Goal: Task Accomplishment & Management: Complete application form

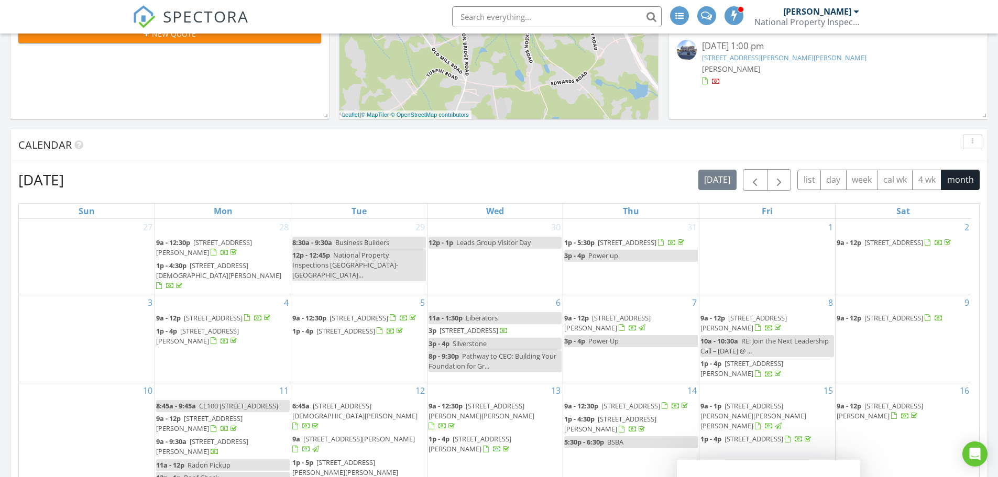
scroll to position [331, 0]
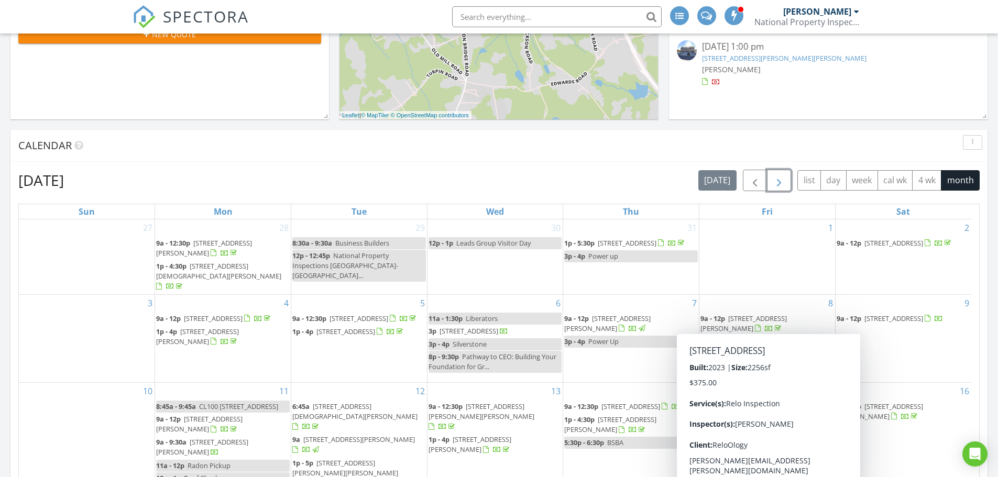
click at [780, 184] on span "button" at bounding box center [779, 180] width 13 height 13
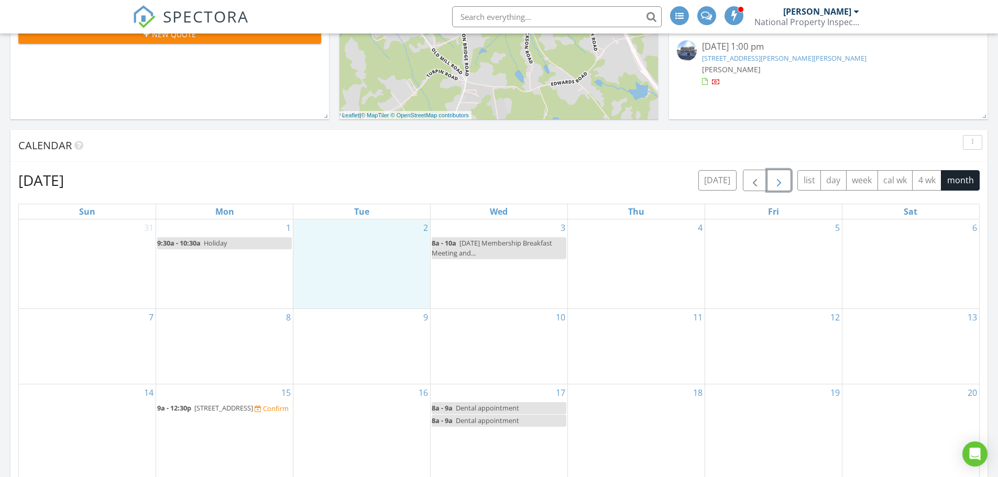
click at [357, 245] on div "2" at bounding box center [361, 265] width 137 height 90
click at [356, 203] on link "Inspection" at bounding box center [361, 201] width 54 height 17
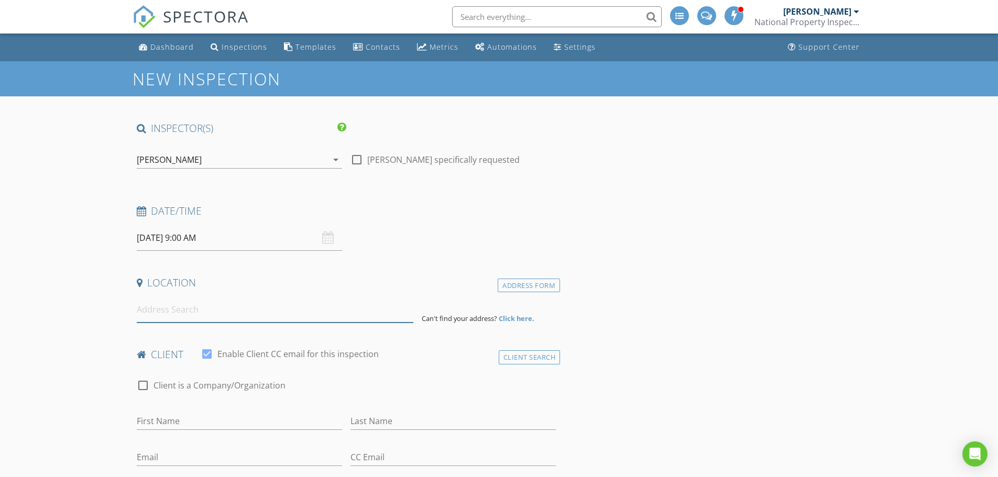
click at [184, 312] on input at bounding box center [275, 310] width 277 height 26
click at [202, 309] on input at bounding box center [275, 310] width 277 height 26
click at [170, 310] on input at bounding box center [275, 310] width 277 height 26
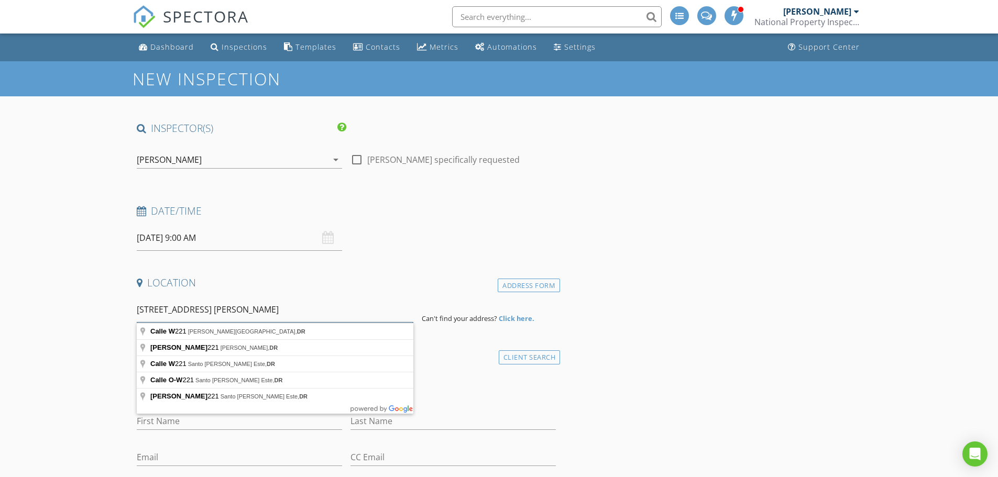
click at [161, 310] on input "221 w ridgewater dr chesn" at bounding box center [275, 310] width 277 height 26
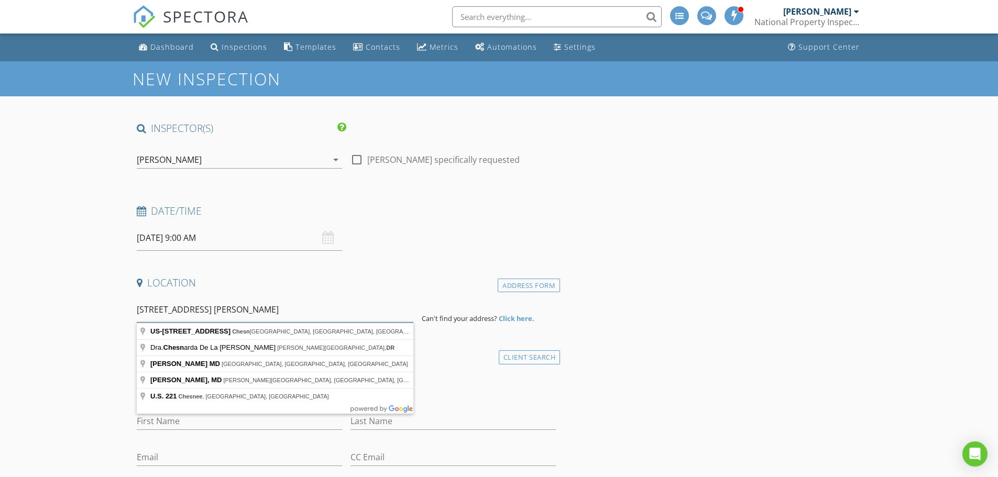
click at [248, 308] on input "221 ridgewater dr chesn" at bounding box center [275, 310] width 277 height 26
drag, startPoint x: 248, startPoint y: 308, endPoint x: 152, endPoint y: 308, distance: 95.9
click at [152, 308] on input "221 ridgewater dr chesne" at bounding box center [275, 310] width 277 height 26
drag, startPoint x: 151, startPoint y: 309, endPoint x: 263, endPoint y: 307, distance: 111.6
click at [263, 307] on input "221 ridgewater dr chesnee" at bounding box center [275, 310] width 277 height 26
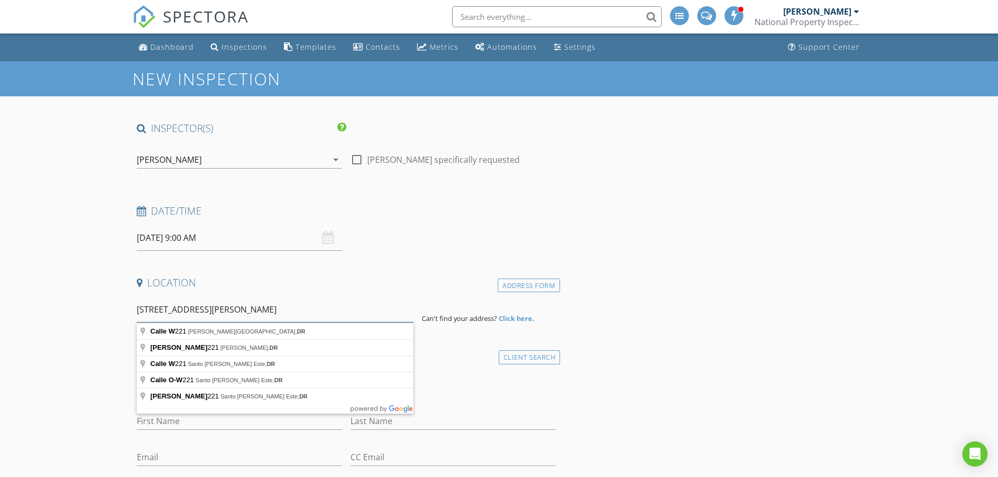
type input "221 W Ridgewater Dr Chesnee"
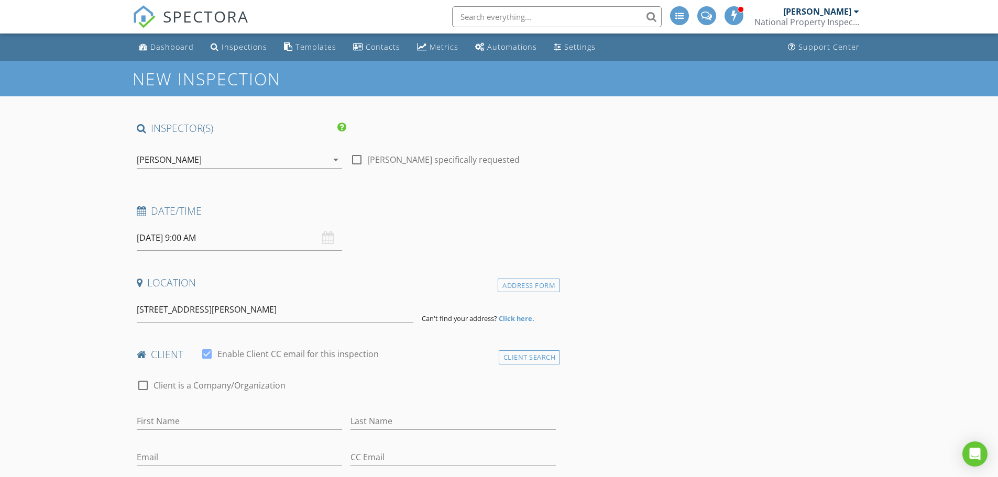
click at [519, 318] on strong "Click here." at bounding box center [517, 318] width 36 height 9
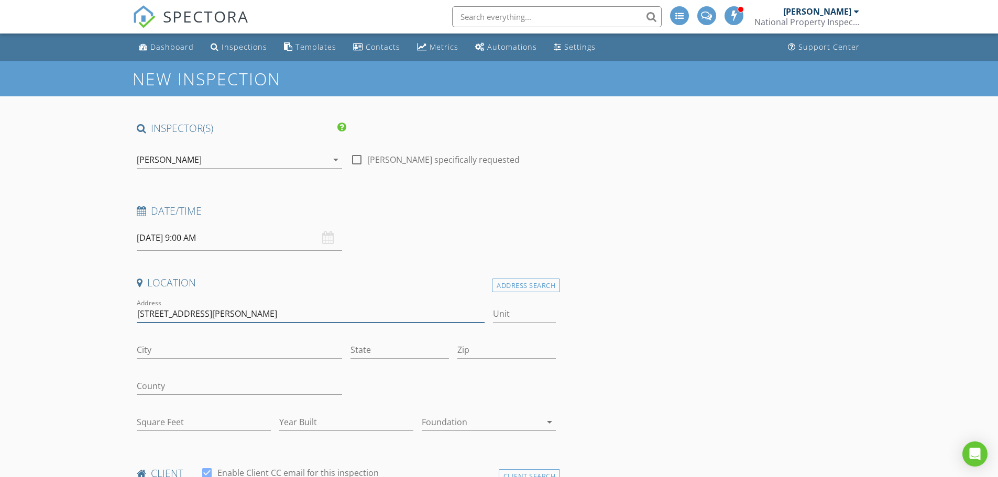
click at [160, 315] on input "221 W Ridgewater Dr Chesnee" at bounding box center [311, 314] width 348 height 17
type input "221 West Ridgewater Dr Chesnee"
click at [527, 284] on div "Address Search" at bounding box center [526, 286] width 68 height 14
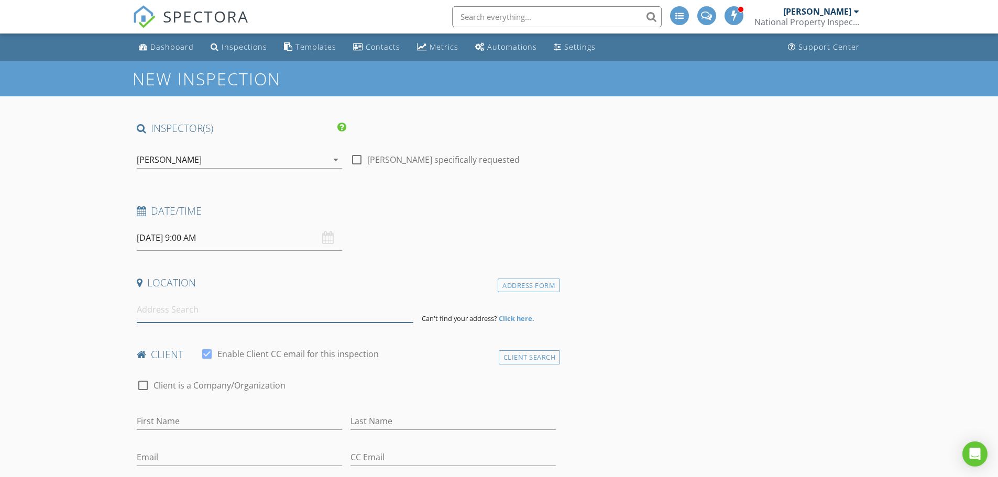
click at [181, 309] on input at bounding box center [275, 310] width 277 height 26
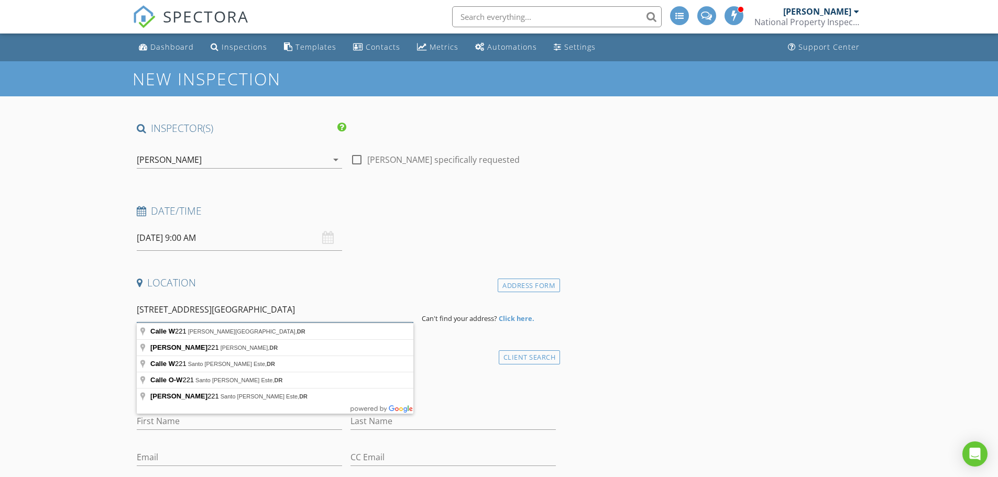
drag, startPoint x: 172, startPoint y: 309, endPoint x: 153, endPoint y: 312, distance: 19.6
click at [153, 312] on input "221 west ridgewater drive chesnee" at bounding box center [275, 310] width 277 height 26
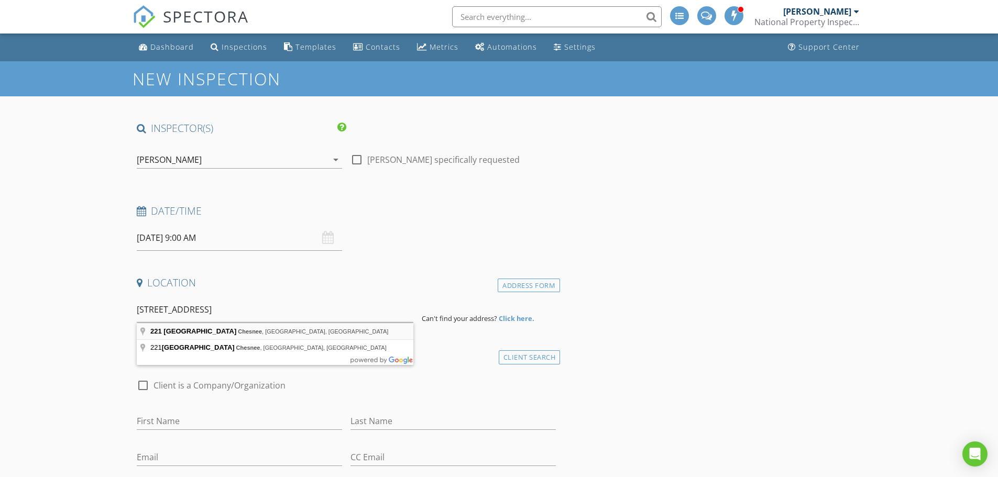
type input "[STREET_ADDRESS]"
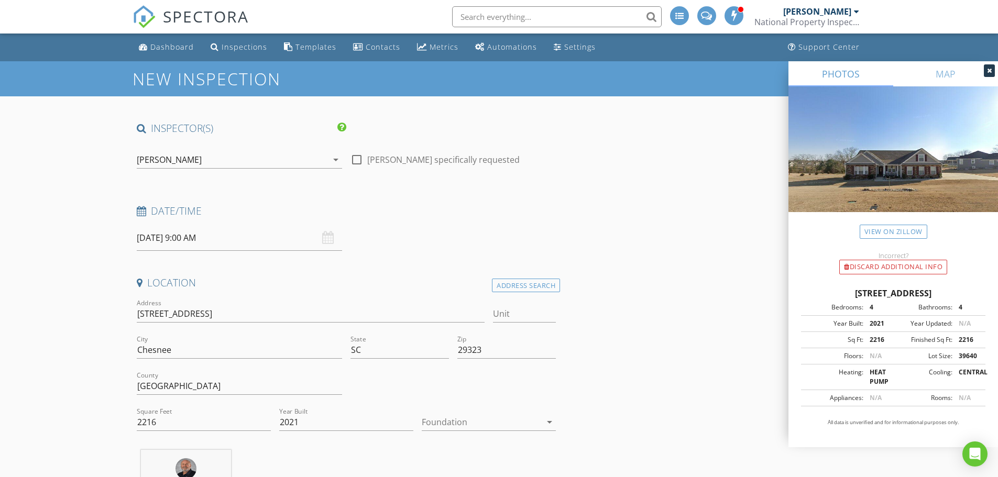
click at [484, 421] on div at bounding box center [481, 422] width 119 height 17
click at [447, 436] on div "Slab" at bounding box center [488, 433] width 117 height 13
click at [471, 426] on div "Slab" at bounding box center [481, 422] width 119 height 17
click at [460, 408] on div "Basement" at bounding box center [488, 408] width 117 height 13
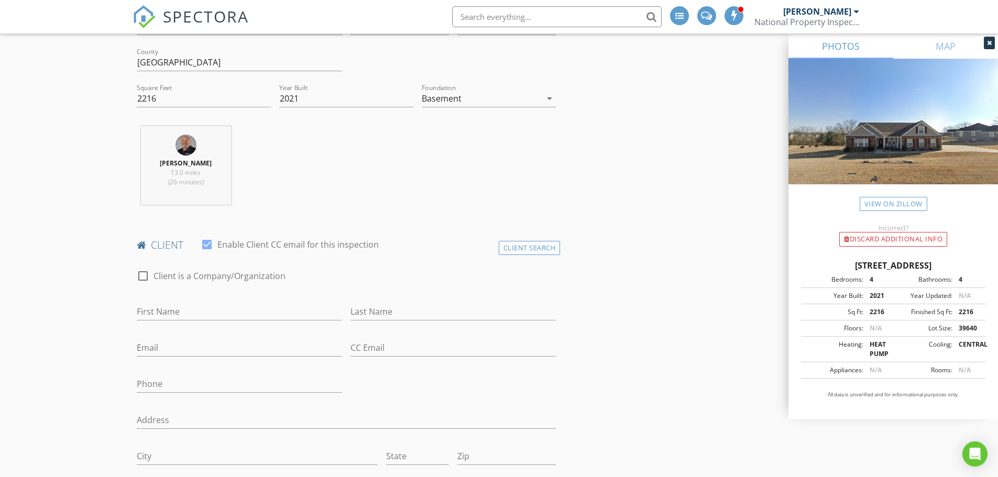
scroll to position [336, 0]
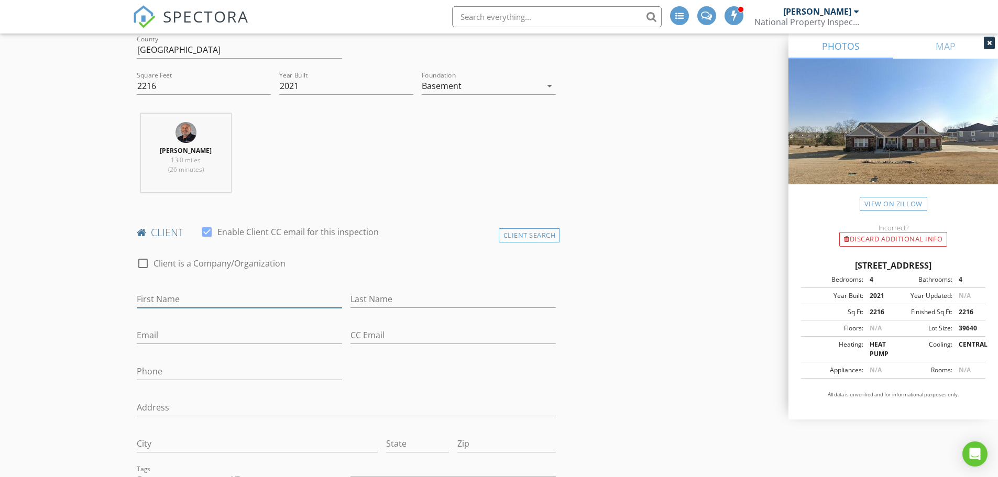
click at [178, 294] on input "First Name" at bounding box center [239, 299] width 205 height 17
type input "Lisa"
type input "Hines"
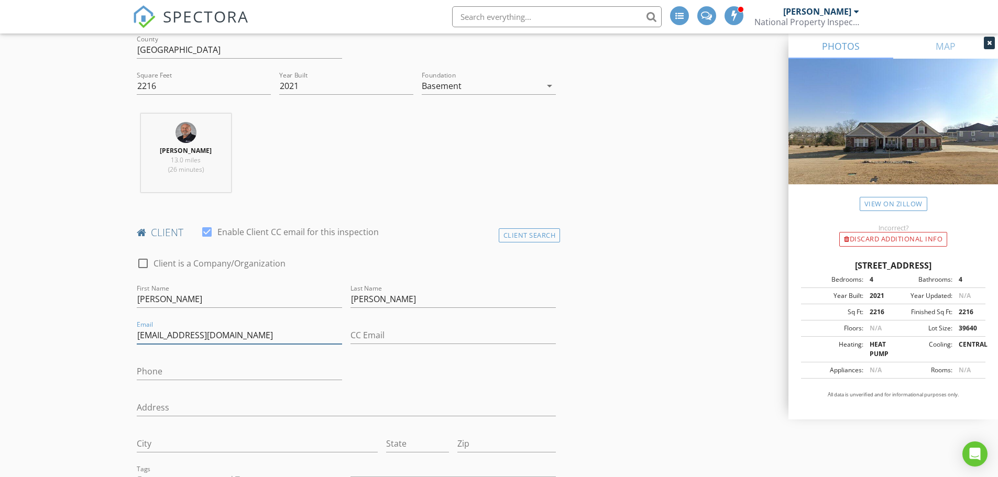
type input "hineslisad@icloud.com"
type input "864-809-8149"
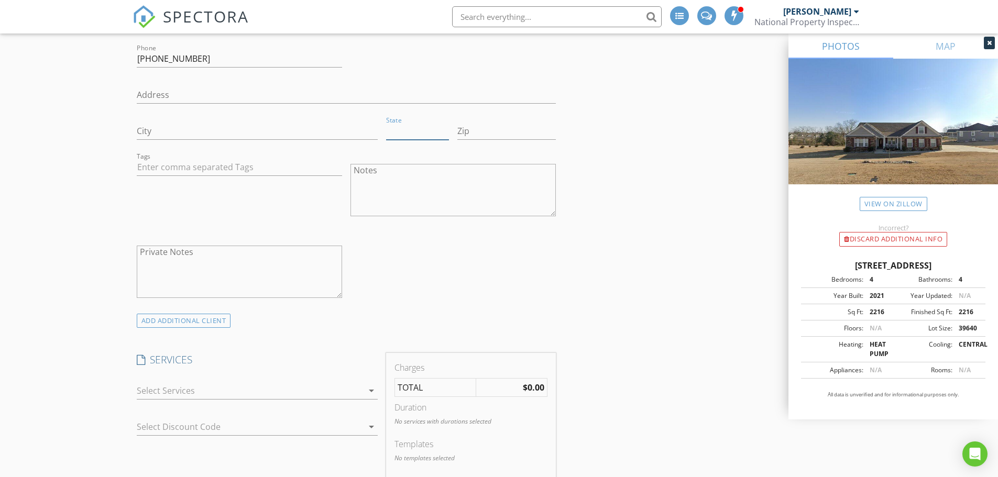
scroll to position [650, 0]
click at [270, 391] on div at bounding box center [250, 390] width 226 height 17
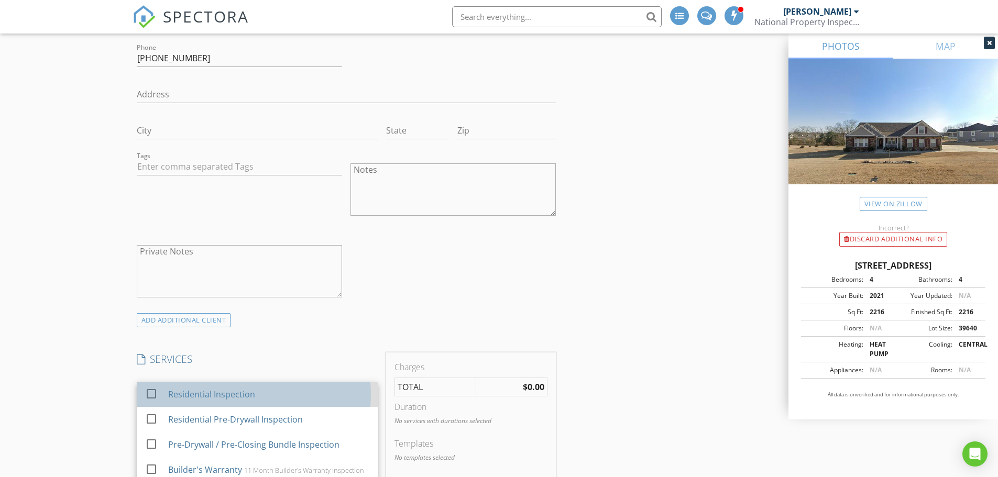
click at [203, 394] on div "Residential Inspection" at bounding box center [211, 394] width 87 height 13
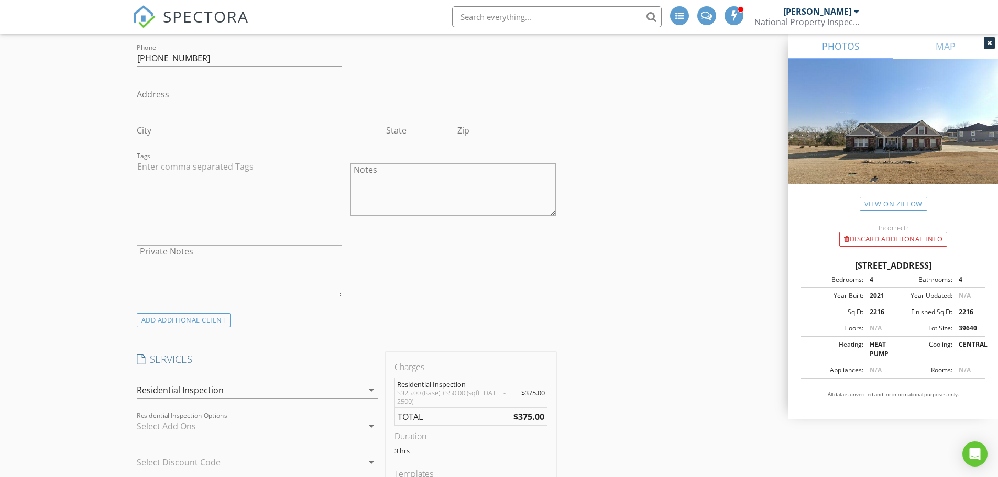
click at [200, 426] on div at bounding box center [250, 426] width 226 height 17
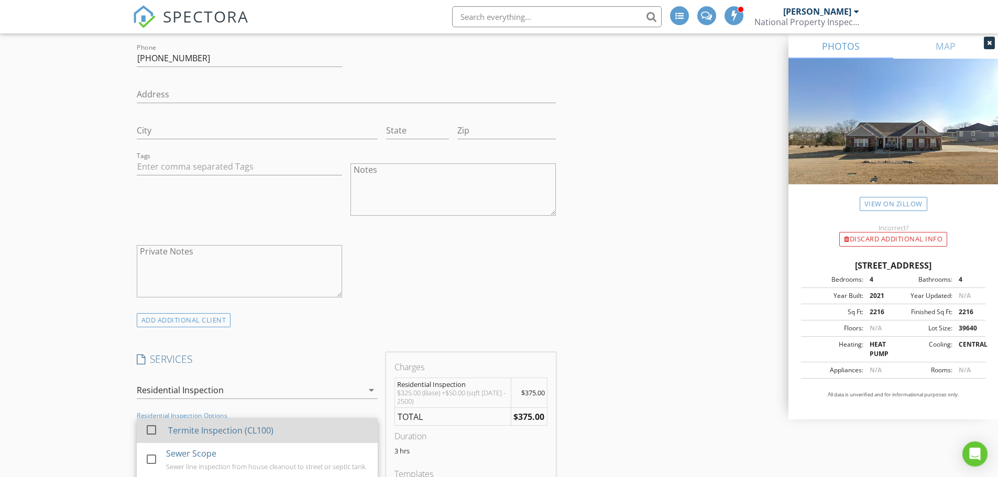
click at [160, 431] on div at bounding box center [152, 430] width 18 height 18
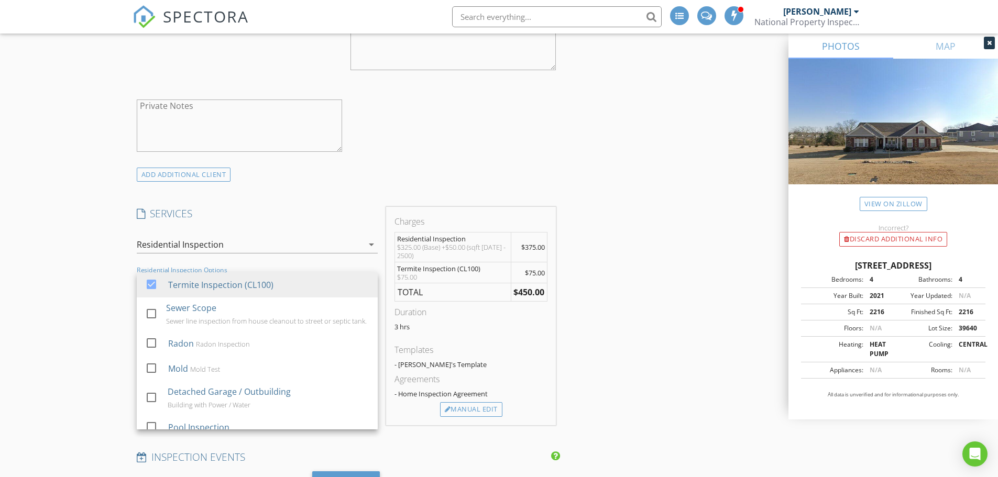
click at [88, 355] on div "New Inspection INSPECTOR(S) check_box Mike Lancaster PRIMARY Mike Lancaster arr…" at bounding box center [499, 409] width 998 height 2287
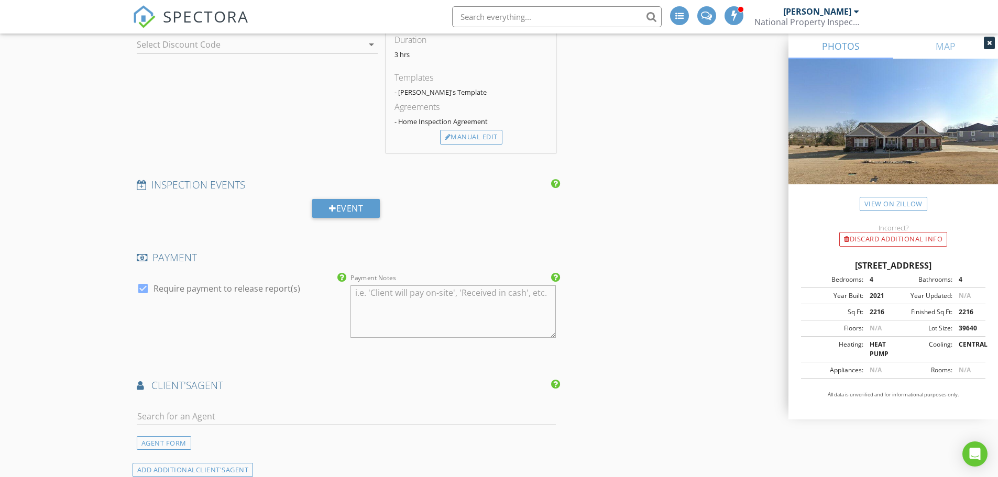
scroll to position [1068, 0]
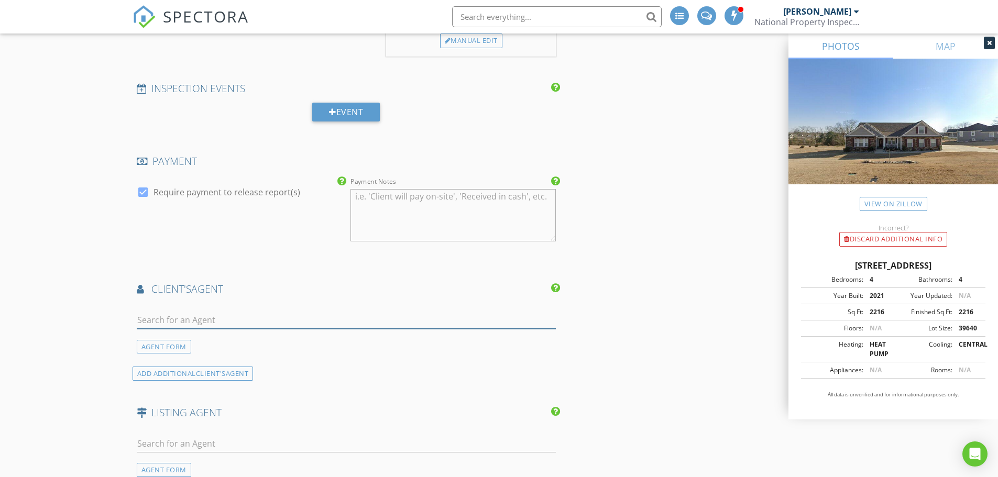
click at [217, 324] on input "text" at bounding box center [347, 320] width 420 height 17
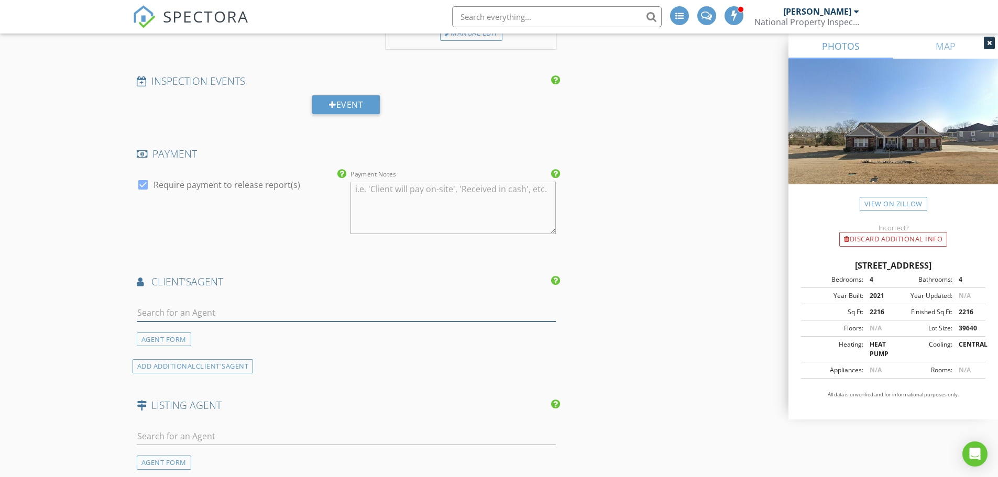
scroll to position [1172, 0]
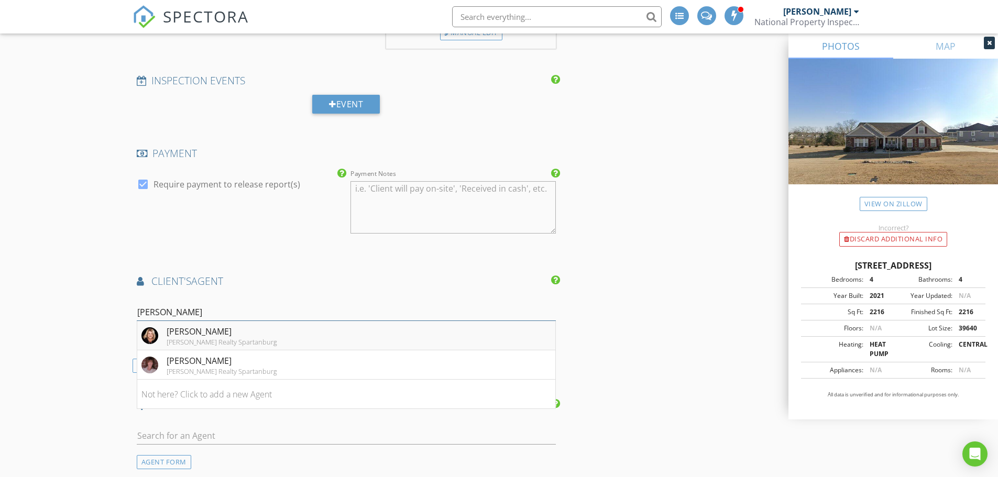
type input "Lori"
click at [172, 332] on div "Lori Lancaster" at bounding box center [222, 331] width 111 height 13
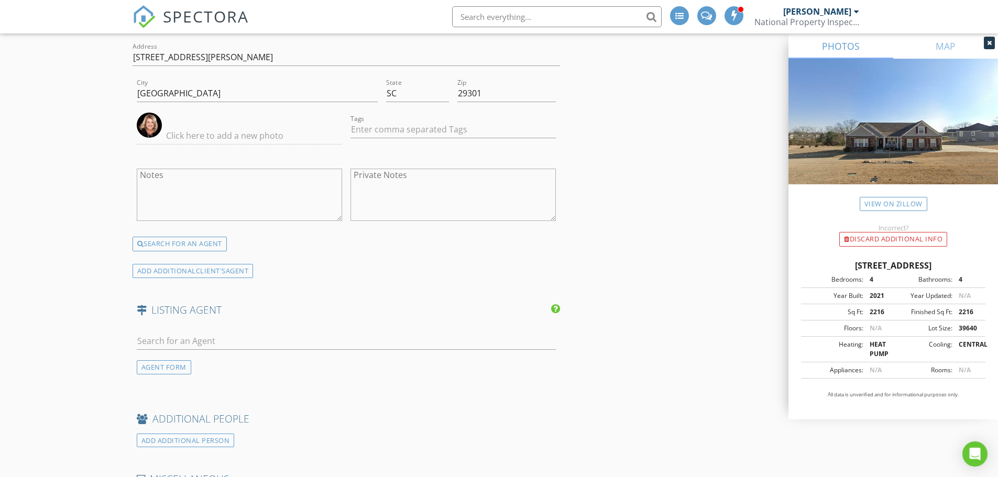
scroll to position [1539, 0]
click at [225, 341] on input "text" at bounding box center [347, 340] width 420 height 17
type input "Pam"
click at [201, 393] on div "Pam Harrison" at bounding box center [199, 389] width 65 height 13
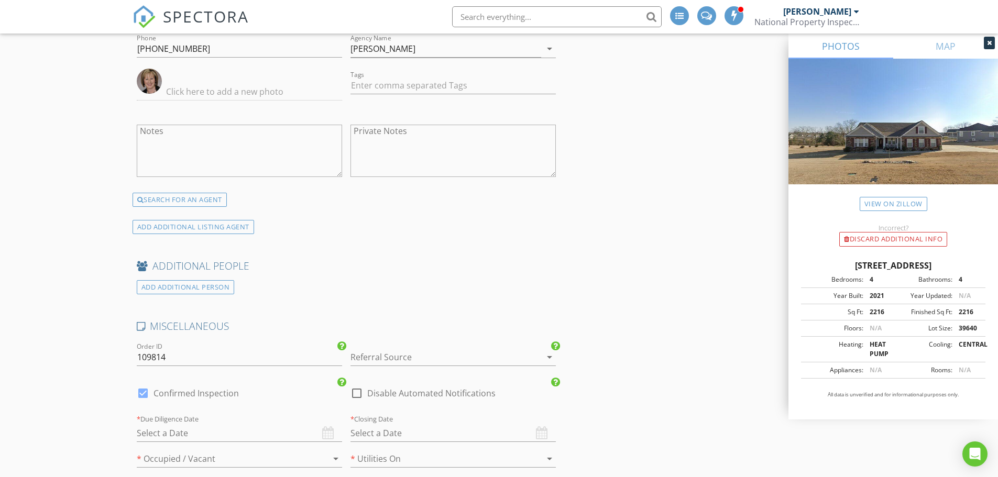
scroll to position [1906, 0]
click at [413, 354] on div at bounding box center [439, 356] width 176 height 17
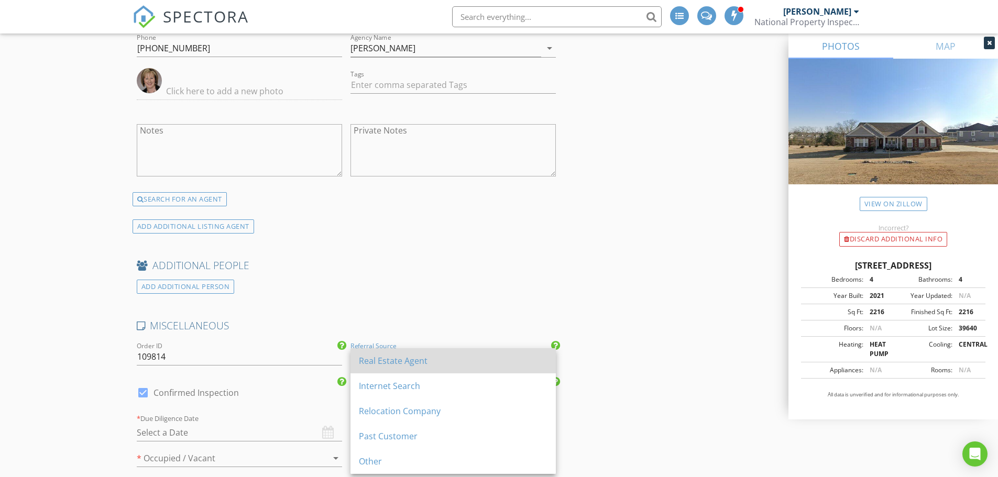
click at [410, 359] on div "Real Estate Agent" at bounding box center [453, 361] width 189 height 13
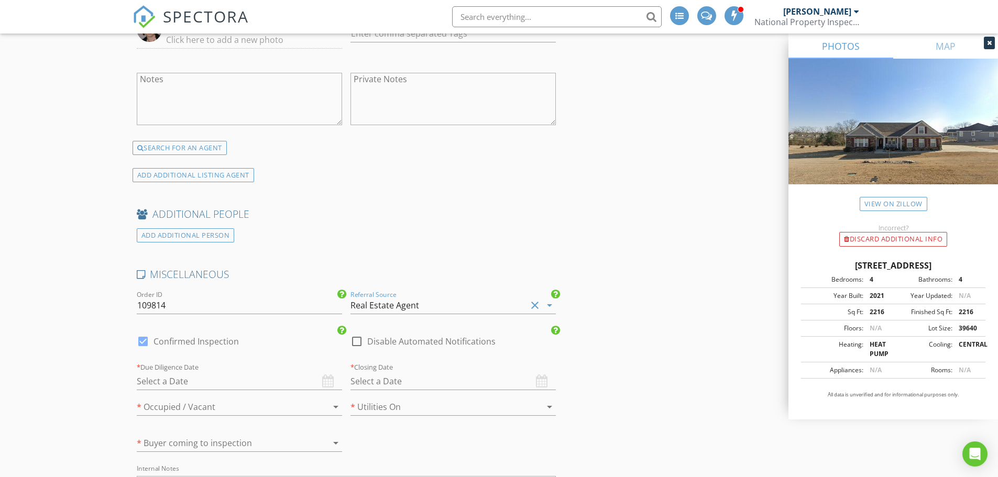
scroll to position [1958, 0]
click at [142, 336] on div at bounding box center [143, 341] width 18 height 18
checkbox input "false"
checkbox input "true"
click at [200, 409] on div at bounding box center [225, 406] width 176 height 17
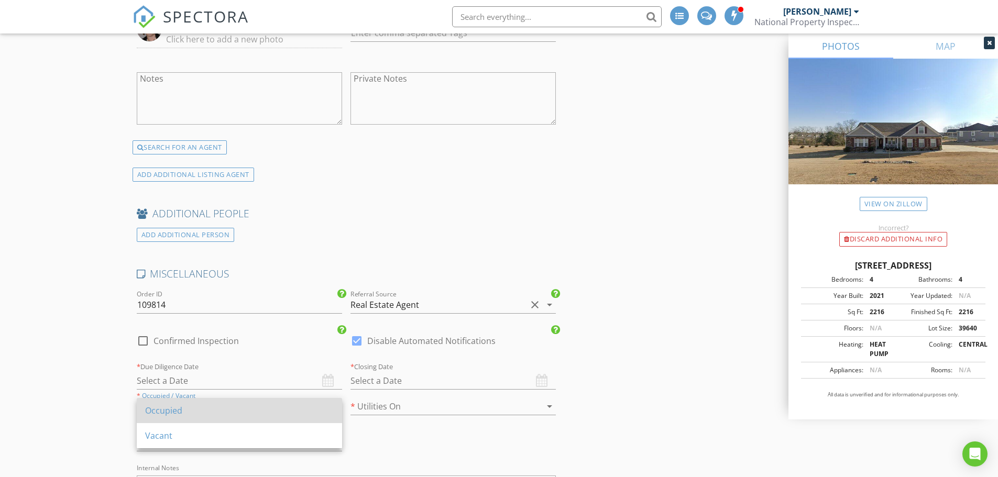
click at [192, 414] on div "Occupied" at bounding box center [239, 411] width 189 height 13
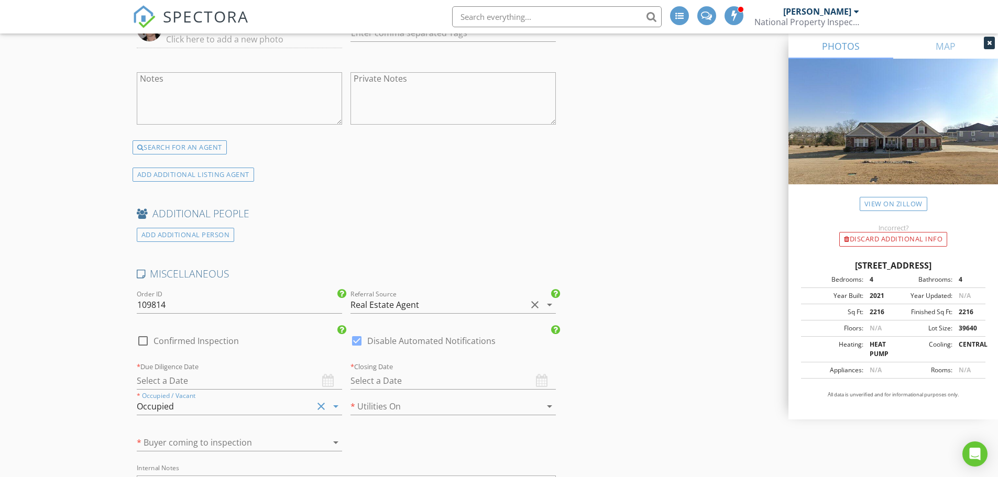
click at [398, 402] on div at bounding box center [439, 406] width 176 height 17
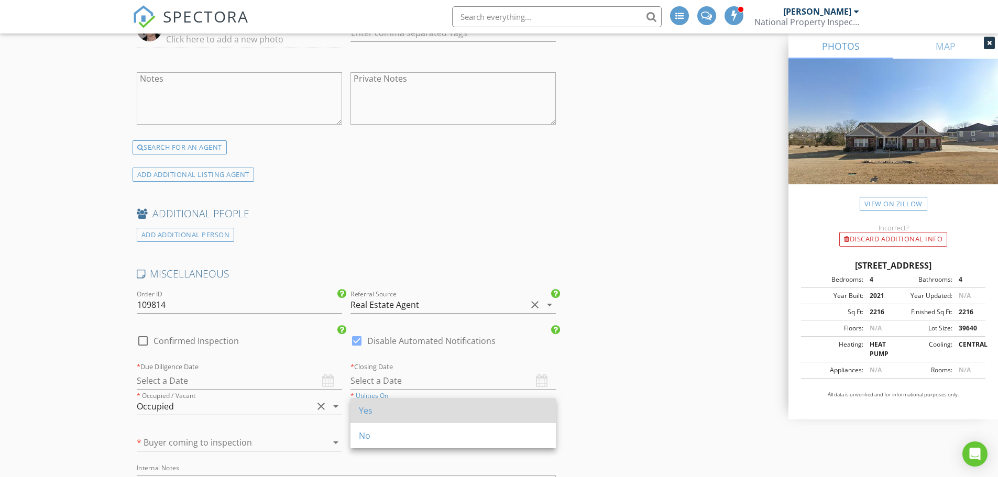
click at [388, 410] on div "Yes" at bounding box center [453, 411] width 189 height 13
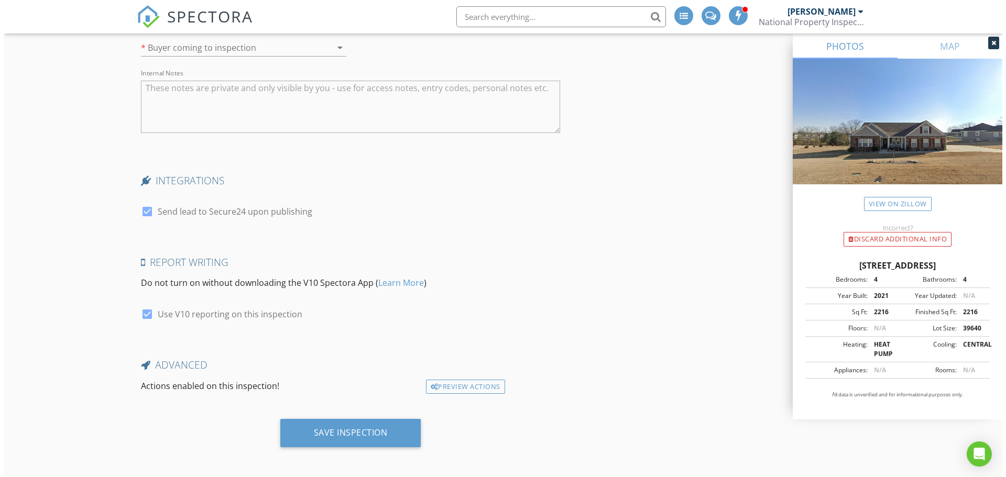
scroll to position [2356, 0]
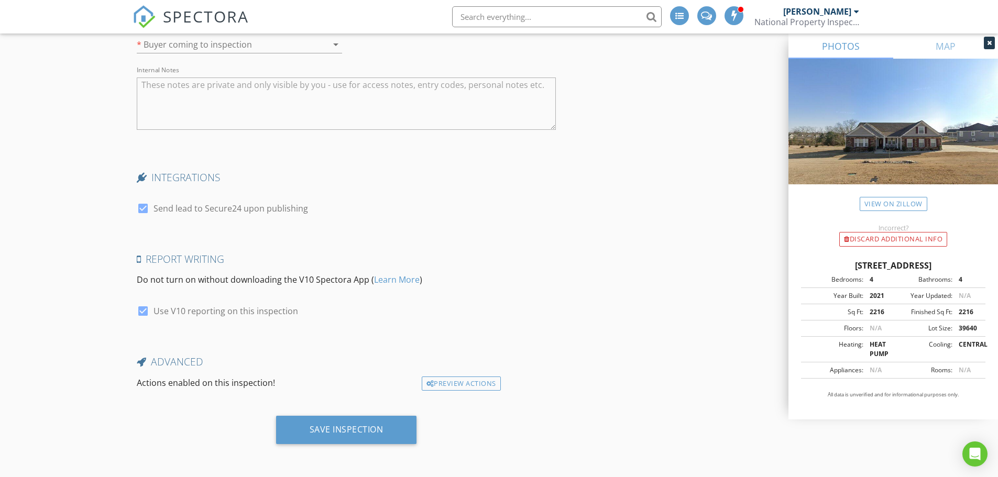
click at [142, 209] on div at bounding box center [143, 209] width 18 height 18
checkbox input "false"
click at [465, 384] on div "Preview Actions" at bounding box center [461, 384] width 79 height 15
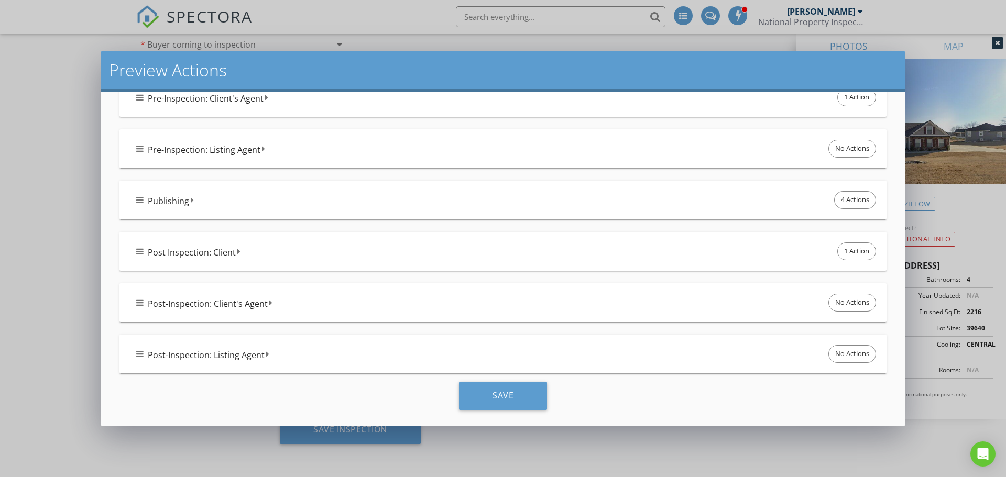
scroll to position [280, 0]
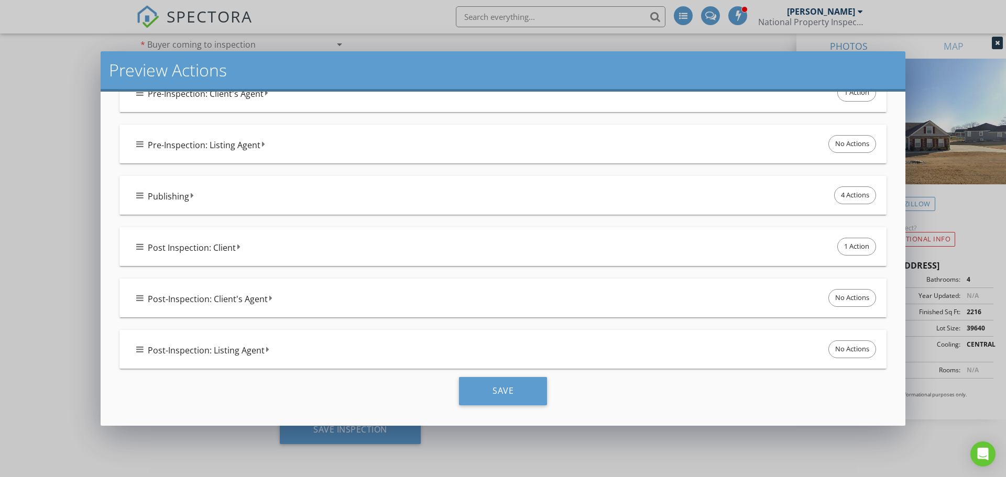
click at [237, 200] on div "Publishing 4 Actions" at bounding box center [507, 195] width 742 height 22
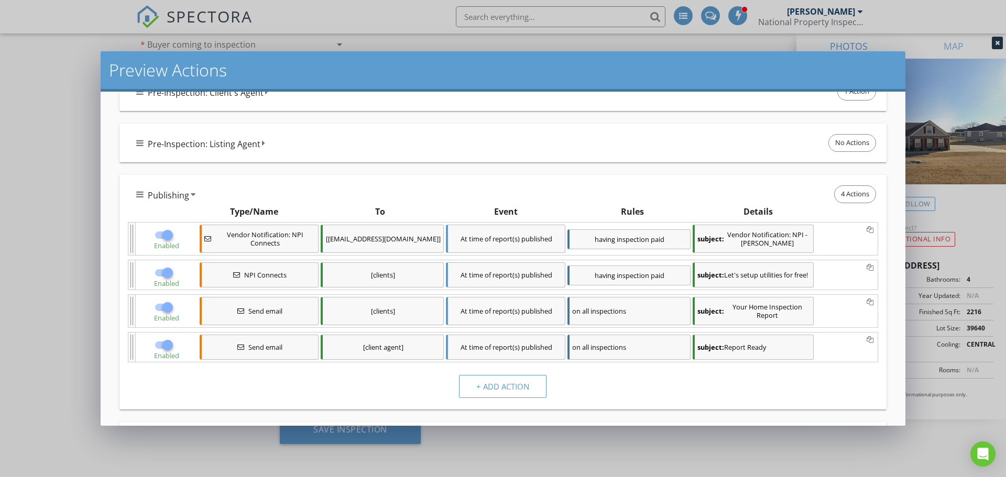
scroll to position [282, 0]
click at [298, 143] on div "Pre-Inspection: Listing Agent No Actions" at bounding box center [507, 143] width 742 height 22
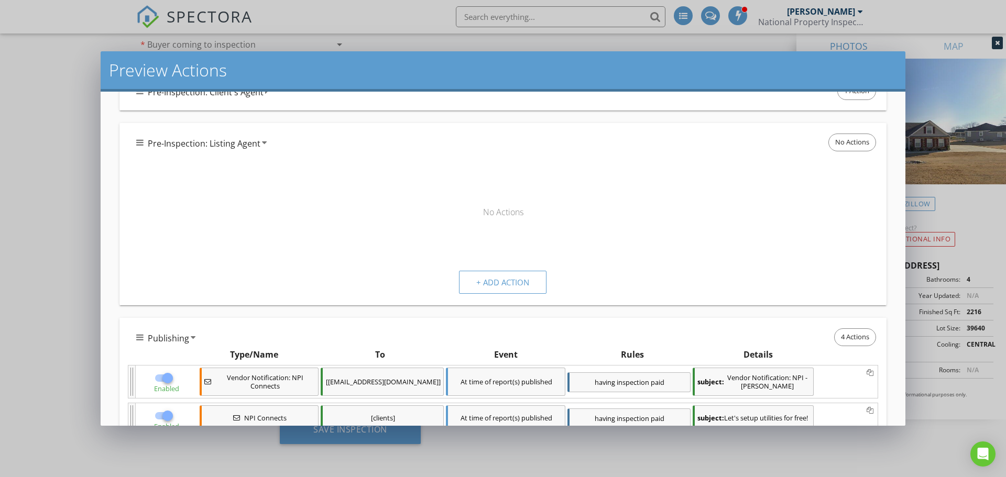
click at [303, 174] on div at bounding box center [503, 180] width 750 height 52
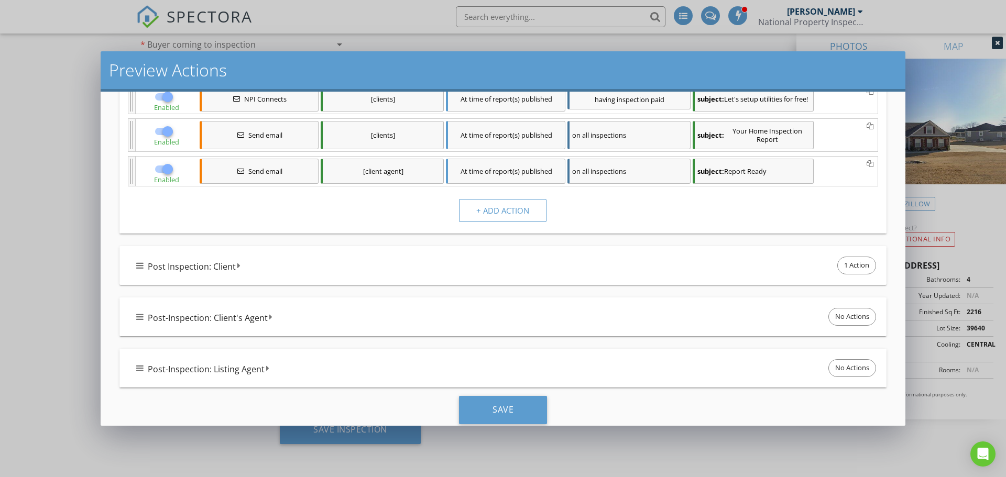
scroll to position [602, 0]
click at [337, 375] on div "Post-Inspection: Listing Agent No Actions" at bounding box center [507, 368] width 742 height 22
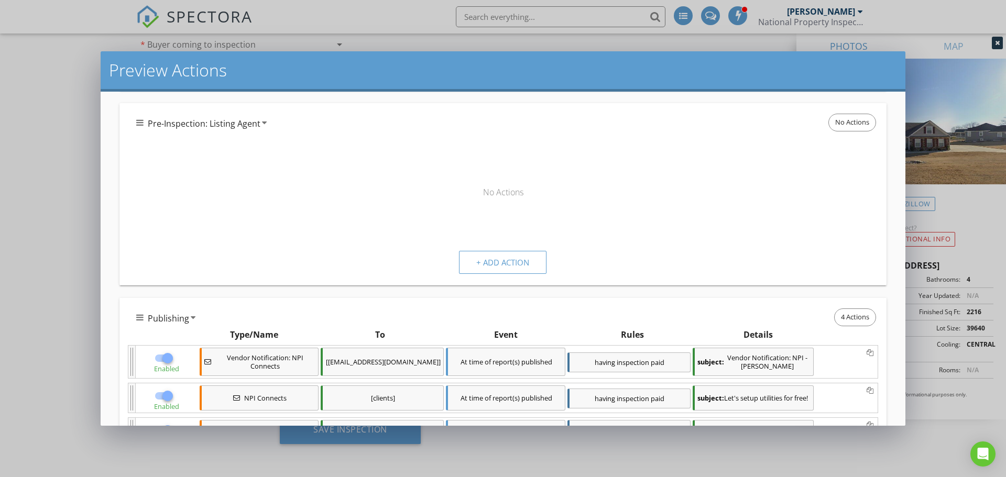
scroll to position [302, 0]
click at [493, 263] on div "+ Add Action" at bounding box center [502, 262] width 53 height 12
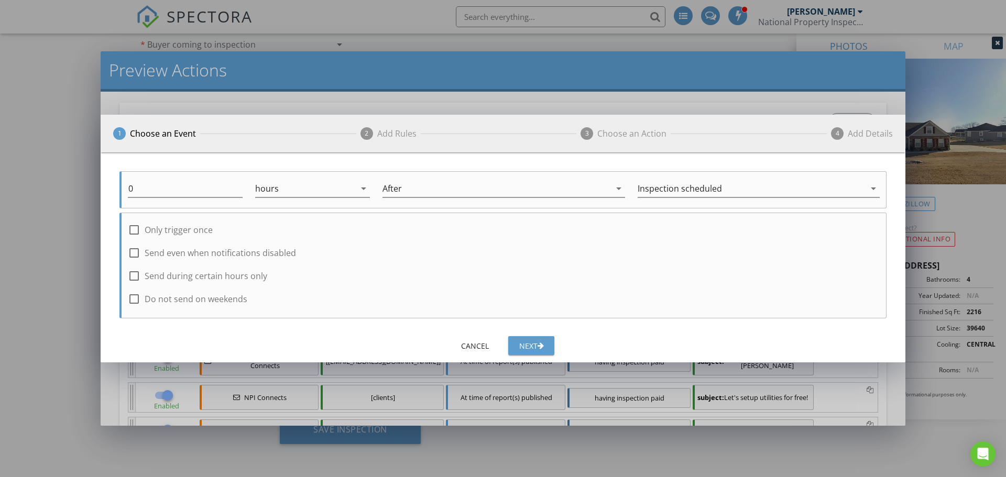
click at [532, 345] on div "Next" at bounding box center [531, 346] width 29 height 11
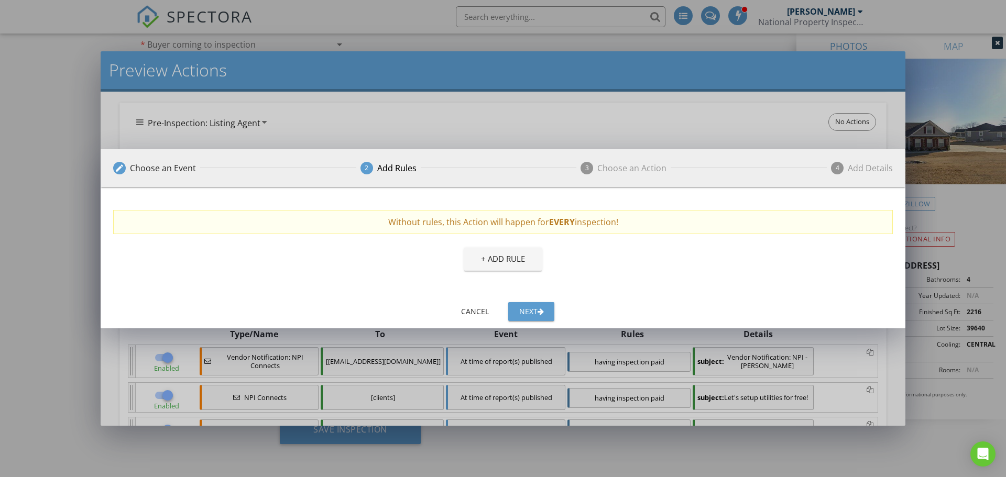
click at [515, 258] on div "+ Add Rule" at bounding box center [503, 259] width 44 height 12
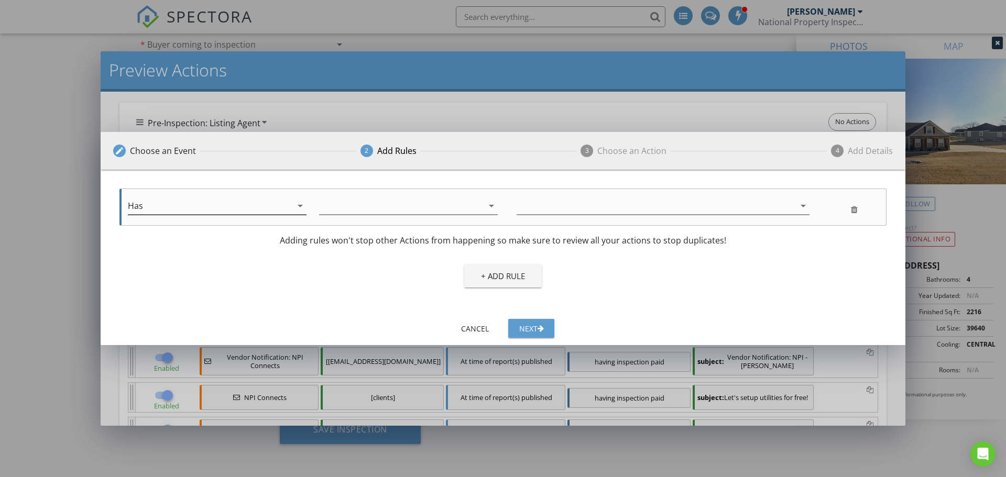
click at [263, 207] on div "Has" at bounding box center [210, 206] width 164 height 17
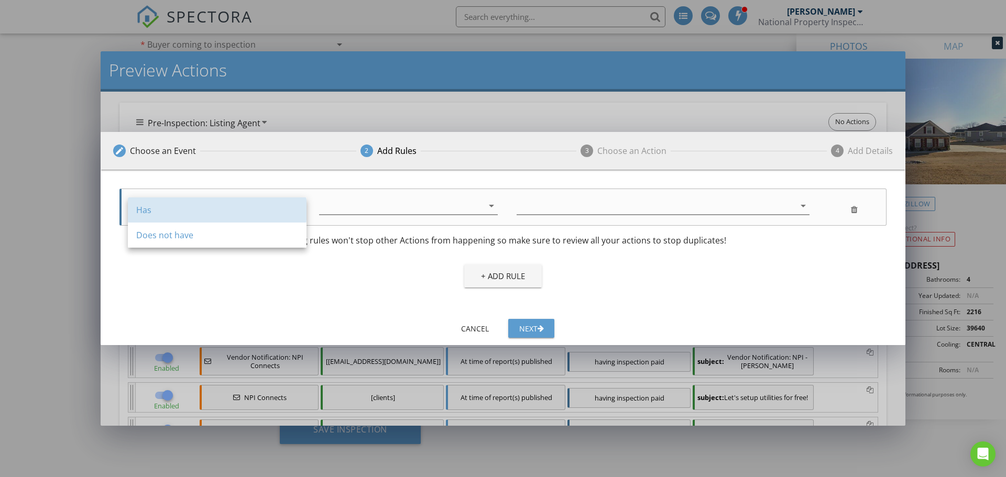
click at [263, 207] on div "Has" at bounding box center [217, 210] width 162 height 13
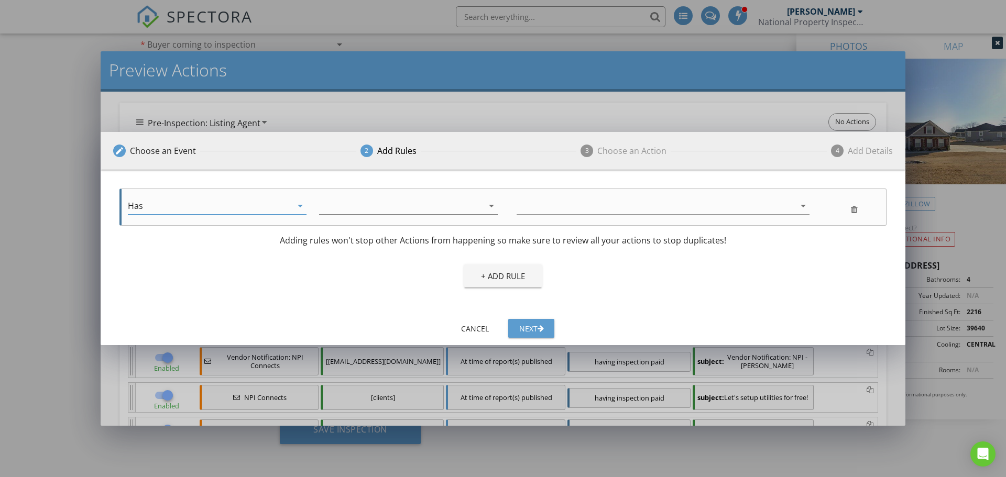
click at [483, 210] on div "arrow_drop_down" at bounding box center [490, 206] width 15 height 13
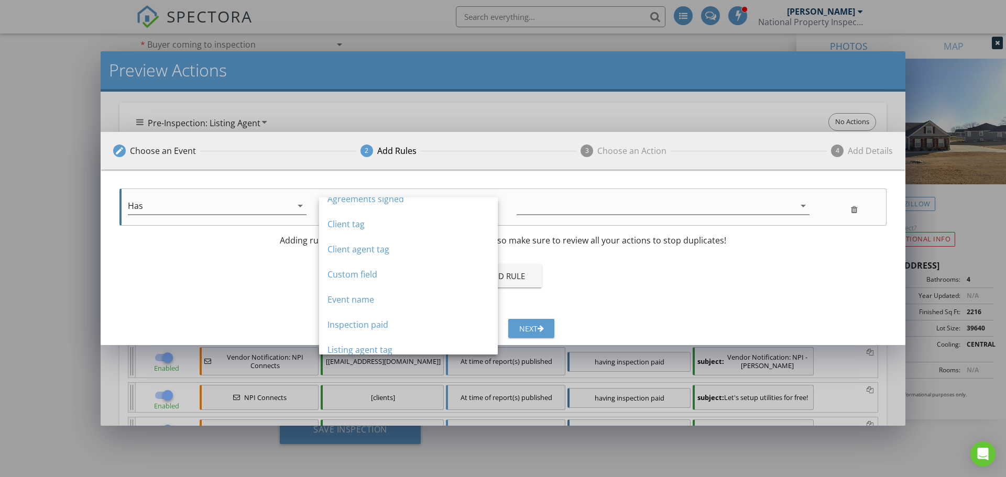
scroll to position [34, 0]
click at [688, 296] on div "Has arrow_drop_down arrow_drop_down arrow_drop_down AND Adding rules won't stop…" at bounding box center [503, 244] width 780 height 125
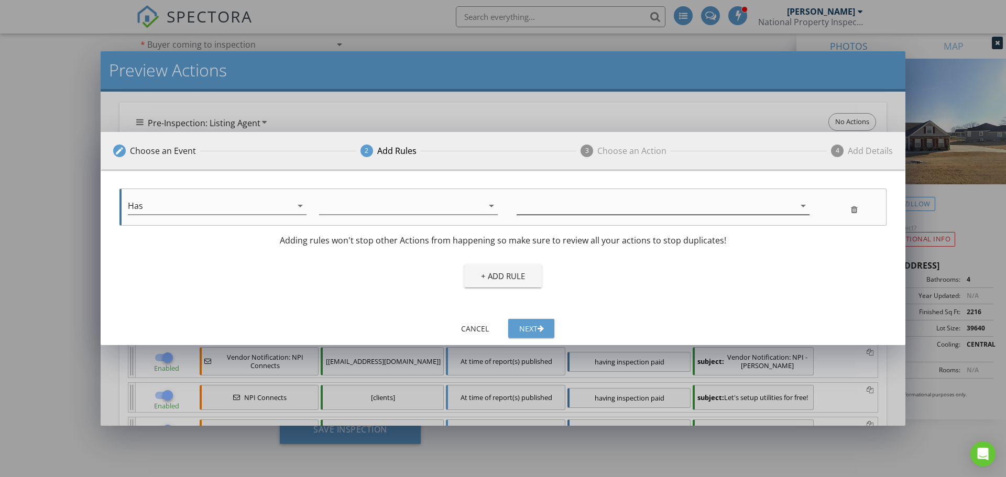
click at [803, 205] on icon "arrow_drop_down" at bounding box center [803, 206] width 13 height 13
click at [752, 274] on div "+ Add Rule" at bounding box center [503, 275] width 780 height 29
click at [527, 327] on div "Next" at bounding box center [531, 328] width 29 height 11
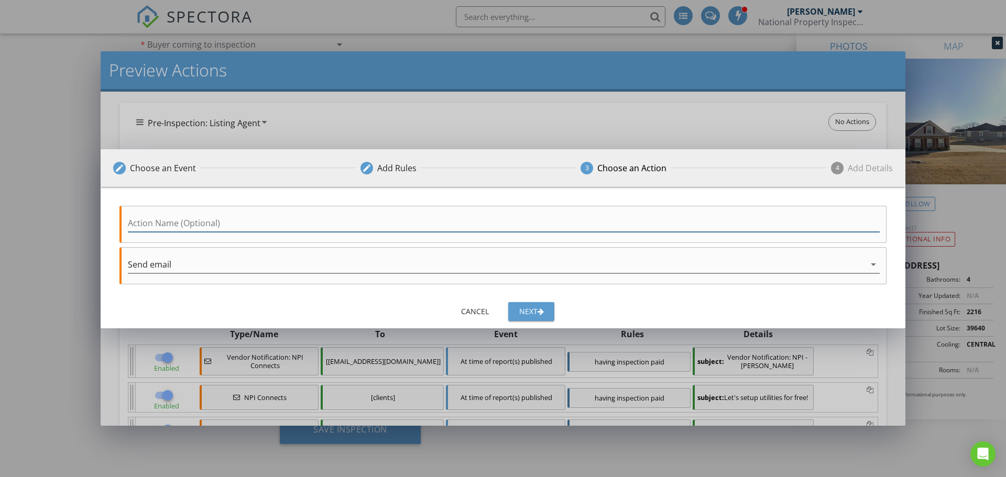
click at [232, 221] on input "Action Name (Optional)" at bounding box center [504, 223] width 752 height 17
click at [204, 263] on div "Send email" at bounding box center [496, 264] width 737 height 17
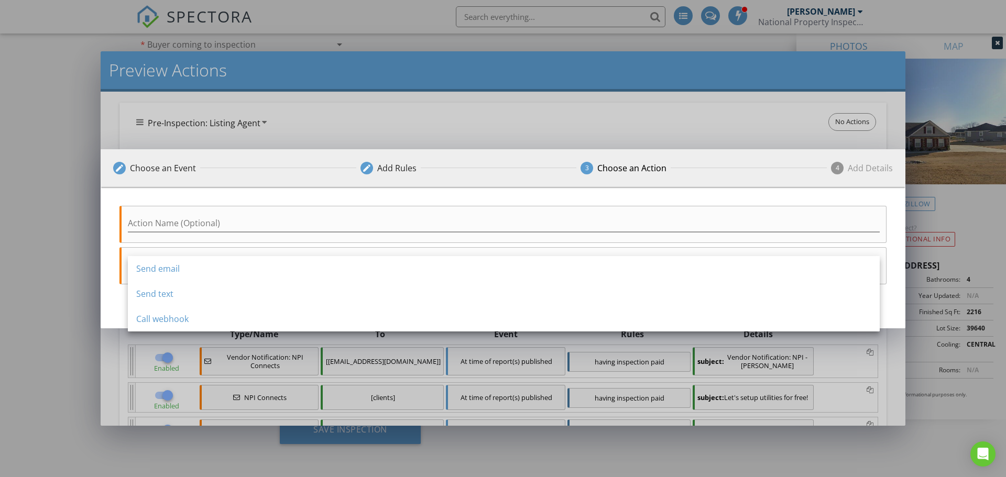
click at [471, 199] on div "Action Name (Optional) Send email arrow_drop_down" at bounding box center [503, 243] width 805 height 112
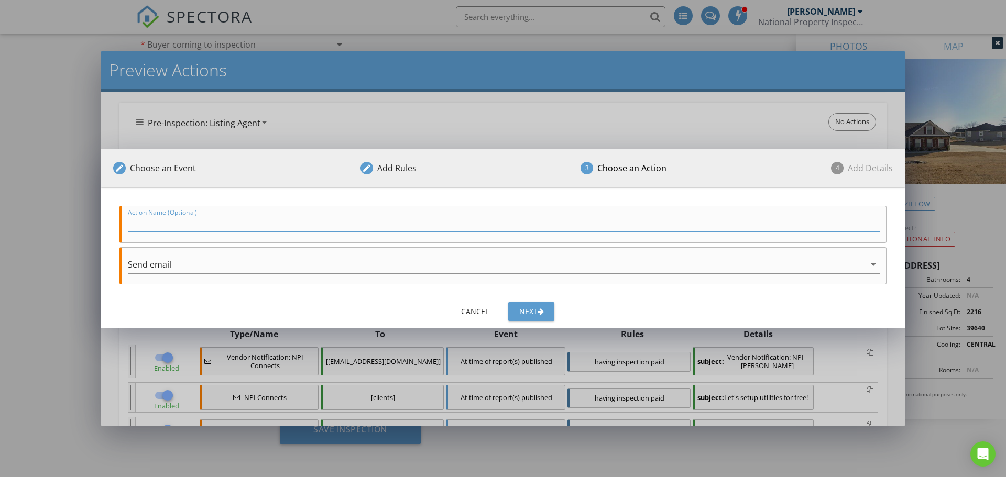
click at [208, 224] on input "Action Name (Optional)" at bounding box center [504, 223] width 752 height 17
click at [540, 308] on div "button" at bounding box center [541, 311] width 6 height 7
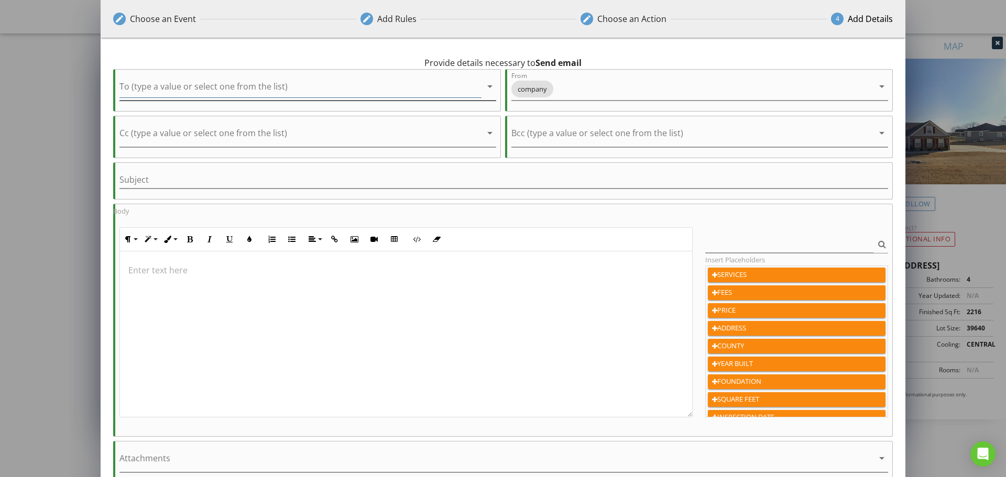
click at [238, 88] on input "To (type a value or select one from the list)" at bounding box center [300, 89] width 362 height 17
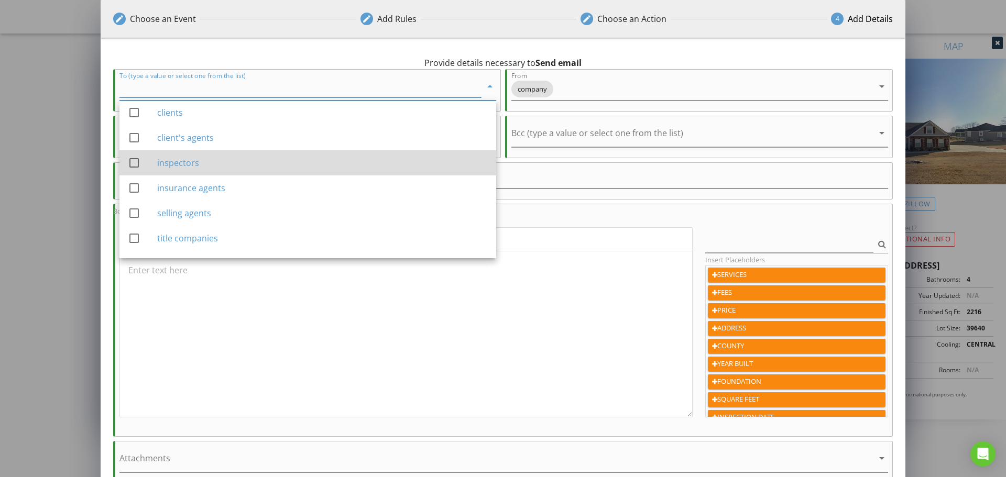
scroll to position [52, 0]
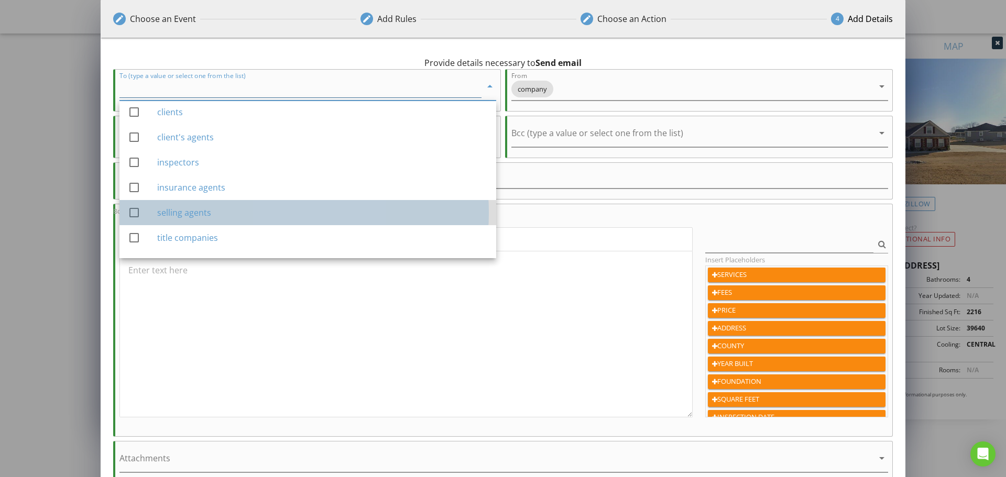
click at [248, 212] on div "selling agents" at bounding box center [322, 212] width 331 height 13
checkbox input "true"
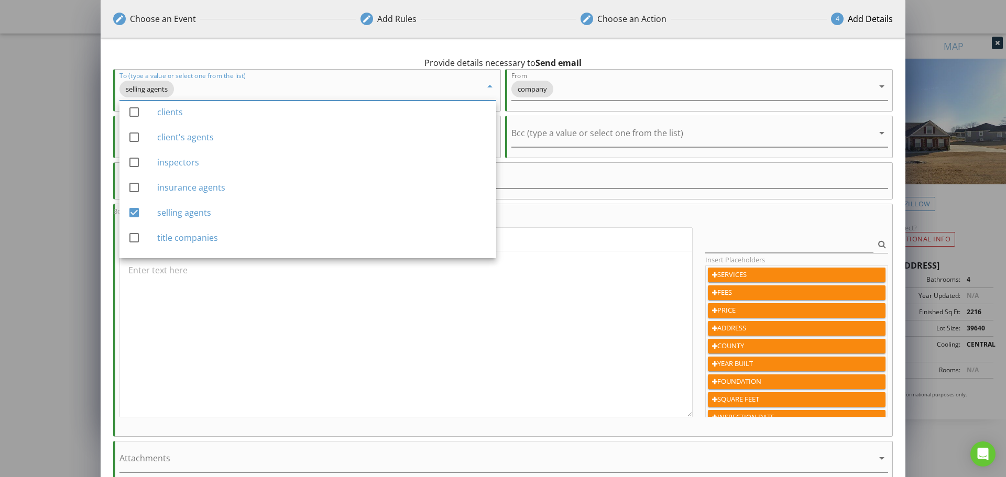
click at [557, 292] on div at bounding box center [406, 335] width 572 height 166
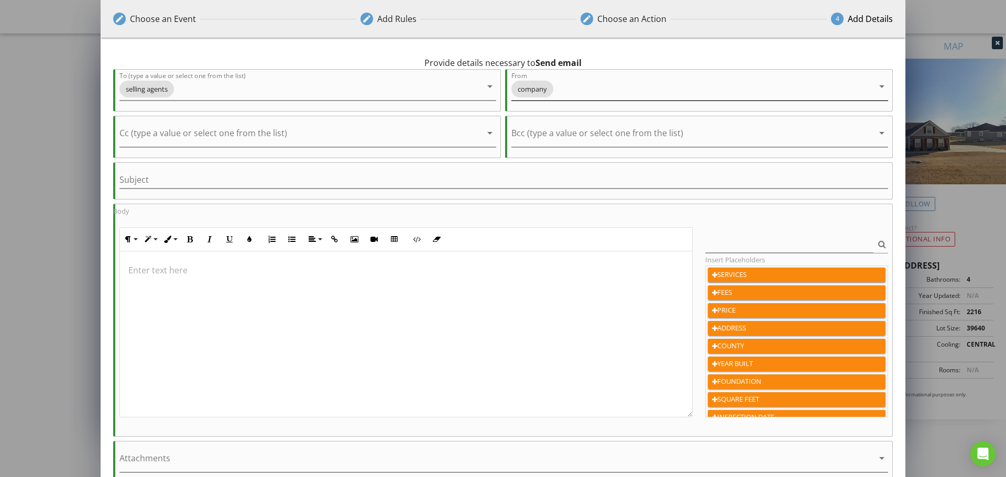
click at [599, 91] on div "company" at bounding box center [692, 89] width 362 height 22
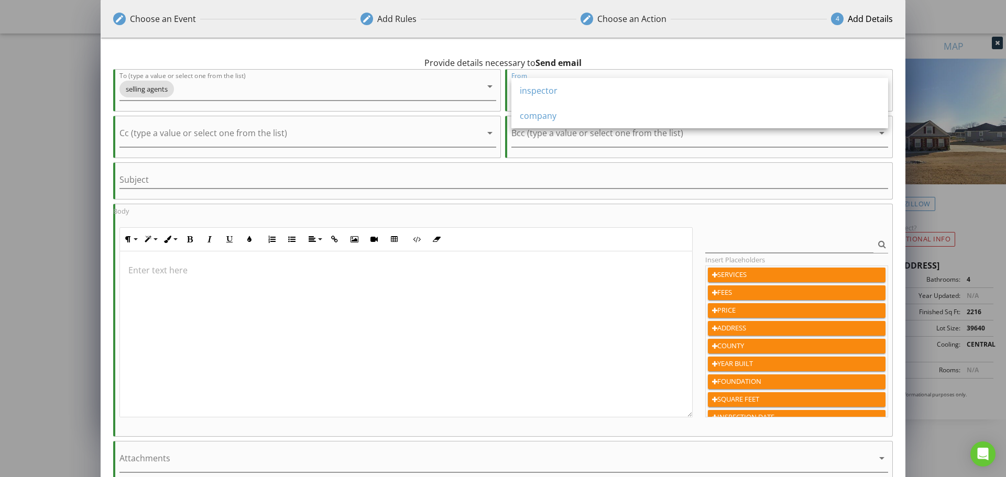
click at [494, 272] on p at bounding box center [405, 270] width 555 height 13
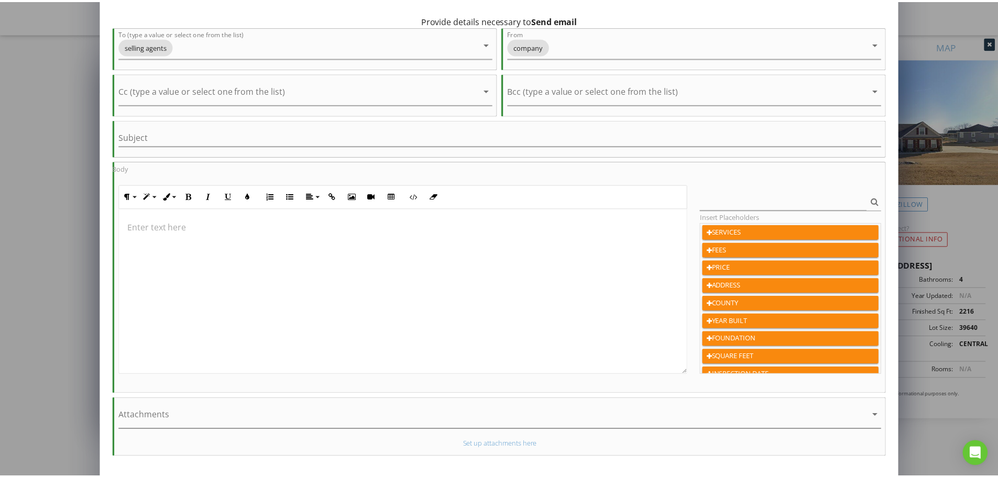
scroll to position [88, 0]
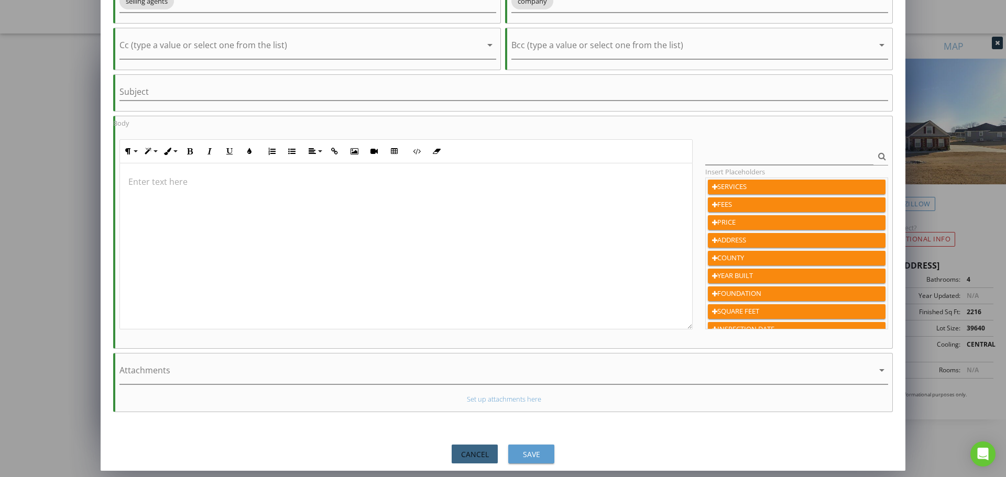
click at [470, 454] on div "Cancel" at bounding box center [474, 454] width 29 height 11
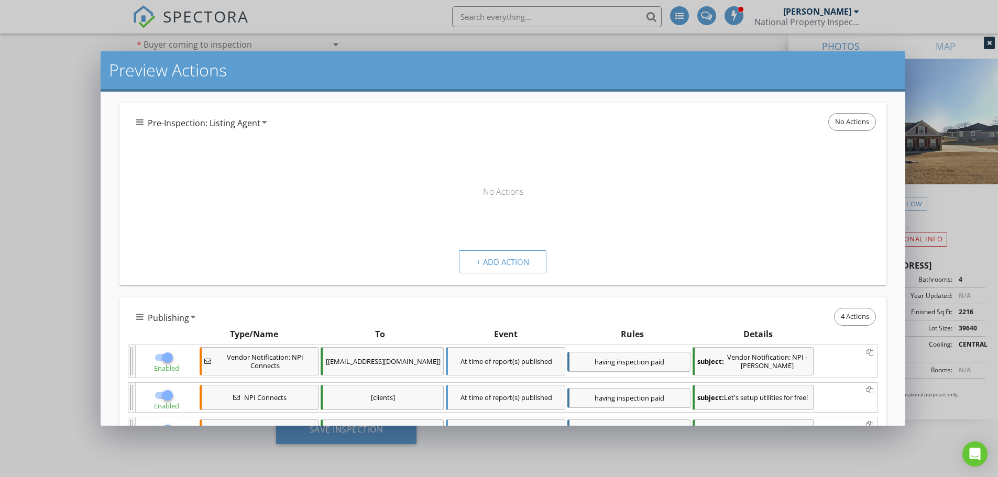
click at [70, 266] on div "Preview Actions Below are your actions that currently apply to this inspection.…" at bounding box center [499, 238] width 998 height 477
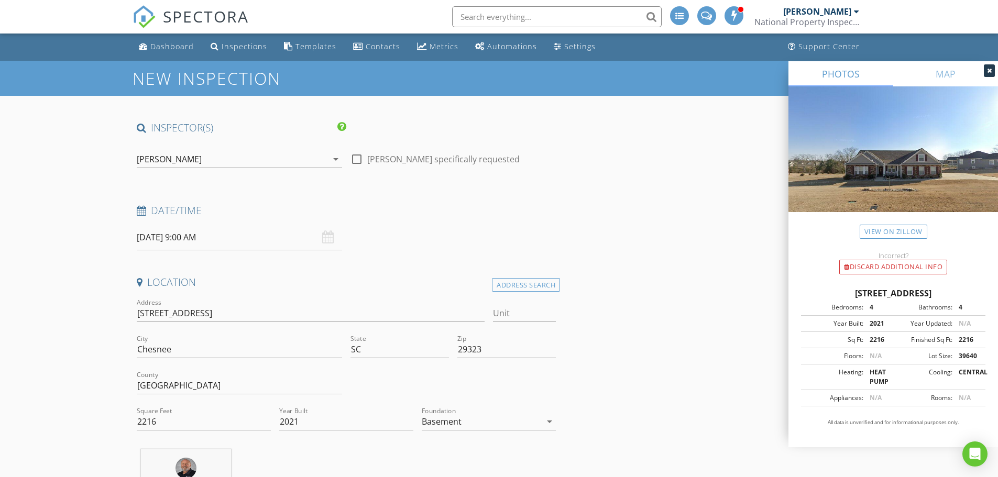
scroll to position [0, 0]
click at [508, 49] on div "Automations" at bounding box center [512, 47] width 50 height 10
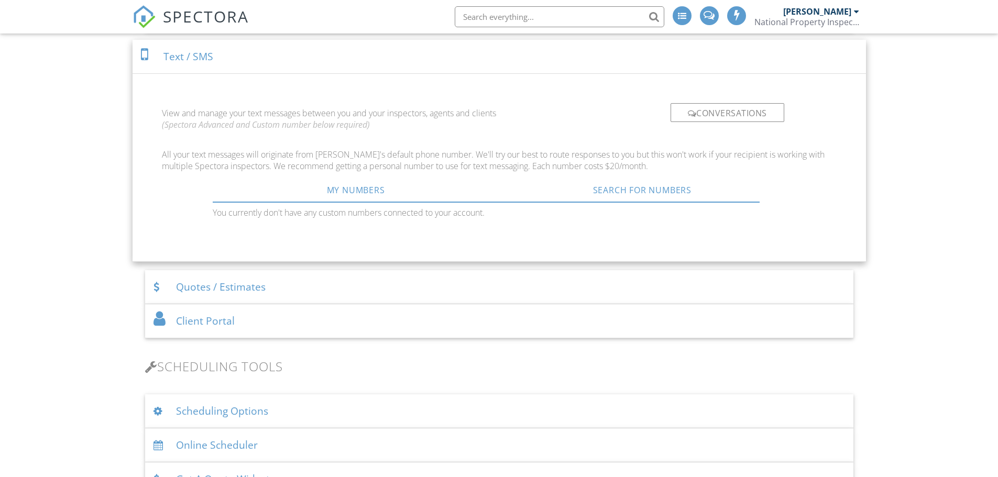
scroll to position [560, 0]
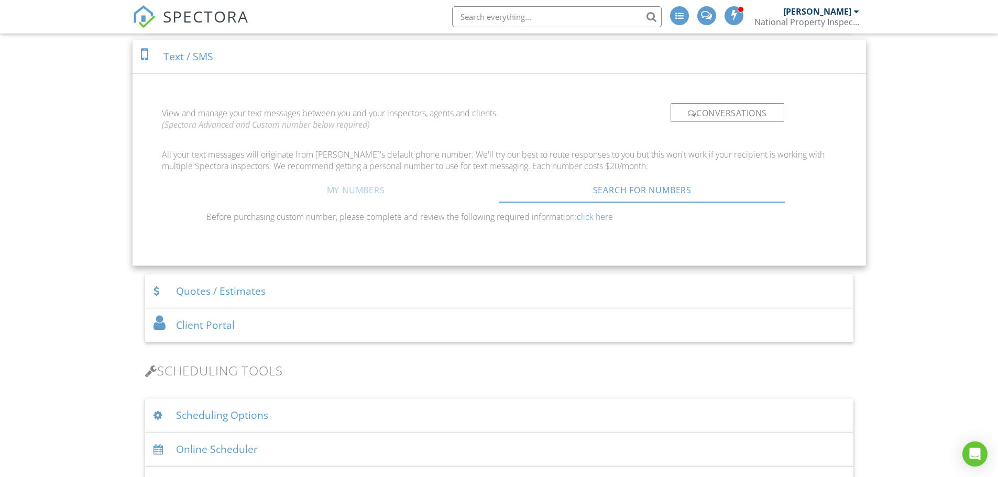
click at [350, 188] on link "My Numbers" at bounding box center [356, 190] width 287 height 25
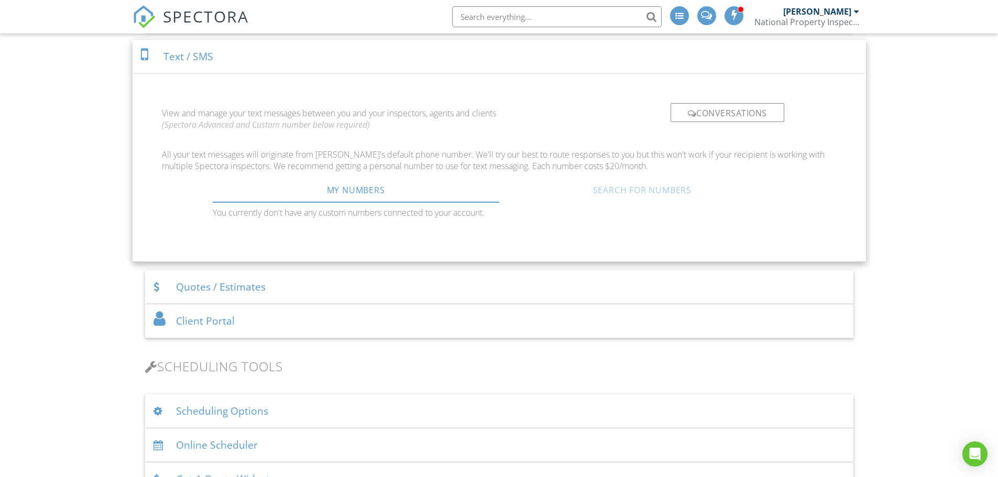
click at [658, 191] on link "Search For Numbers" at bounding box center [642, 190] width 287 height 25
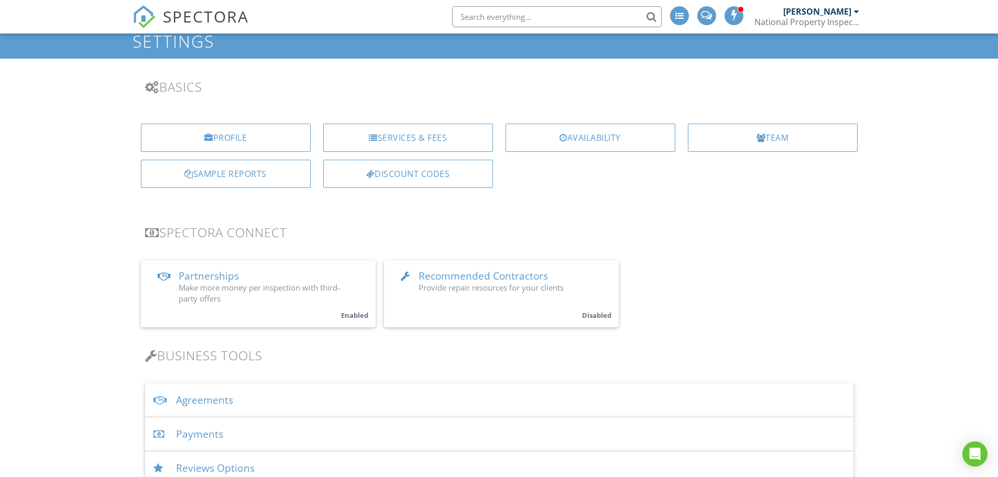
scroll to position [37, 0]
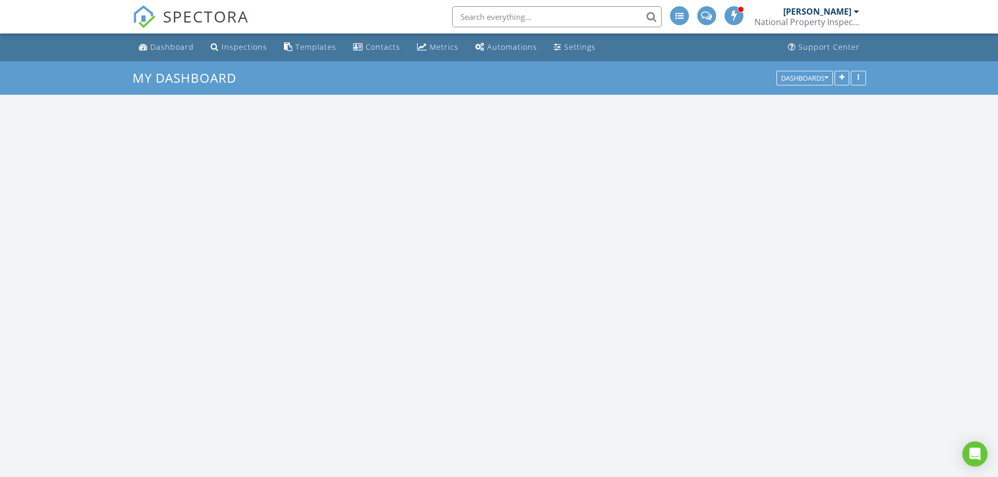
scroll to position [970, 1015]
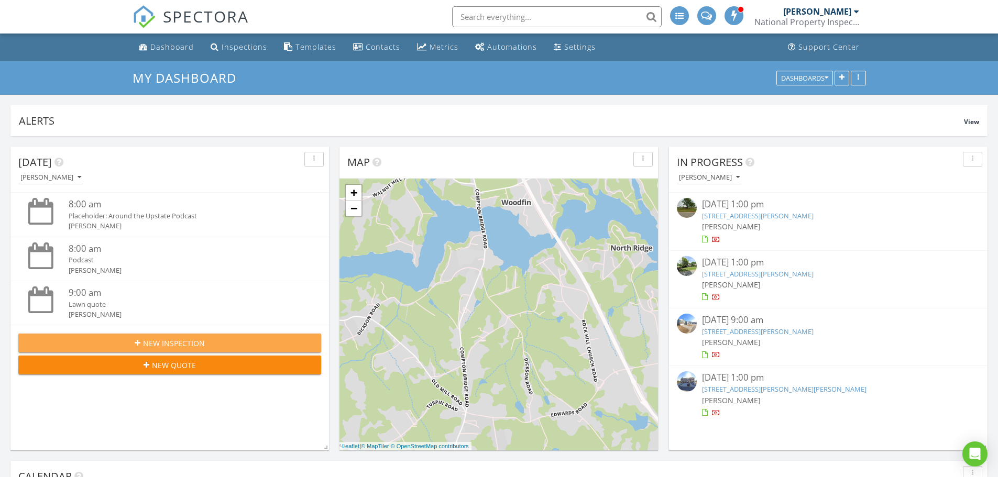
click at [179, 339] on span "New Inspection" at bounding box center [174, 343] width 62 height 11
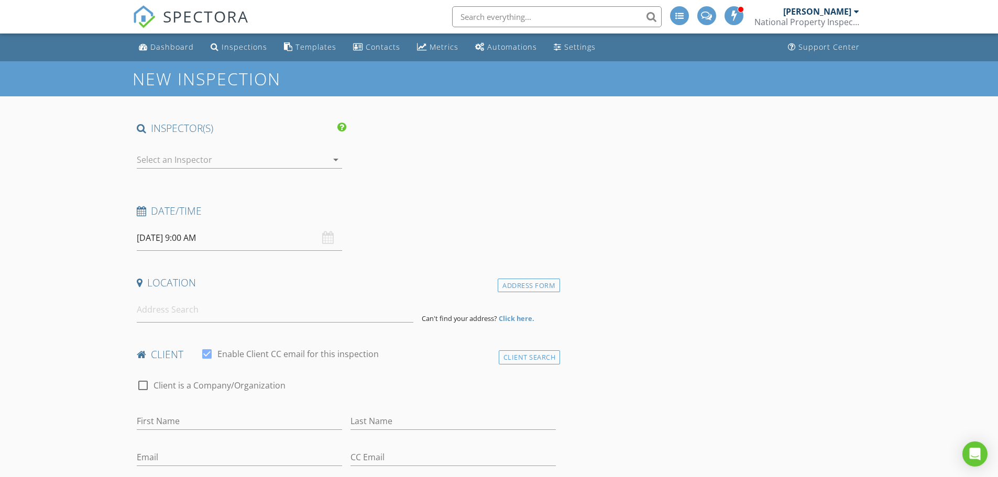
click at [188, 241] on input "[DATE] 9:00 AM" at bounding box center [239, 238] width 205 height 26
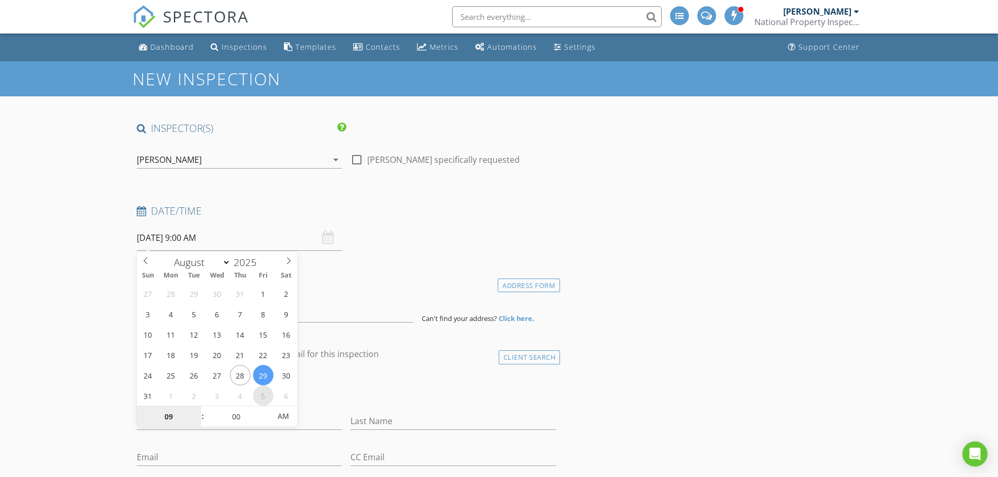
select select "8"
type input "[DATE] 9:00 AM"
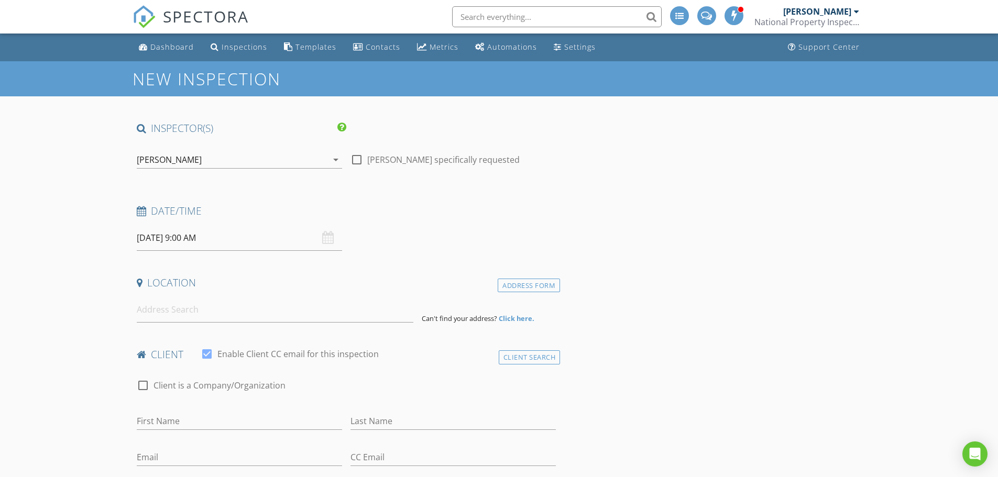
click at [435, 238] on div "Date/Time [DATE] 9:00 AM" at bounding box center [347, 227] width 428 height 47
click at [276, 310] on input at bounding box center [275, 310] width 277 height 26
click at [176, 312] on input at bounding box center [275, 310] width 277 height 26
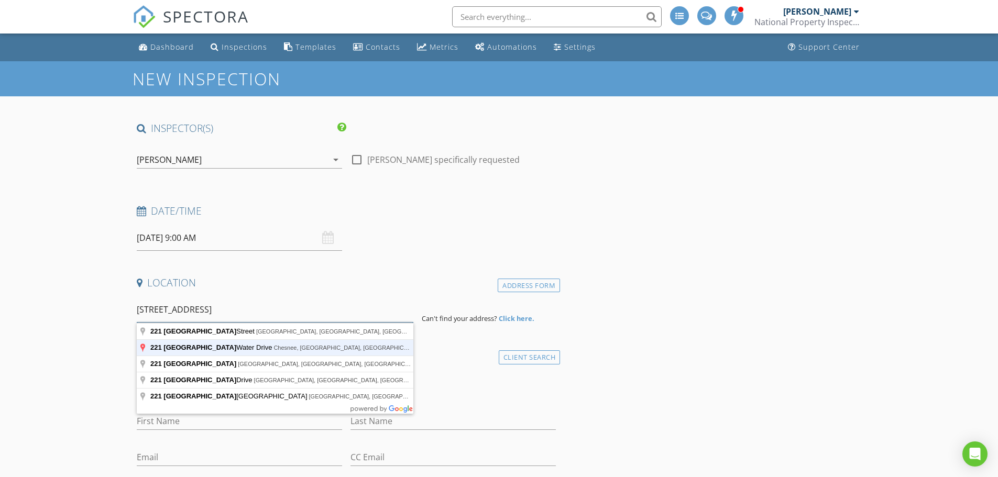
type input "[STREET_ADDRESS]"
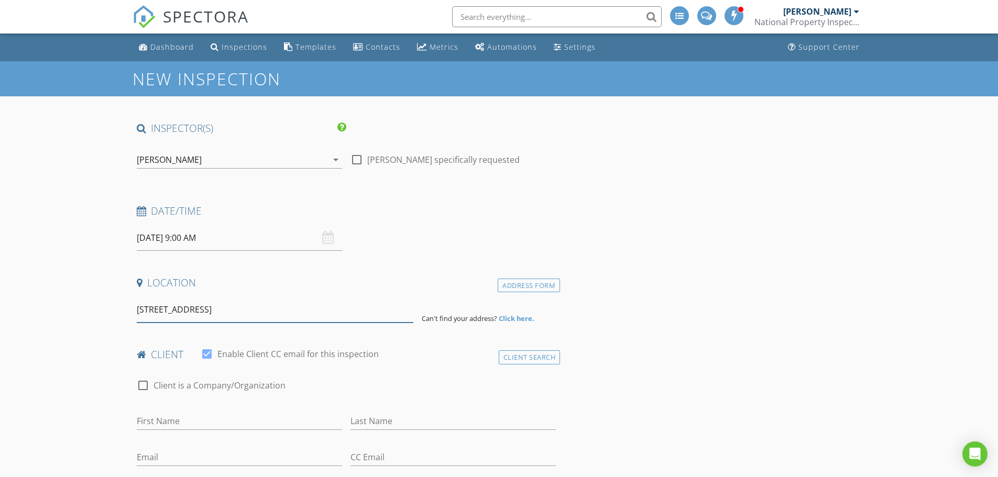
click at [344, 310] on input "[STREET_ADDRESS]" at bounding box center [275, 310] width 277 height 26
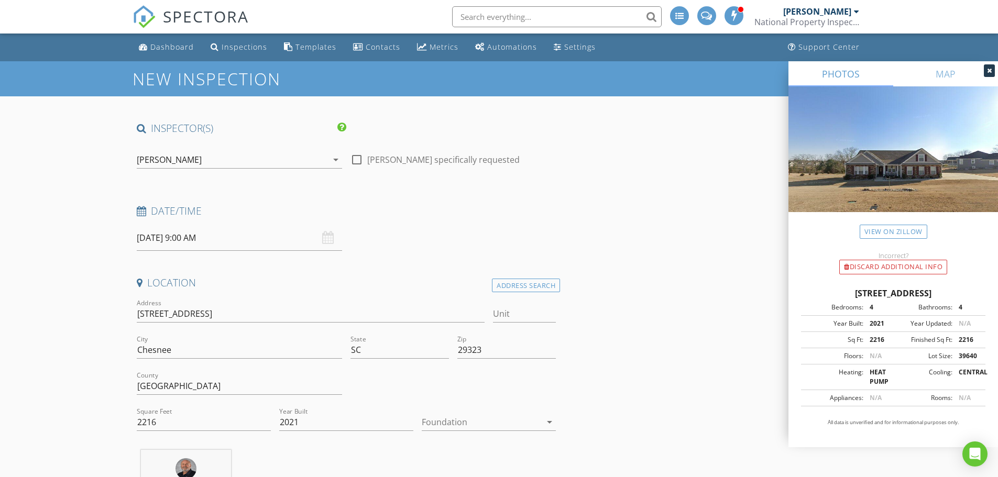
drag, startPoint x: 344, startPoint y: 310, endPoint x: 227, endPoint y: 314, distance: 116.9
click at [457, 417] on div at bounding box center [481, 422] width 119 height 17
click at [460, 413] on div "Basement" at bounding box center [488, 408] width 117 height 13
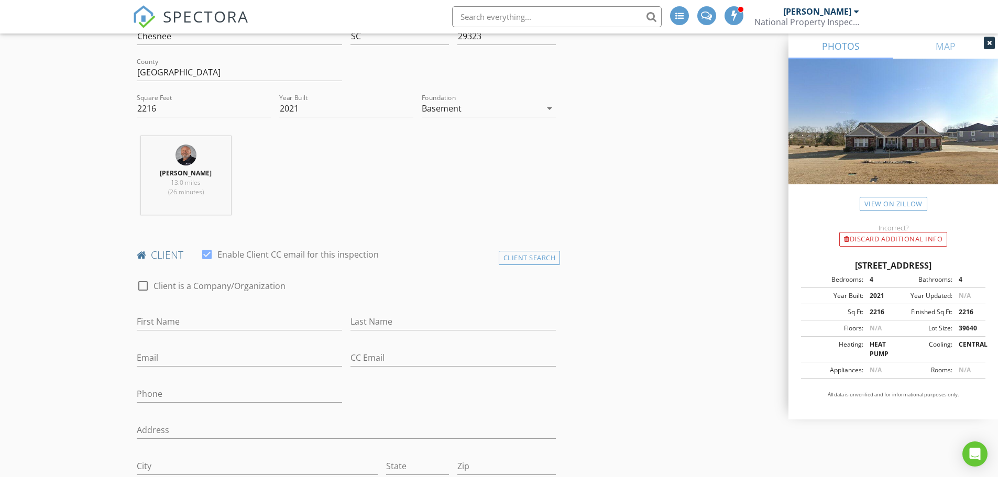
scroll to position [314, 0]
drag, startPoint x: 176, startPoint y: 322, endPoint x: 170, endPoint y: 321, distance: 5.3
click at [176, 322] on input "First Name" at bounding box center [239, 321] width 205 height 17
type input "Lisa"
click at [379, 316] on input "Last Name" at bounding box center [453, 321] width 205 height 17
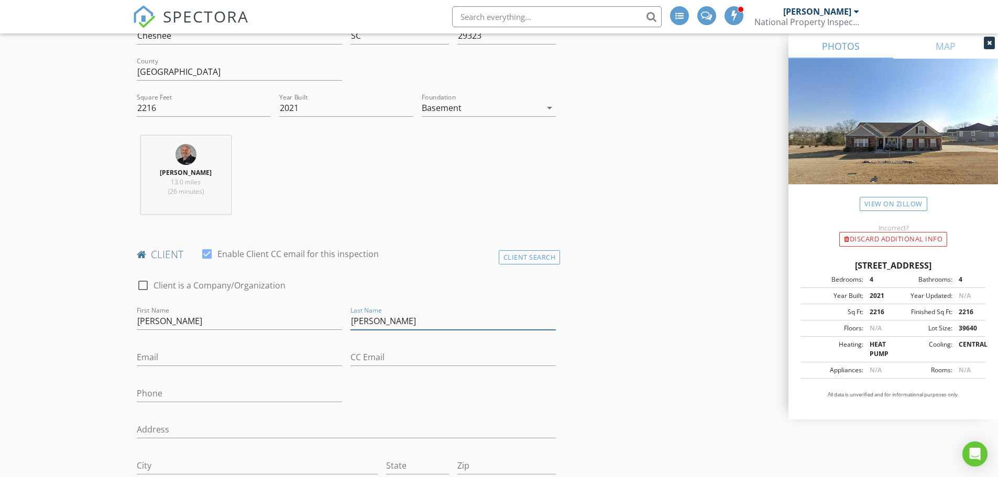
type input "Hines"
type input "hineslisad@icloud.com"
type input "864-809-8149"
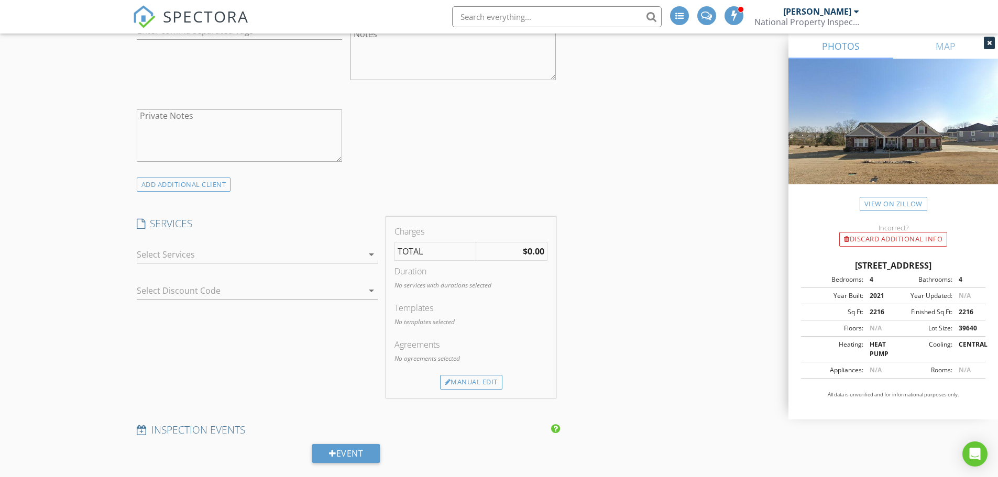
scroll to position [786, 0]
click at [180, 251] on div at bounding box center [250, 254] width 226 height 17
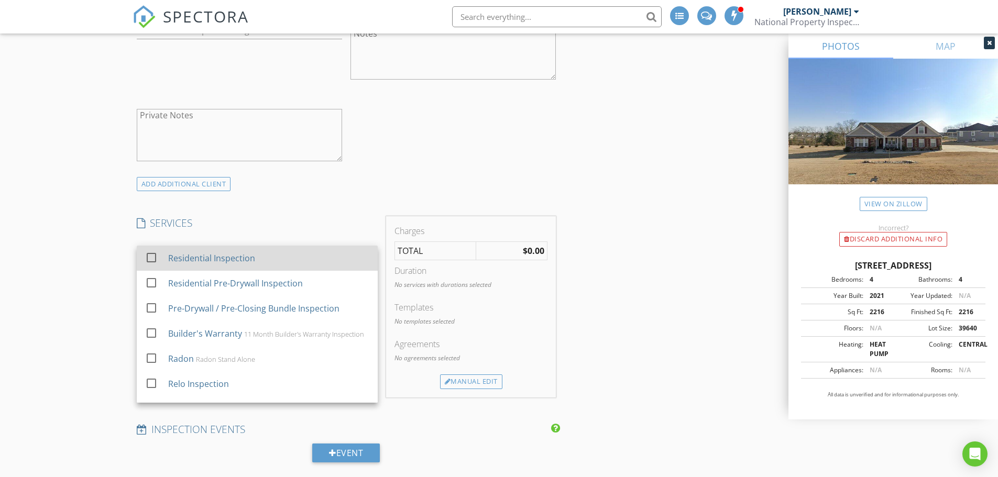
click at [193, 257] on div "Residential Inspection" at bounding box center [211, 258] width 87 height 13
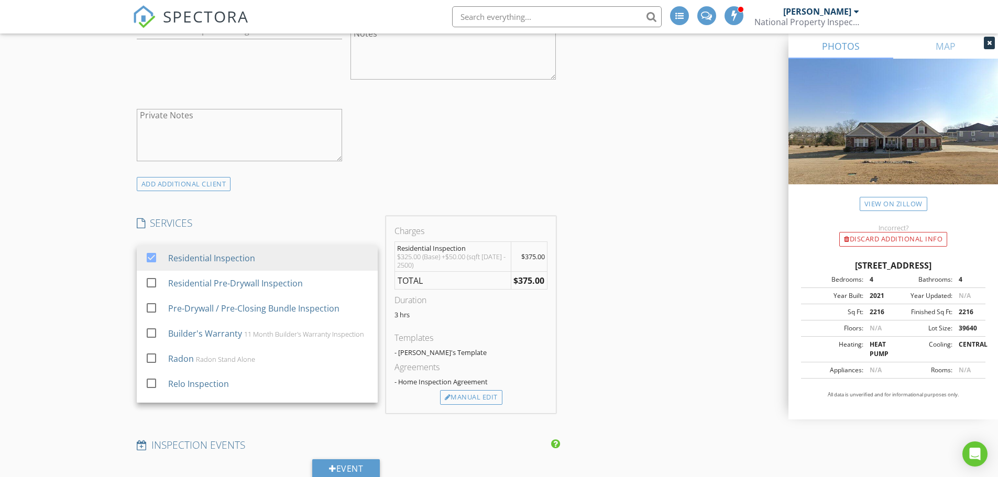
click at [603, 276] on div "INSPECTOR(S) check_box Mike Lancaster PRIMARY Mike Lancaster arrow_drop_down ch…" at bounding box center [500, 426] width 734 height 2180
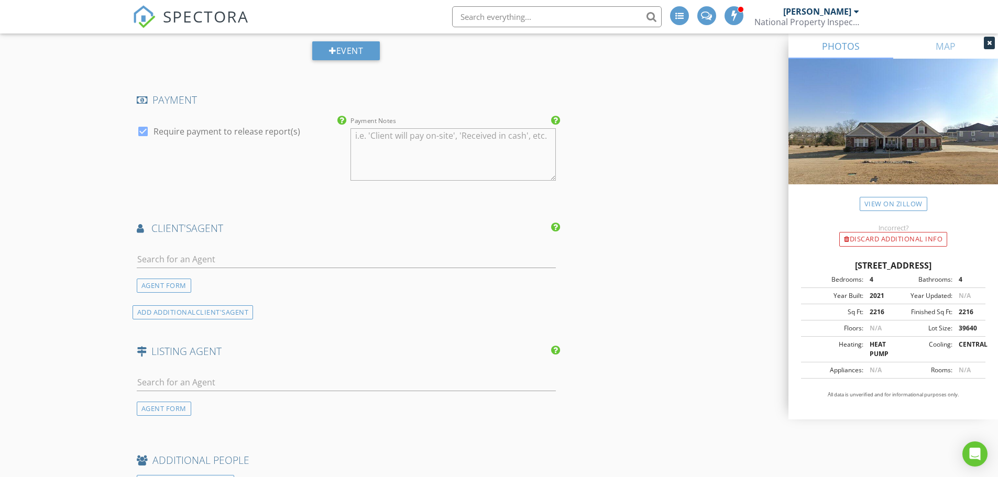
scroll to position [1205, 0]
click at [176, 258] on input "text" at bounding box center [347, 258] width 420 height 17
type input "lor"
click at [171, 278] on div "Lori Lancaster" at bounding box center [222, 277] width 111 height 13
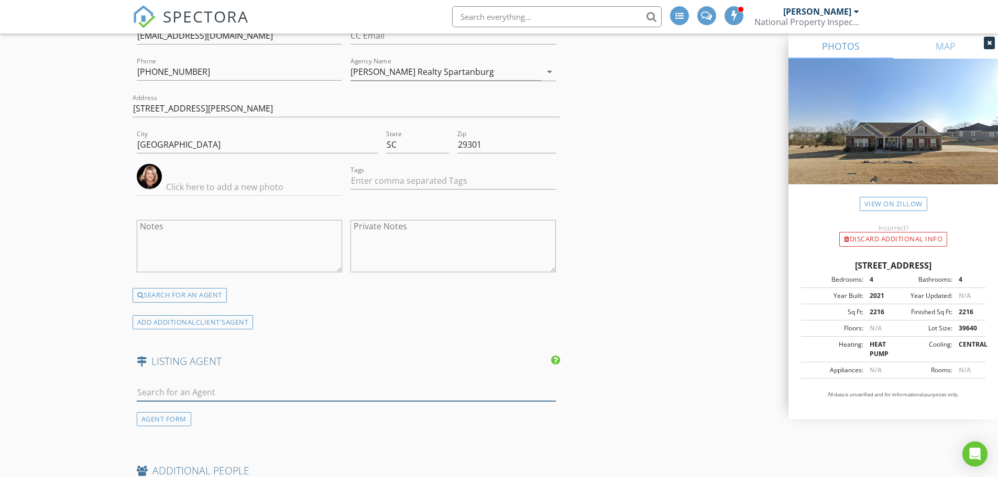
click at [222, 394] on input "text" at bounding box center [347, 392] width 420 height 17
type input "Pam"
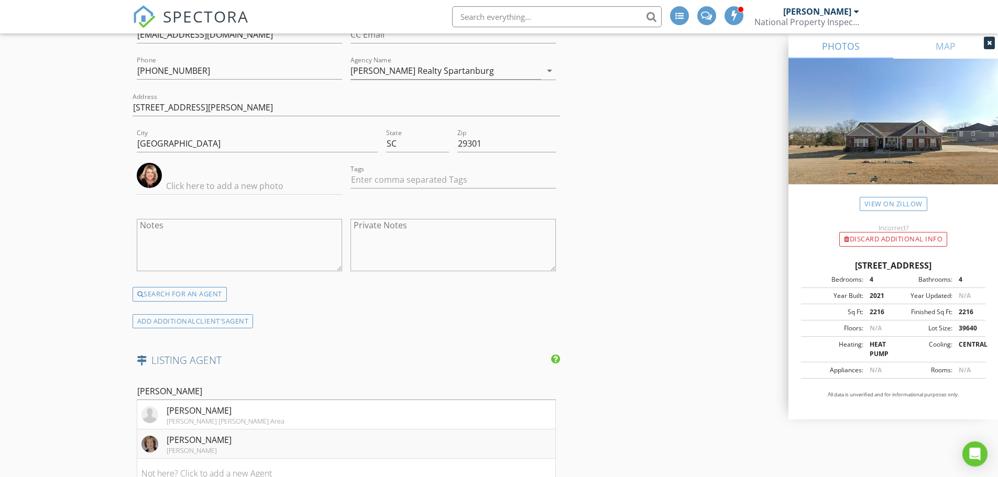
click at [203, 440] on div "Pam Harrison" at bounding box center [199, 440] width 65 height 13
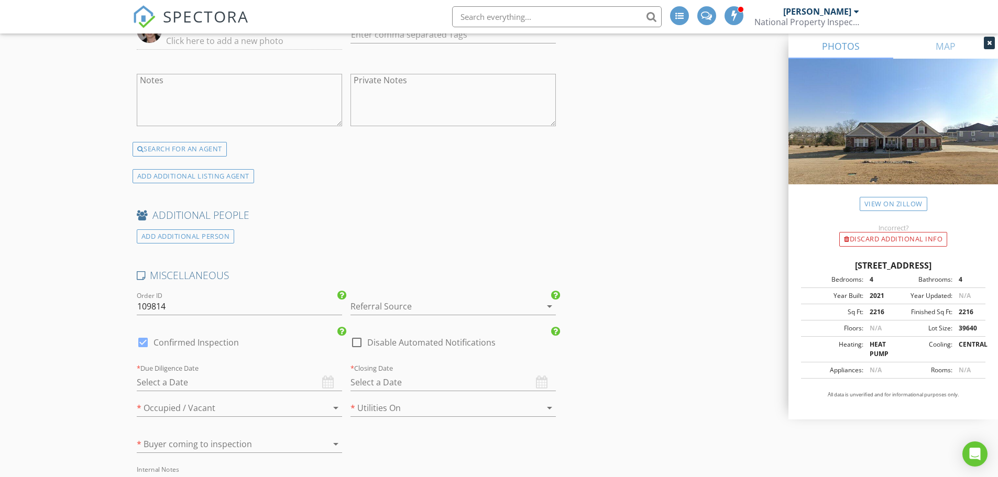
click at [401, 300] on div at bounding box center [439, 306] width 176 height 17
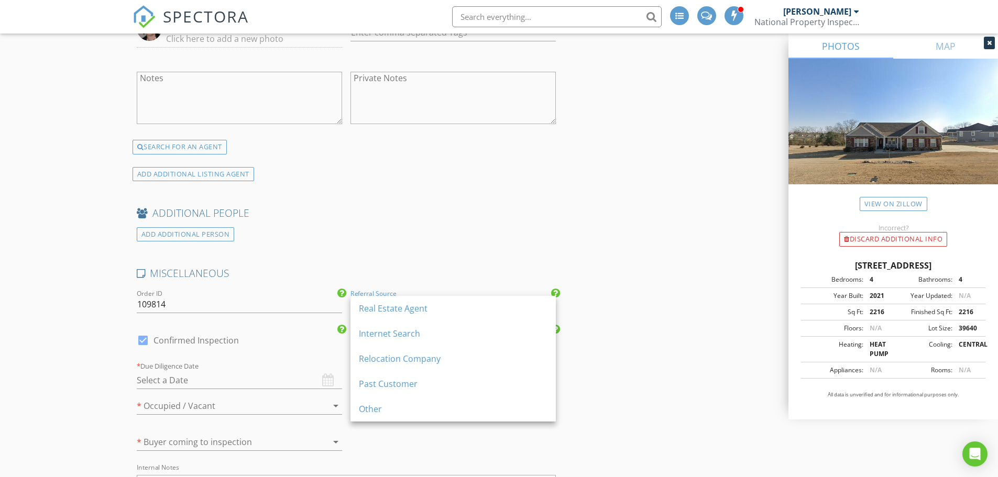
scroll to position [1937, 0]
click at [394, 308] on div "Real Estate Agent" at bounding box center [453, 308] width 189 height 13
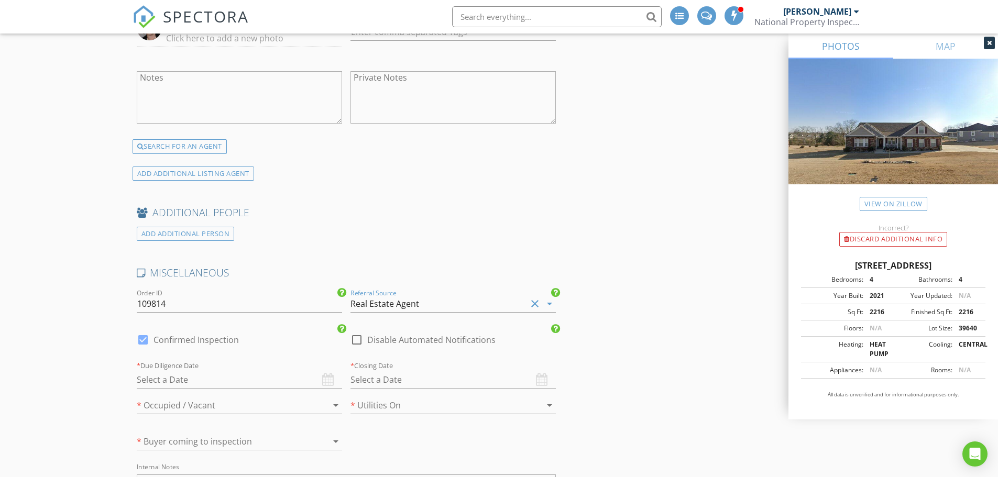
click at [395, 401] on div at bounding box center [439, 405] width 176 height 17
click at [388, 412] on div "Yes" at bounding box center [453, 409] width 189 height 13
click at [277, 411] on div at bounding box center [225, 405] width 176 height 17
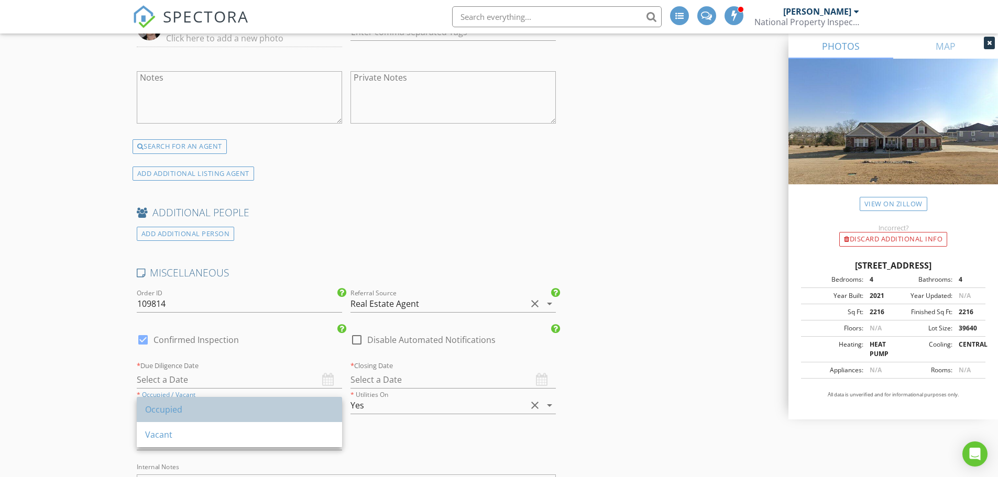
click at [188, 412] on div "Occupied" at bounding box center [239, 409] width 189 height 13
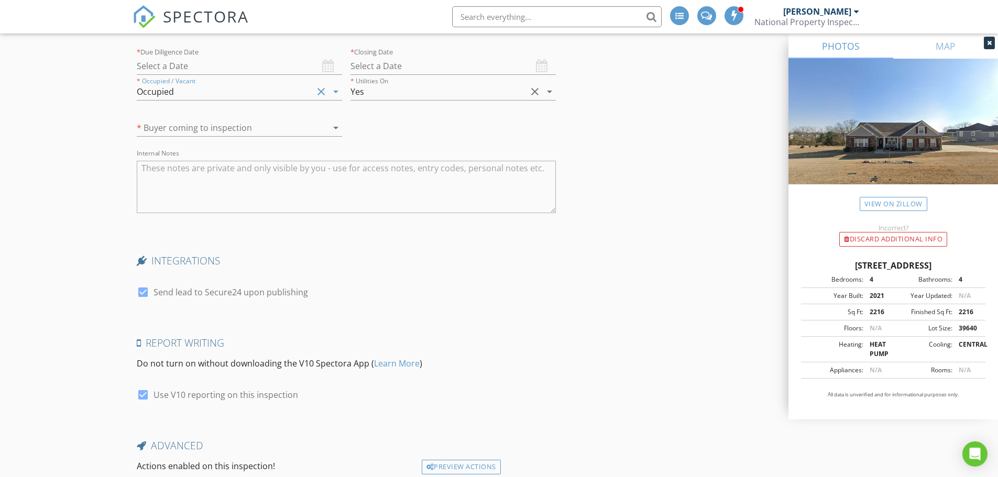
scroll to position [2252, 0]
click at [146, 292] on div at bounding box center [143, 292] width 18 height 18
checkbox input "false"
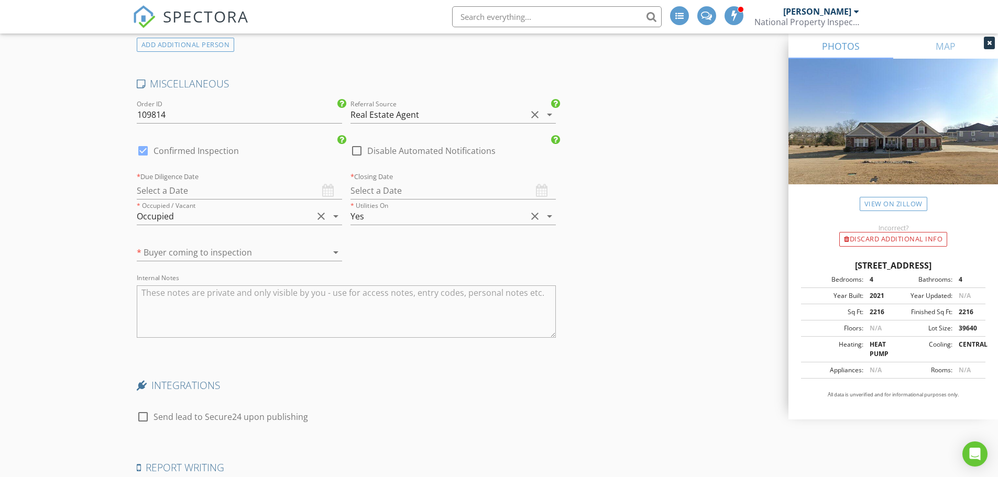
scroll to position [2126, 0]
click at [143, 151] on div at bounding box center [143, 152] width 18 height 18
checkbox input "false"
checkbox input "true"
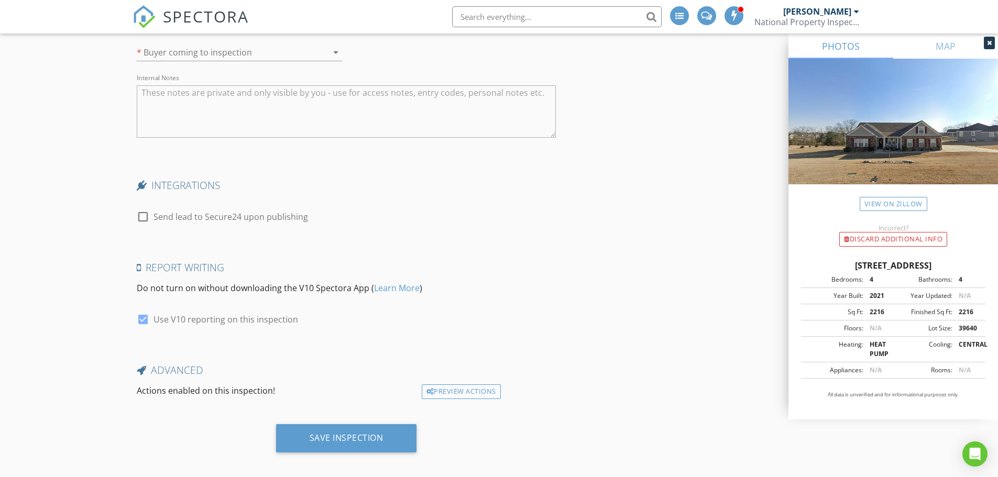
scroll to position [2335, 0]
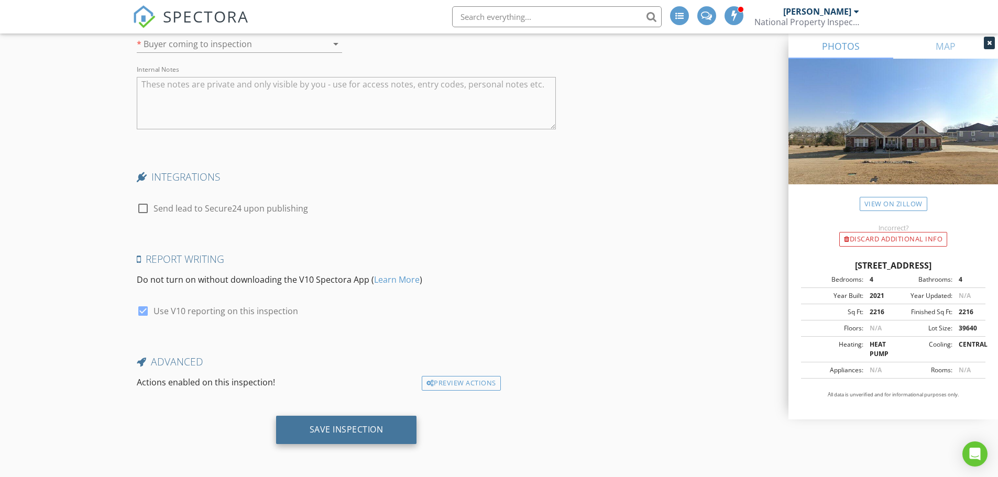
click at [348, 428] on div "Save Inspection" at bounding box center [347, 429] width 74 height 10
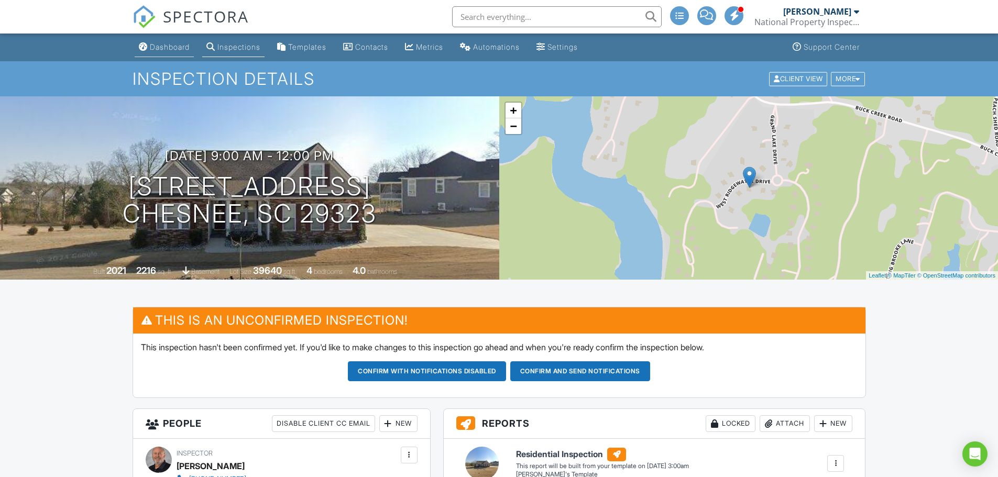
click at [162, 47] on div "Dashboard" at bounding box center [170, 46] width 40 height 9
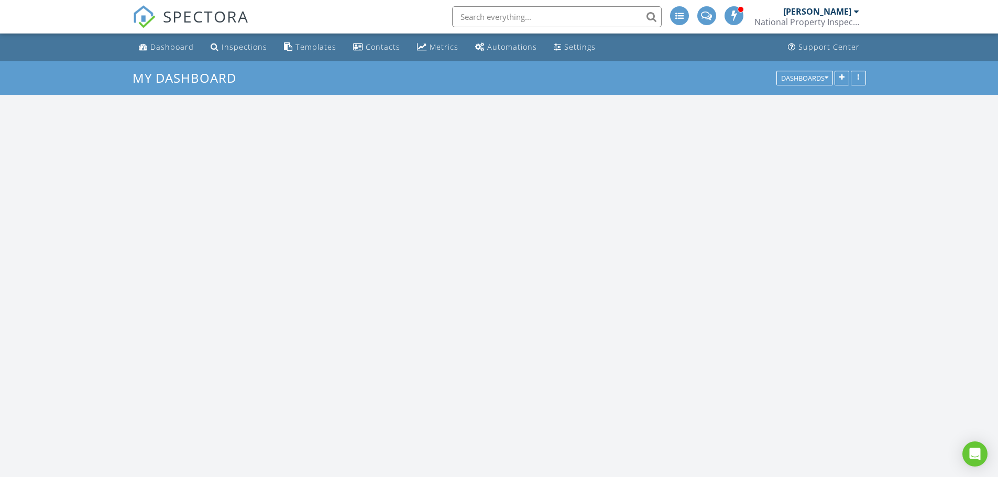
scroll to position [970, 1015]
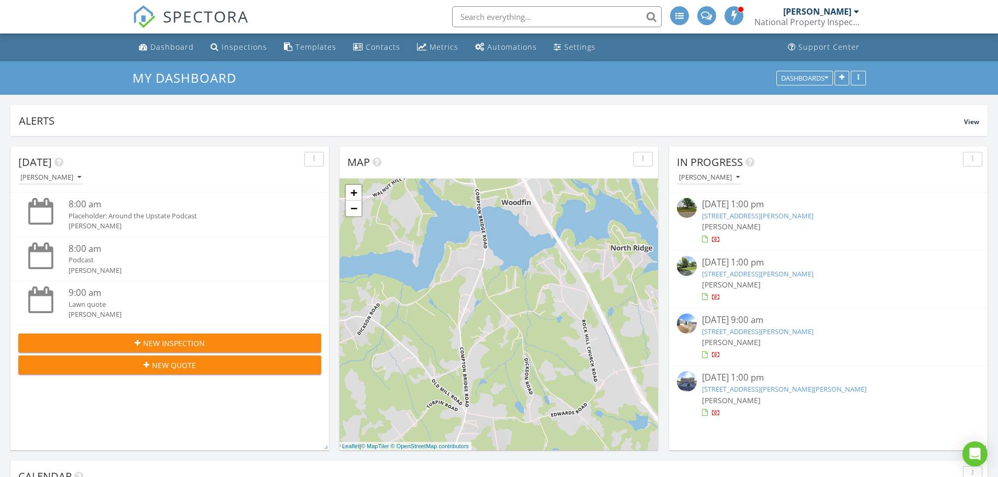
click at [159, 342] on span "New Inspection" at bounding box center [174, 343] width 62 height 11
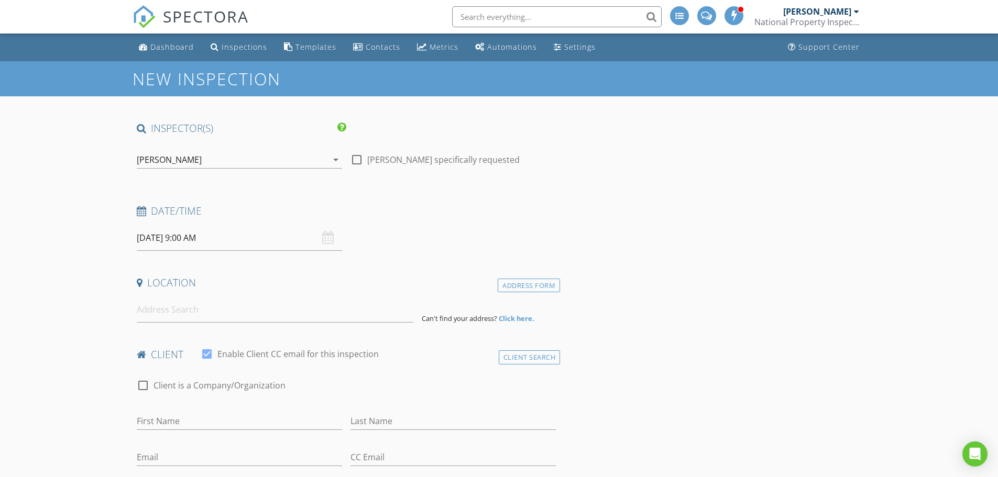
click at [190, 237] on input "[DATE] 9:00 AM" at bounding box center [239, 238] width 205 height 26
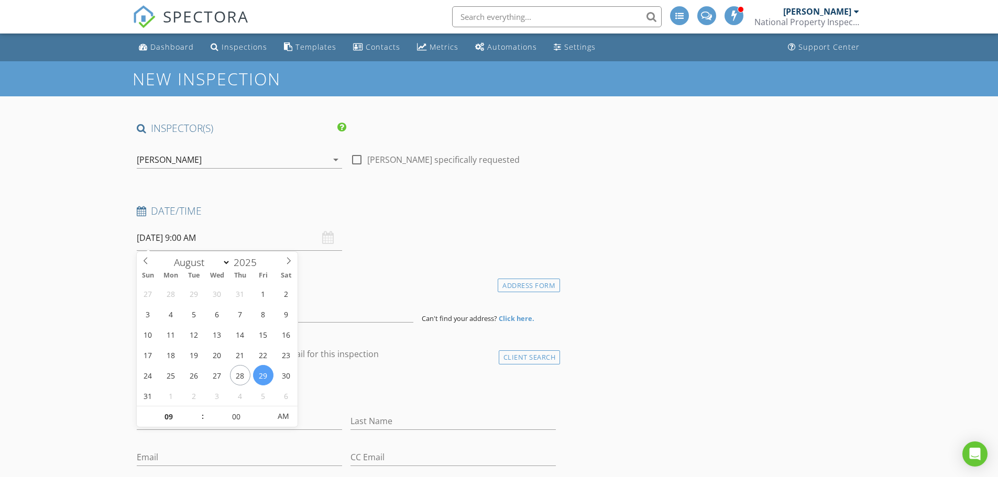
click at [234, 237] on input "[DATE] 9:00 AM" at bounding box center [239, 238] width 205 height 26
type input "10"
type input "[DATE] 10:00 AM"
click at [197, 410] on span at bounding box center [197, 412] width 7 height 10
type input "11"
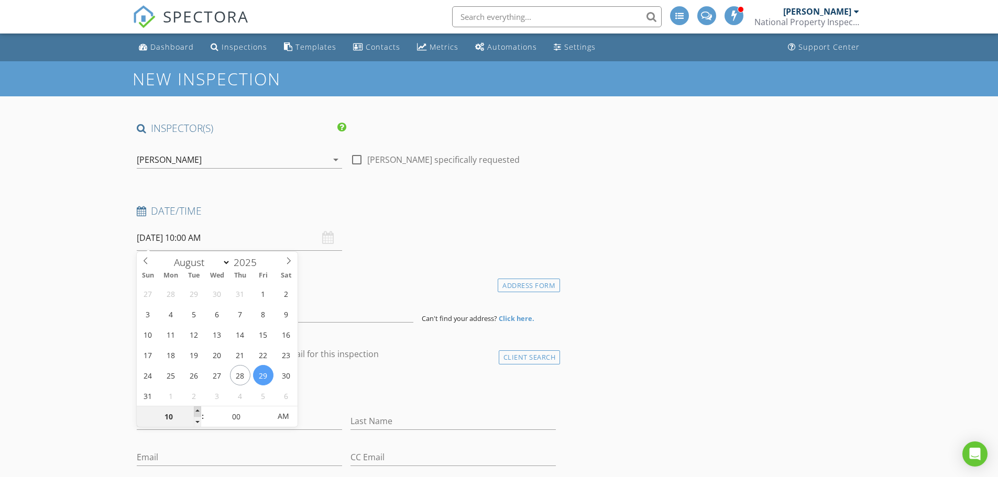
type input "08/29/2025 11:00 AM"
click at [197, 410] on span at bounding box center [197, 412] width 7 height 10
type input "12"
type input "08/29/2025 12:00 PM"
click at [197, 410] on span at bounding box center [197, 412] width 7 height 10
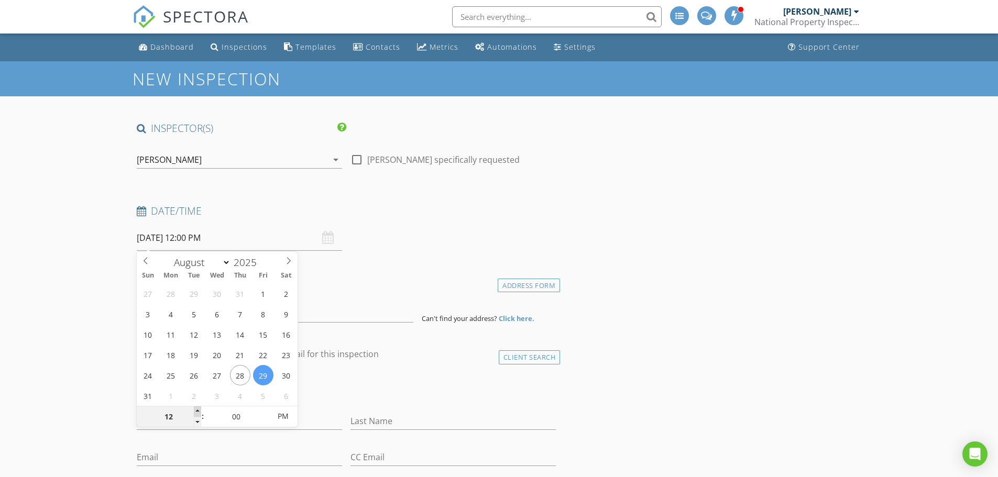
type input "01"
type input "08/29/2025 1:00 PM"
click at [197, 410] on span at bounding box center [197, 412] width 7 height 10
type input "02"
type input "[DATE] 2:00 PM"
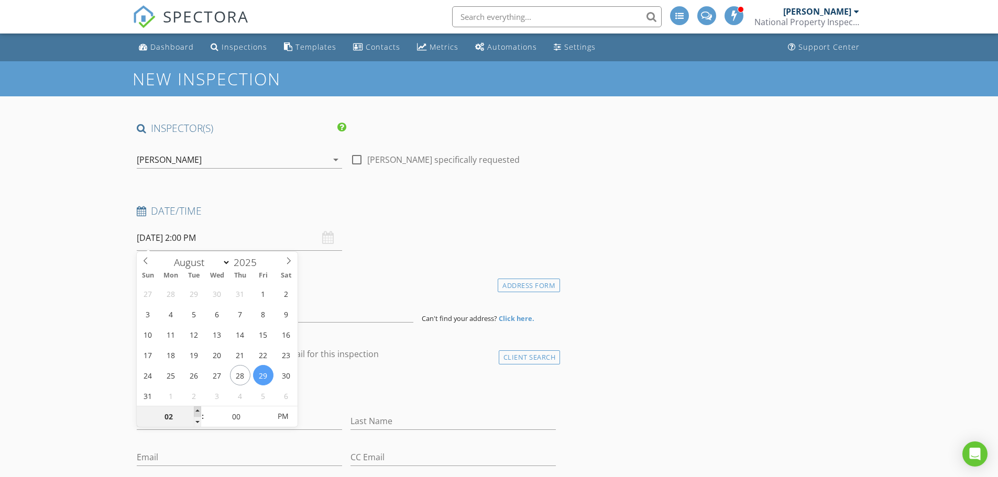
click at [197, 411] on span at bounding box center [197, 412] width 7 height 10
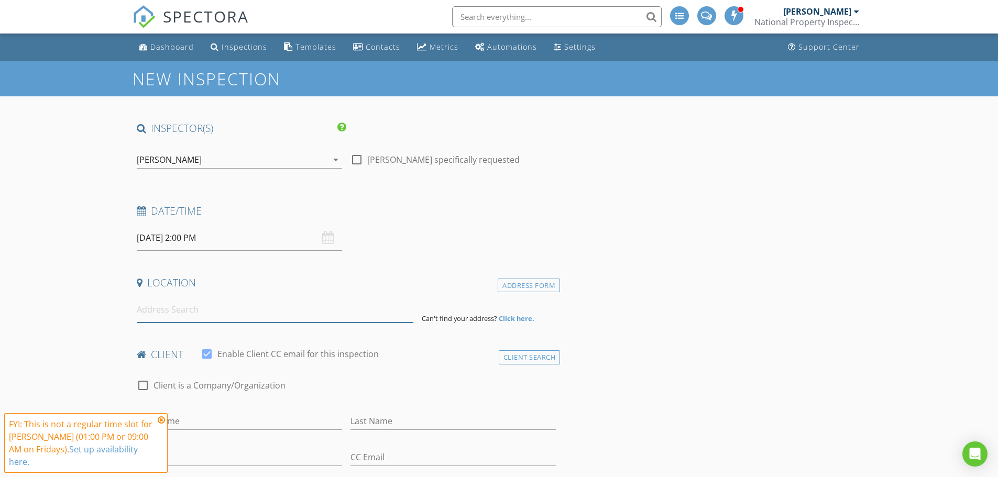
click at [183, 315] on input at bounding box center [275, 310] width 277 height 26
click at [181, 303] on input at bounding box center [275, 310] width 277 height 26
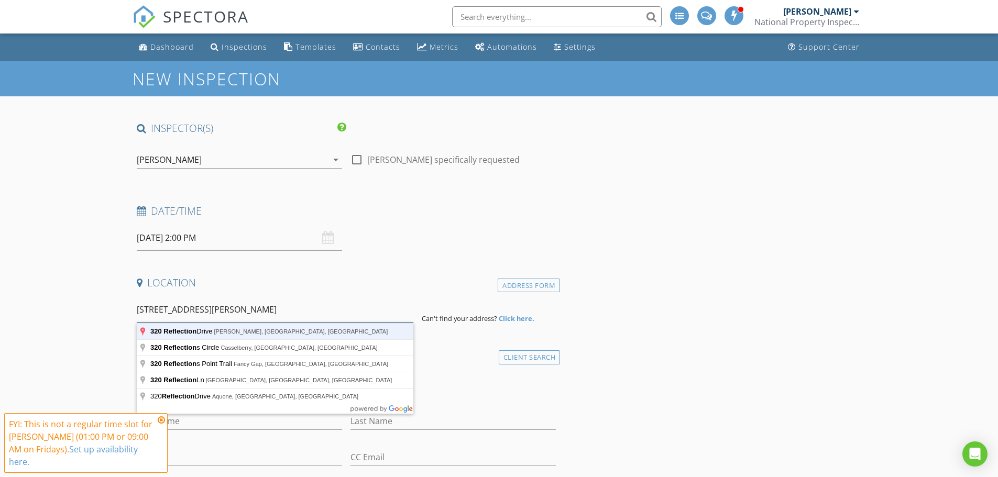
type input "320 Reflection Drive, Lyman, SC, USA"
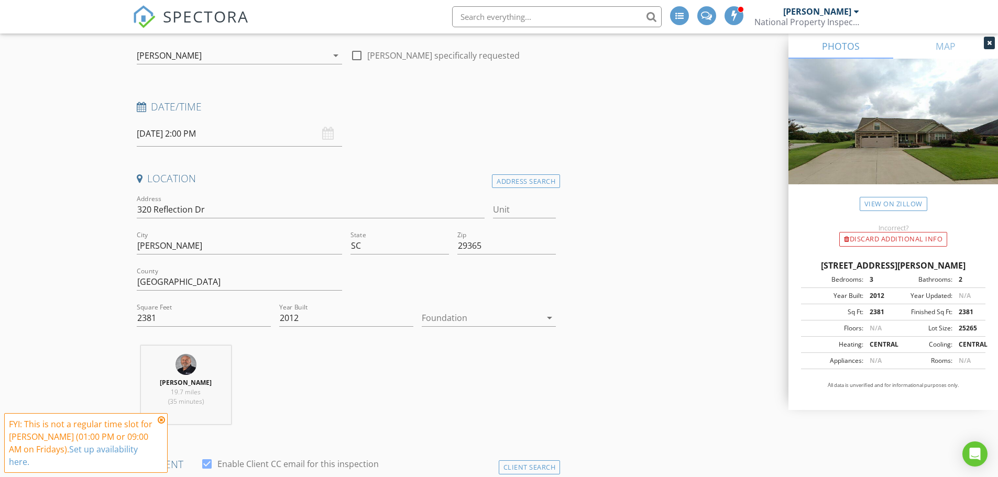
scroll to position [105, 0]
click at [495, 320] on div at bounding box center [481, 317] width 119 height 17
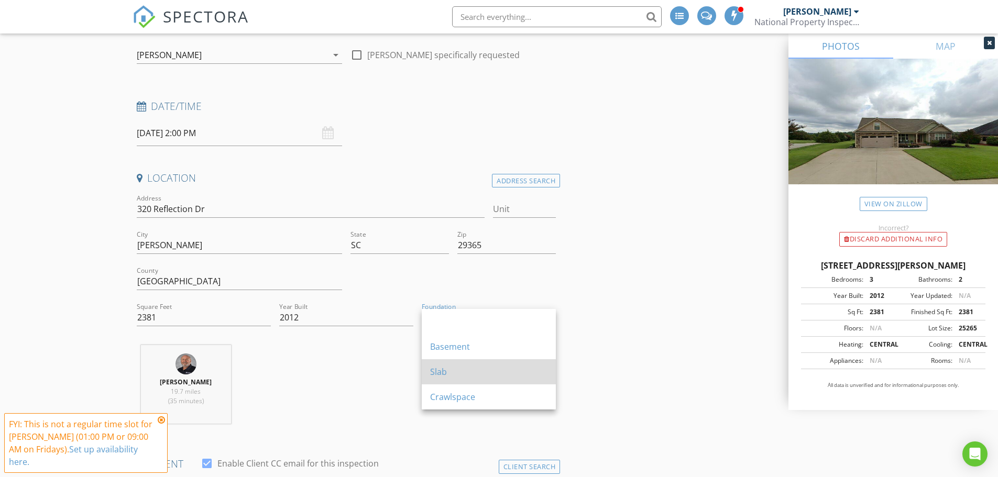
click at [454, 380] on div "Slab" at bounding box center [488, 371] width 117 height 25
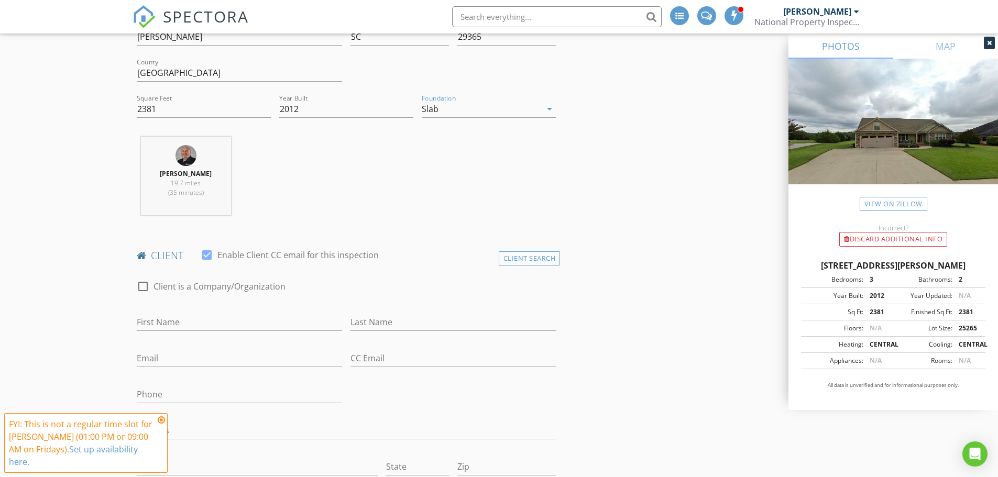
scroll to position [314, 0]
click at [205, 252] on div at bounding box center [207, 255] width 18 height 18
checkbox input "false"
click at [178, 328] on input "First Name" at bounding box center [239, 321] width 205 height 17
type input "[PERSON_NAME]"
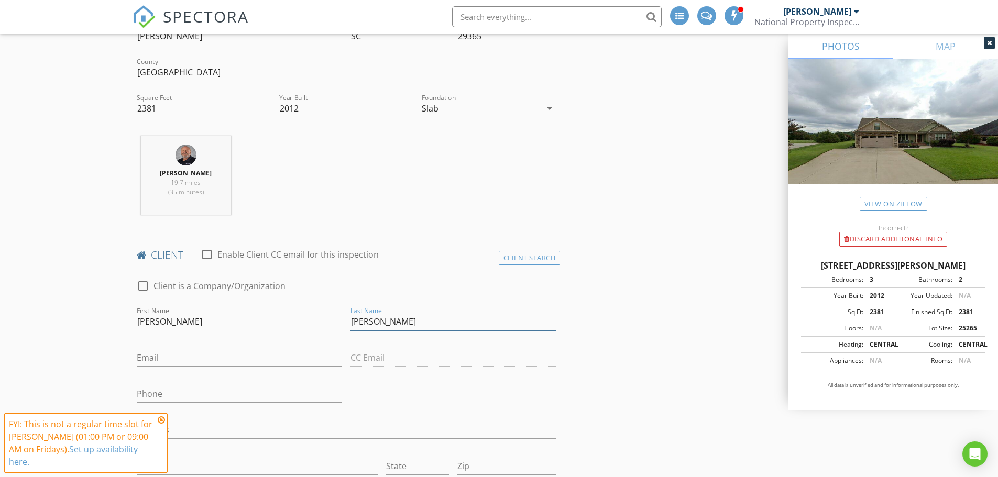
type input "[PERSON_NAME]"
click at [161, 420] on icon at bounding box center [161, 420] width 7 height 8
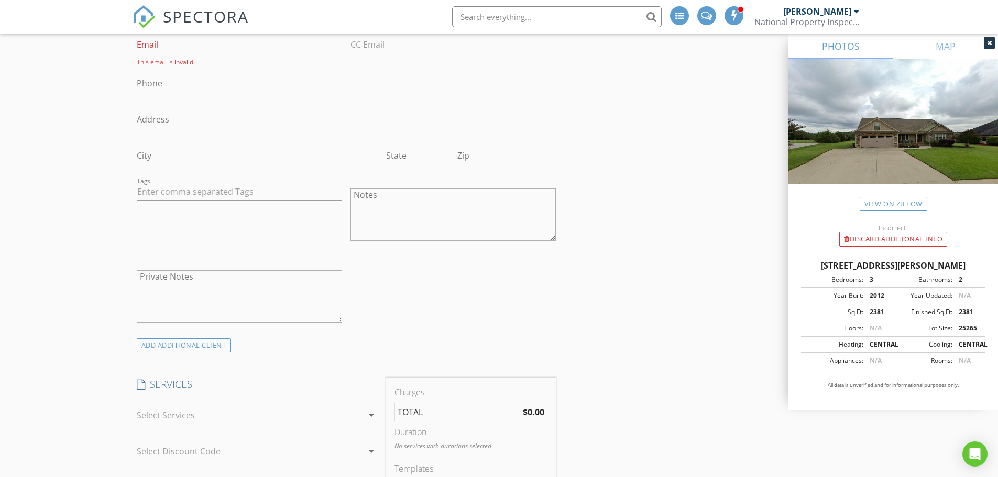
scroll to position [628, 0]
click at [214, 416] on div at bounding box center [250, 415] width 226 height 17
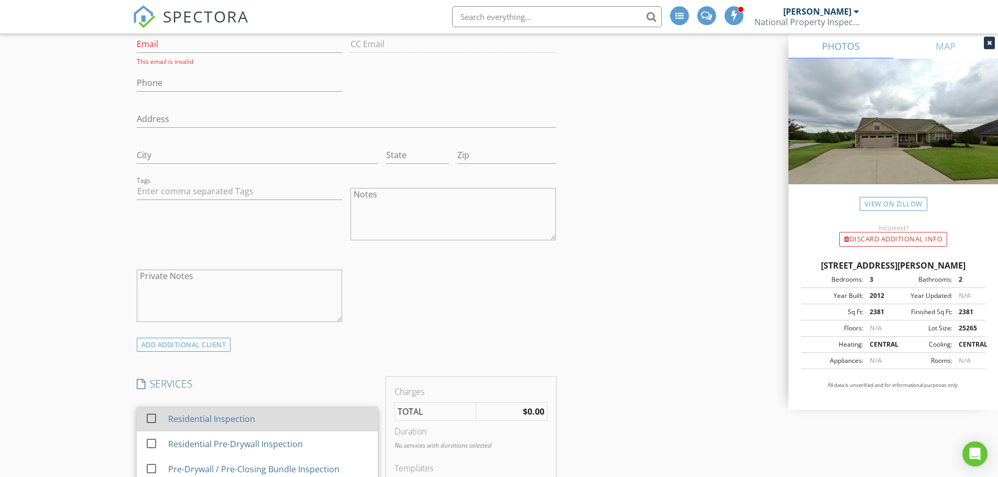
click at [166, 412] on div "check_box_outline_blank Residential Inspection" at bounding box center [257, 420] width 224 height 24
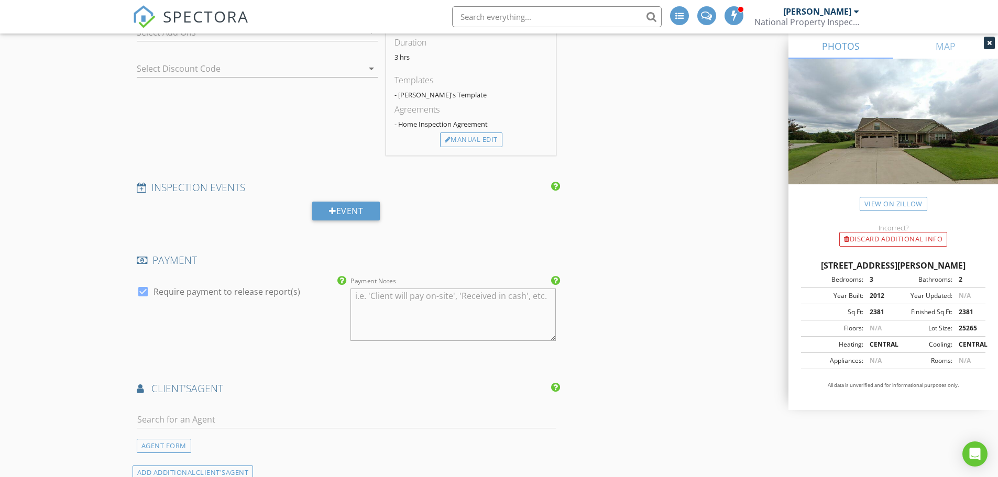
scroll to position [1047, 0]
click at [298, 420] on input "text" at bounding box center [347, 419] width 420 height 17
type input "kell"
click at [179, 440] on div "[PERSON_NAME]" at bounding box center [220, 438] width 106 height 13
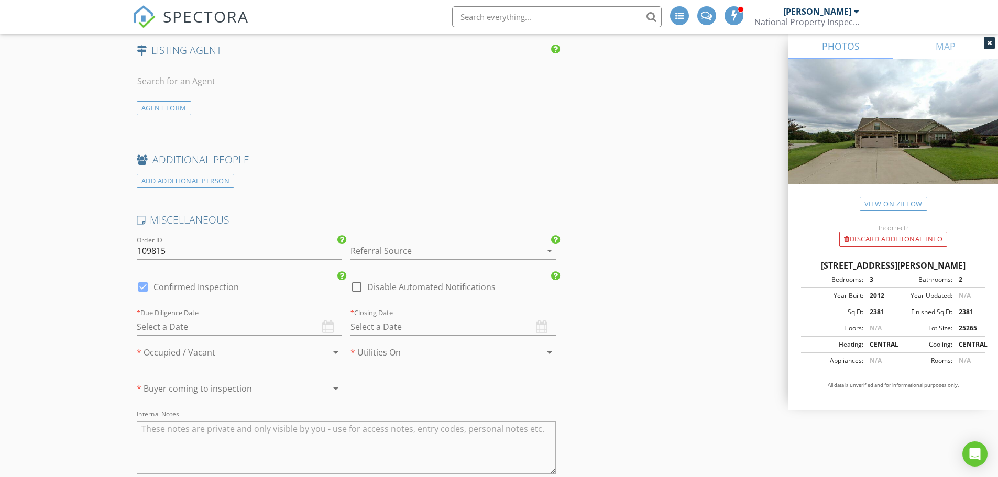
scroll to position [1780, 0]
click at [141, 288] on div at bounding box center [143, 287] width 18 height 18
checkbox input "false"
checkbox input "true"
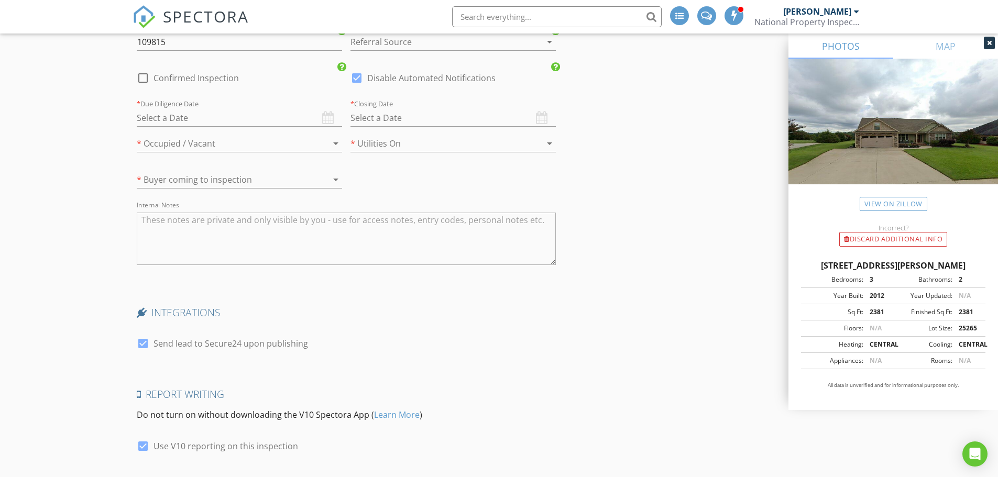
scroll to position [1990, 0]
click at [143, 343] on div at bounding box center [143, 343] width 18 height 18
checkbox input "false"
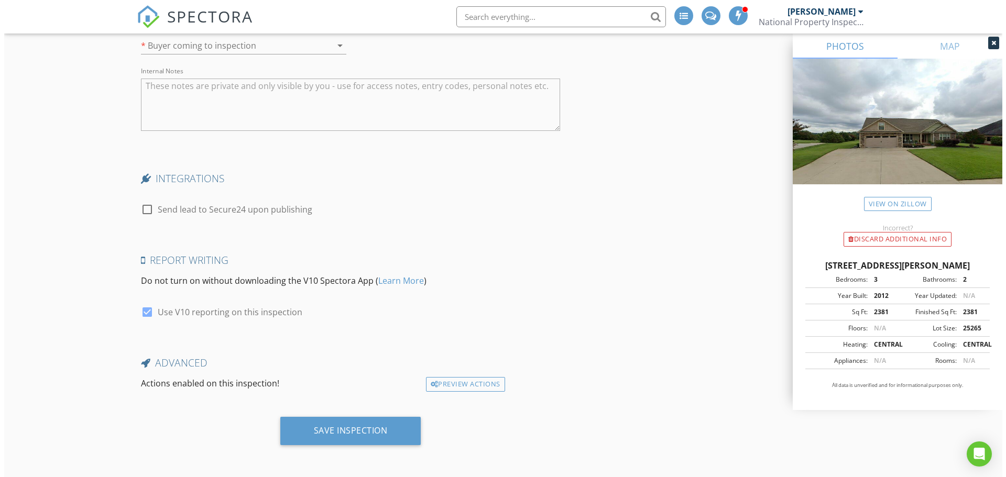
scroll to position [2124, 0]
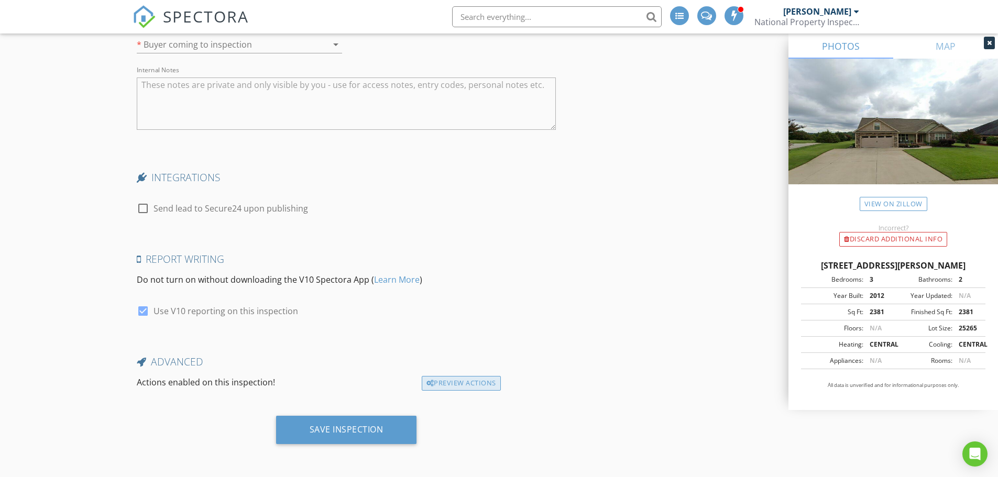
click at [451, 380] on div "Preview Actions" at bounding box center [461, 383] width 79 height 15
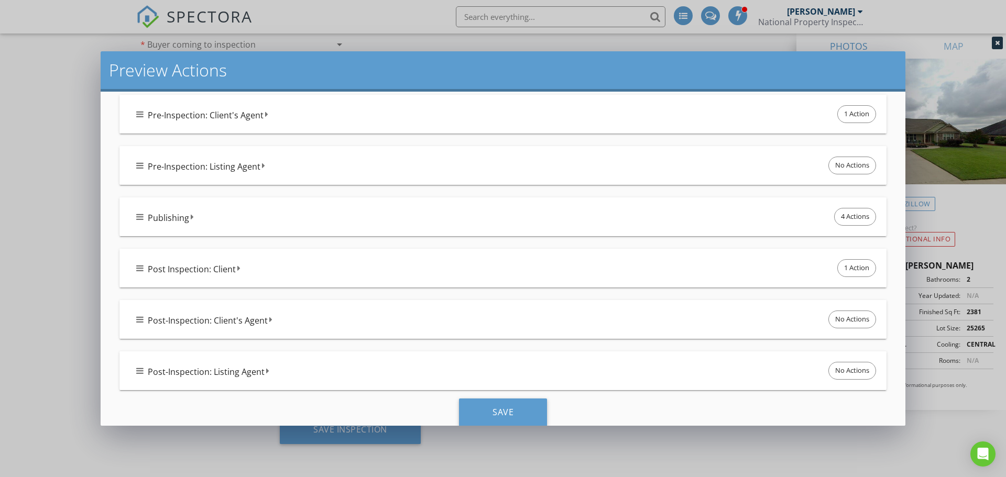
click at [200, 218] on div "Publishing 4 Actions" at bounding box center [507, 217] width 742 height 22
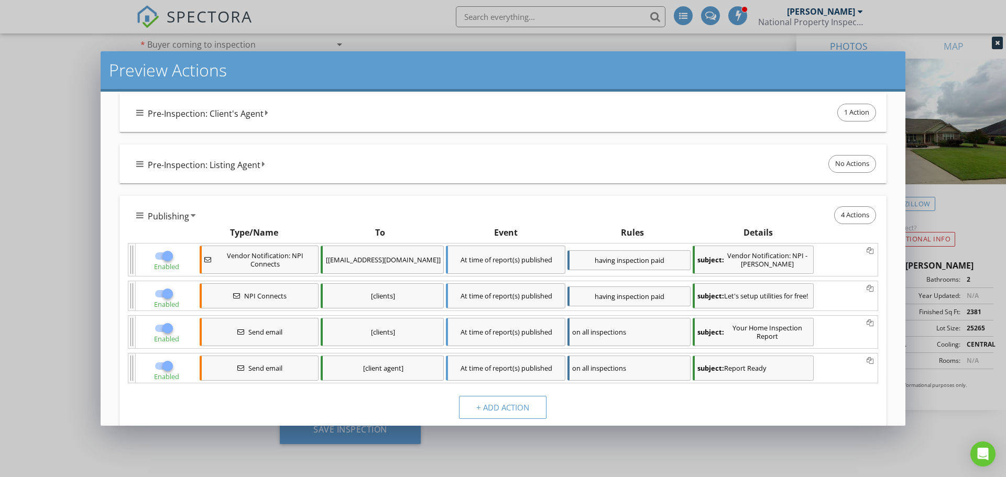
scroll to position [261, 0]
click at [168, 257] on div at bounding box center [168, 256] width 18 height 18
checkbox input "false"
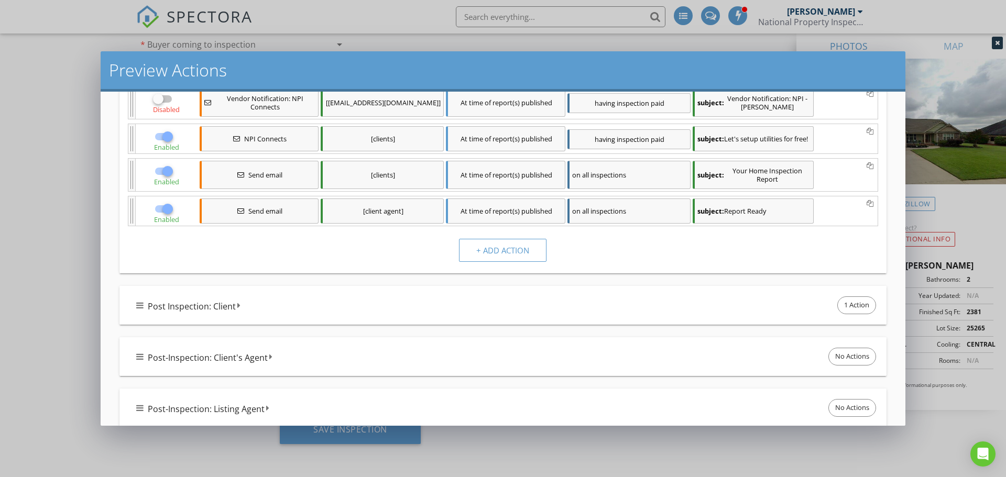
scroll to position [418, 0]
click at [167, 137] on div at bounding box center [168, 136] width 18 height 18
click at [291, 310] on div "Post Inspection: Client 1 Action" at bounding box center [507, 305] width 742 height 22
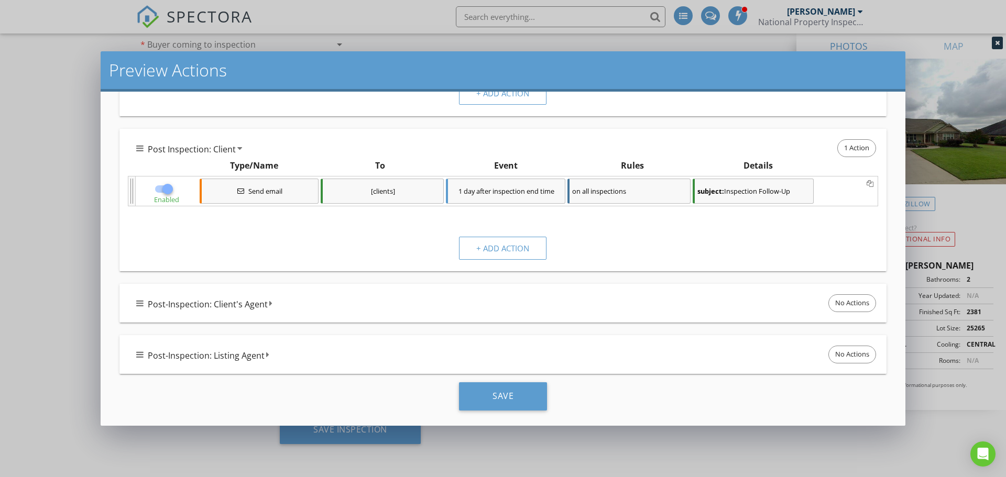
scroll to position [575, 0]
click at [182, 308] on span "Post-Inspection: Client's Agent" at bounding box center [208, 304] width 120 height 13
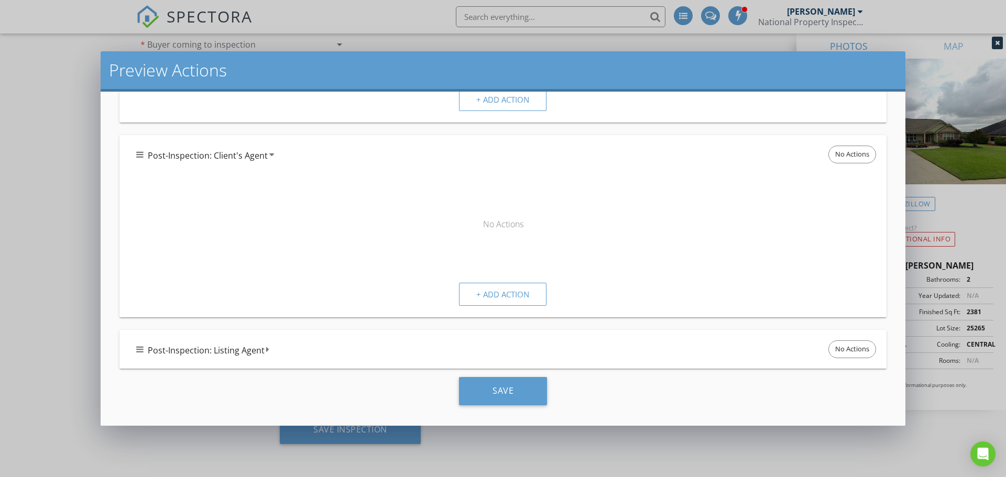
scroll to position [727, 0]
click at [210, 356] on span "Post-Inspection: Listing Agent" at bounding box center [206, 350] width 117 height 13
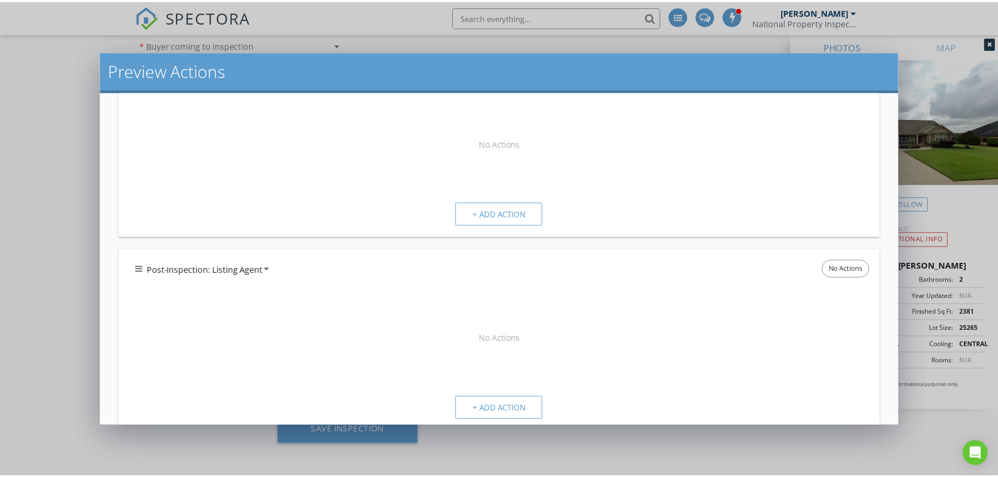
scroll to position [870, 0]
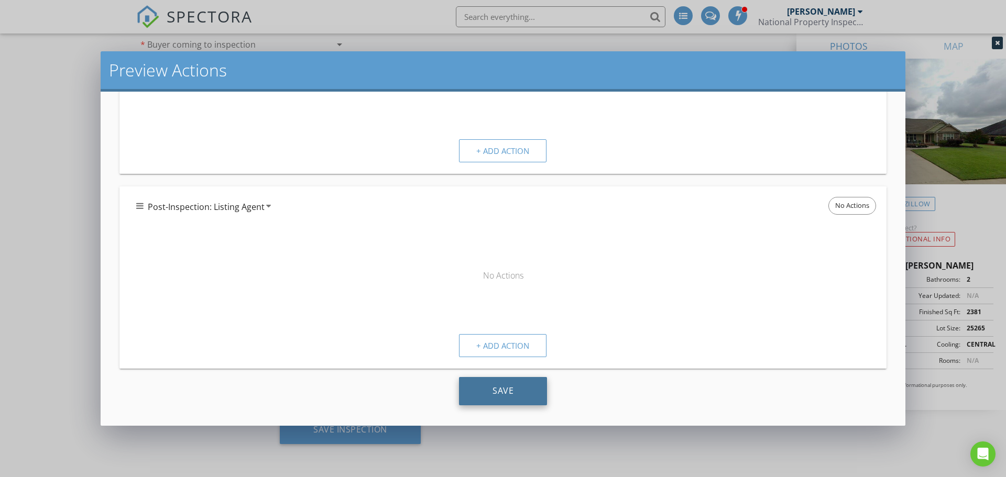
click at [500, 392] on div "Save" at bounding box center [503, 391] width 88 height 28
checkbox input "true"
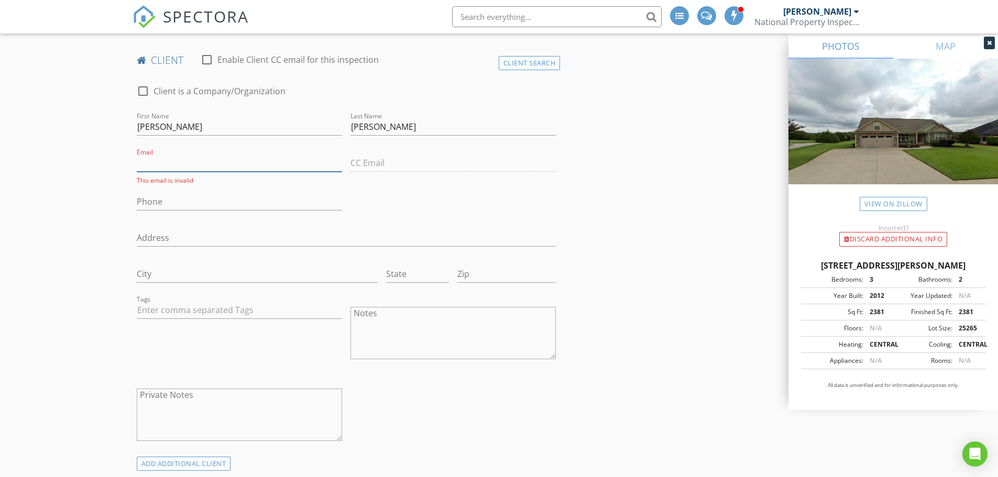
click at [166, 158] on input "Email" at bounding box center [239, 163] width 205 height 17
type input "[EMAIL_ADDRESS][DOMAIN_NAME]"
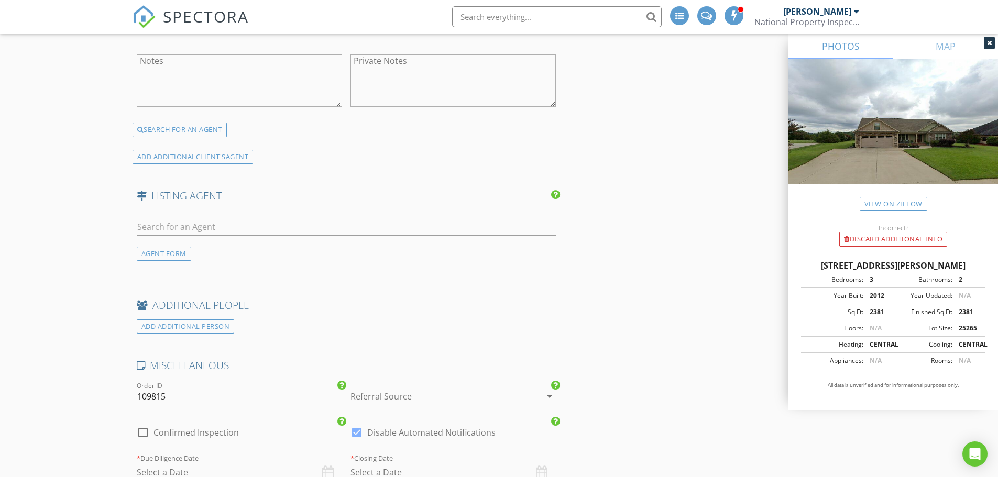
scroll to position [2121, 0]
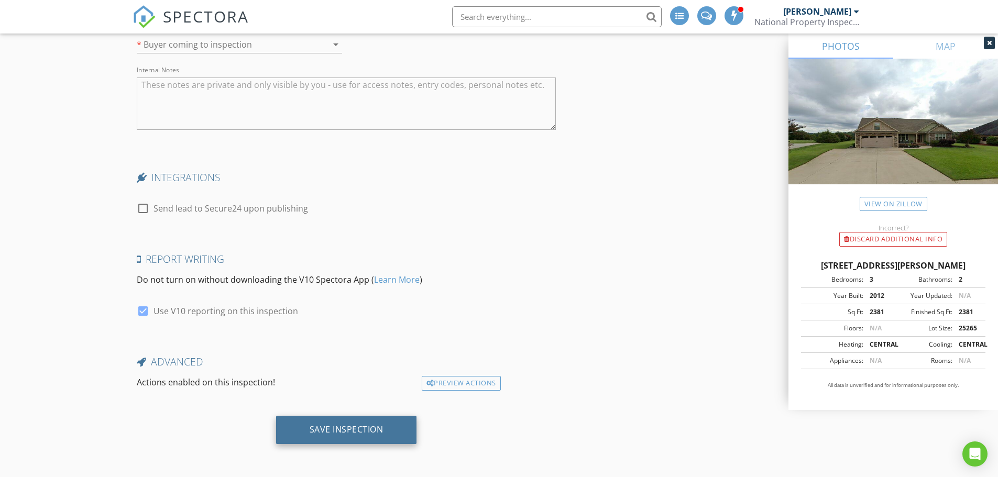
click at [342, 429] on div "Save Inspection" at bounding box center [347, 429] width 74 height 10
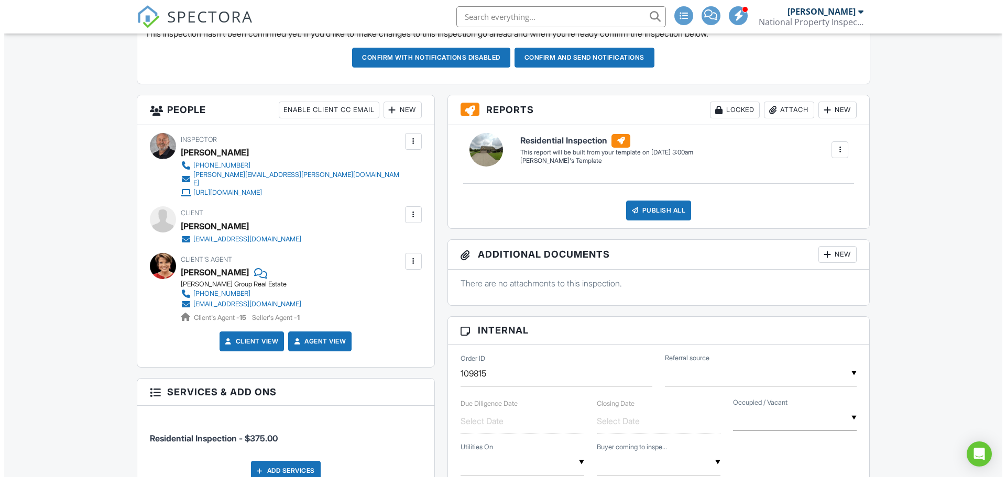
scroll to position [314, 0]
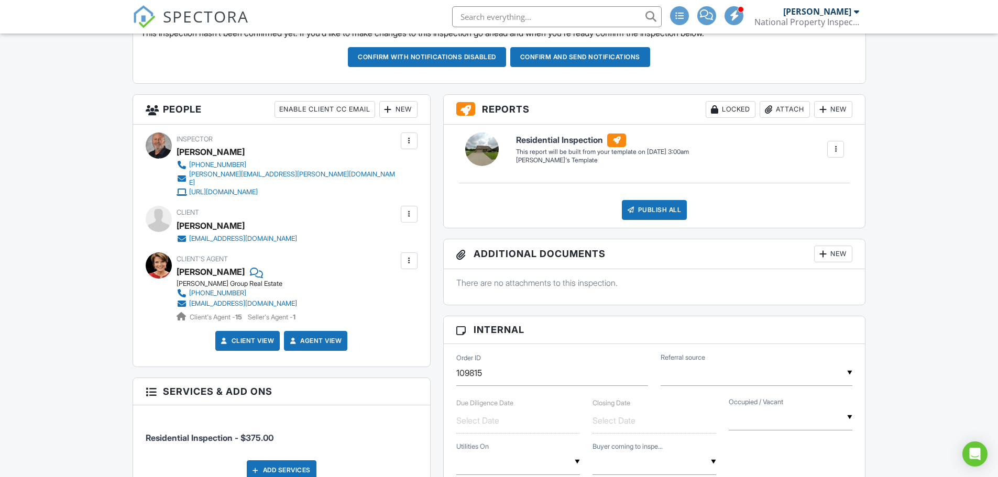
click at [407, 209] on div at bounding box center [409, 214] width 10 height 10
click at [387, 240] on li "Edit" at bounding box center [384, 246] width 53 height 26
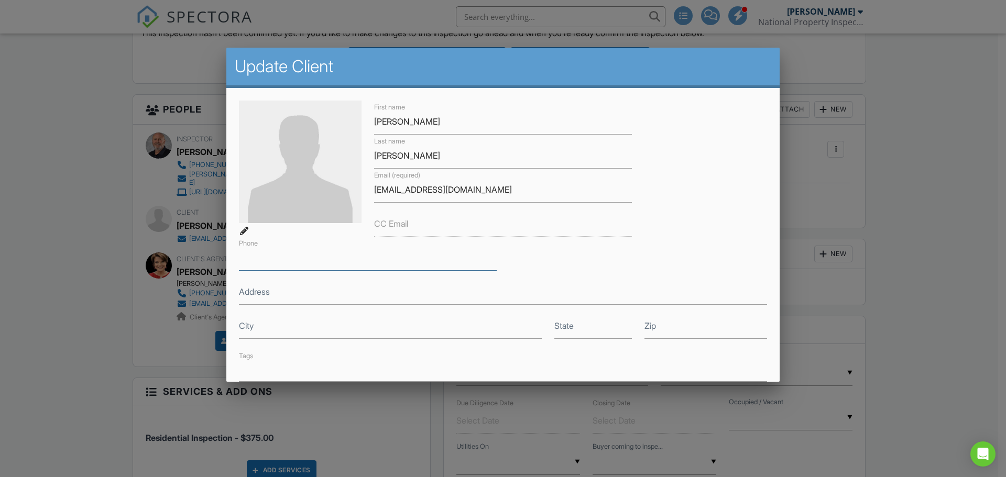
drag, startPoint x: 331, startPoint y: 268, endPoint x: 340, endPoint y: 263, distance: 10.1
click at [331, 268] on input "Phone" at bounding box center [368, 258] width 258 height 26
type input "8646309156"
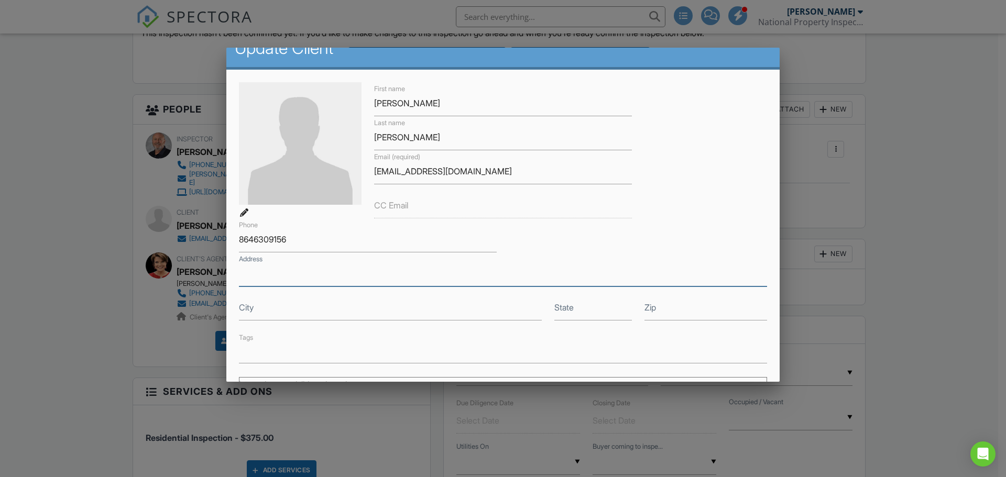
scroll to position [188, 0]
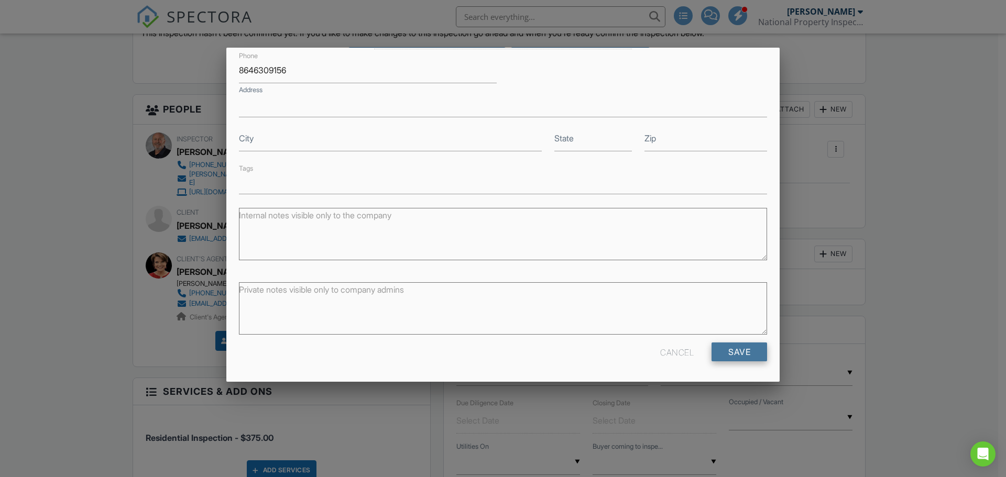
click at [727, 351] on input "Save" at bounding box center [740, 352] width 56 height 19
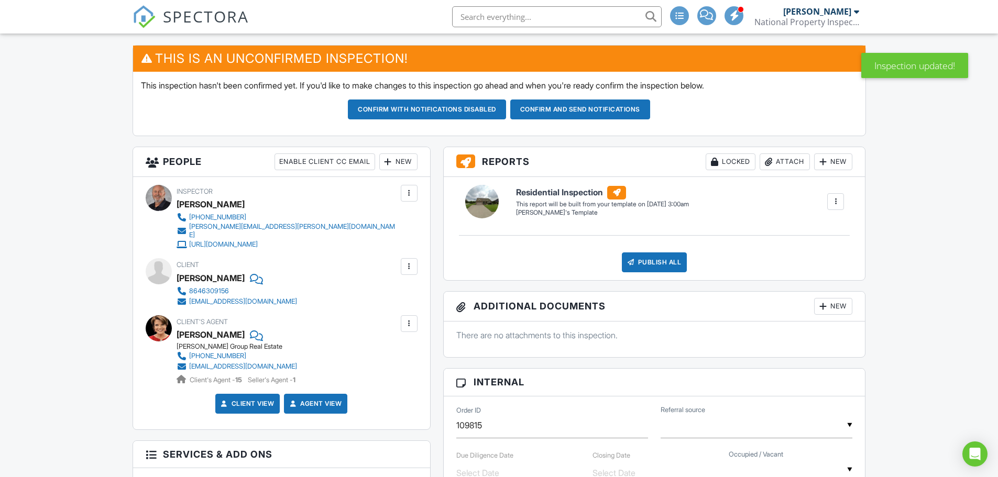
click at [410, 261] on div at bounding box center [409, 266] width 10 height 10
click at [380, 288] on li "Edit" at bounding box center [384, 299] width 53 height 26
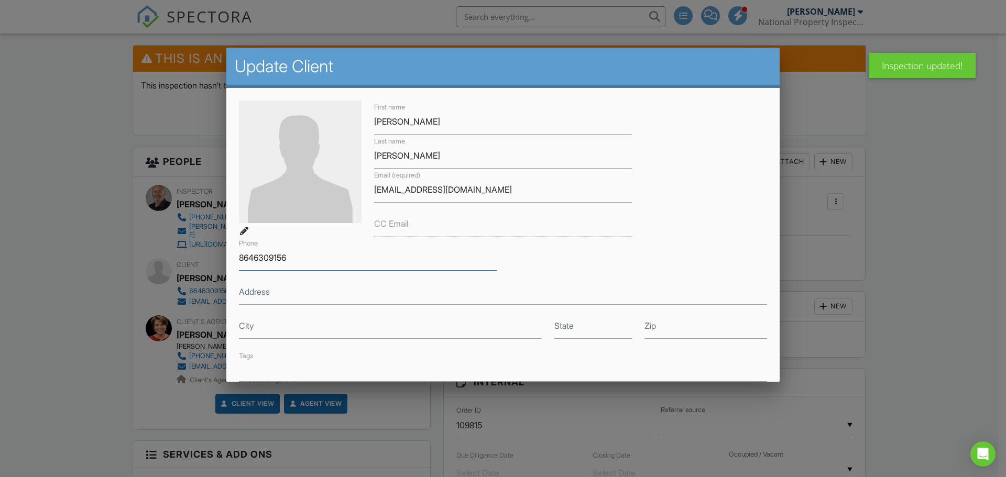
click at [255, 257] on input "8646309156" at bounding box center [368, 258] width 258 height 26
click at [274, 257] on input "864-6309156" at bounding box center [368, 258] width 258 height 26
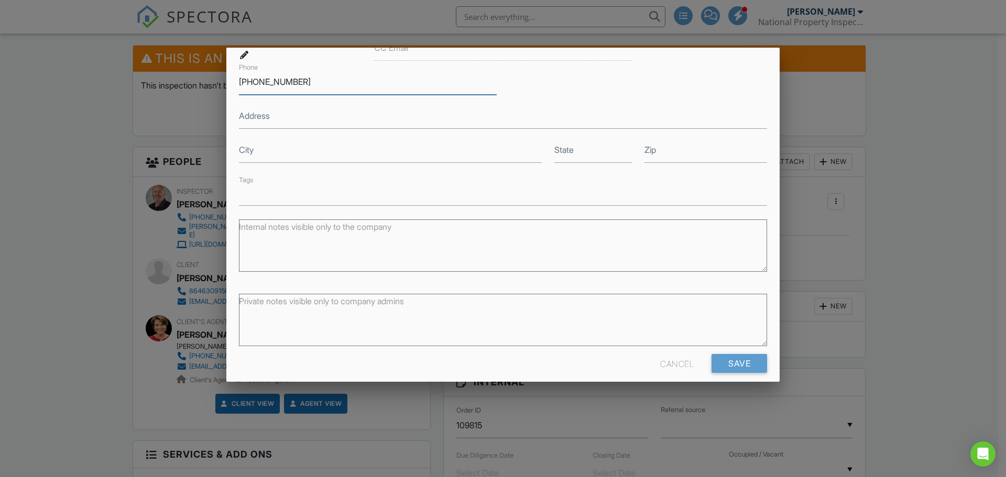
scroll to position [188, 0]
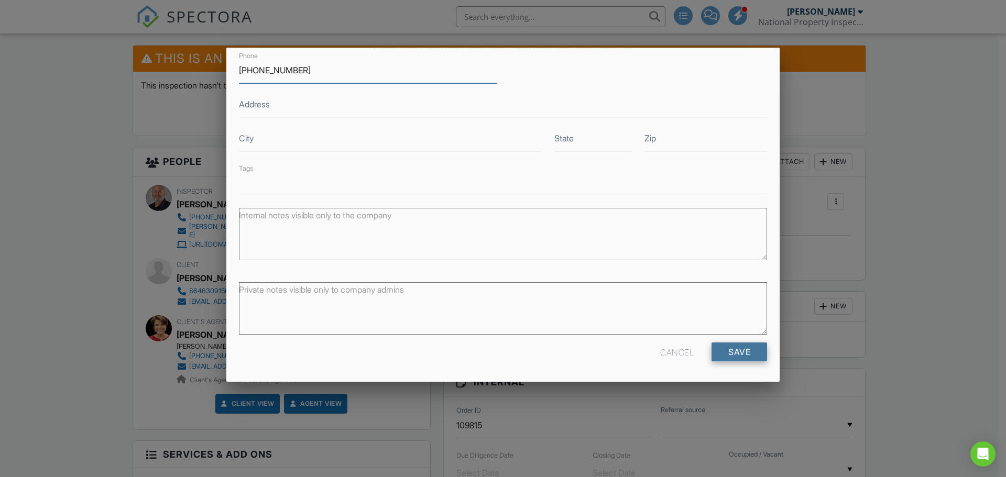
type input "[PHONE_NUMBER]"
click at [737, 354] on input "Save" at bounding box center [740, 352] width 56 height 19
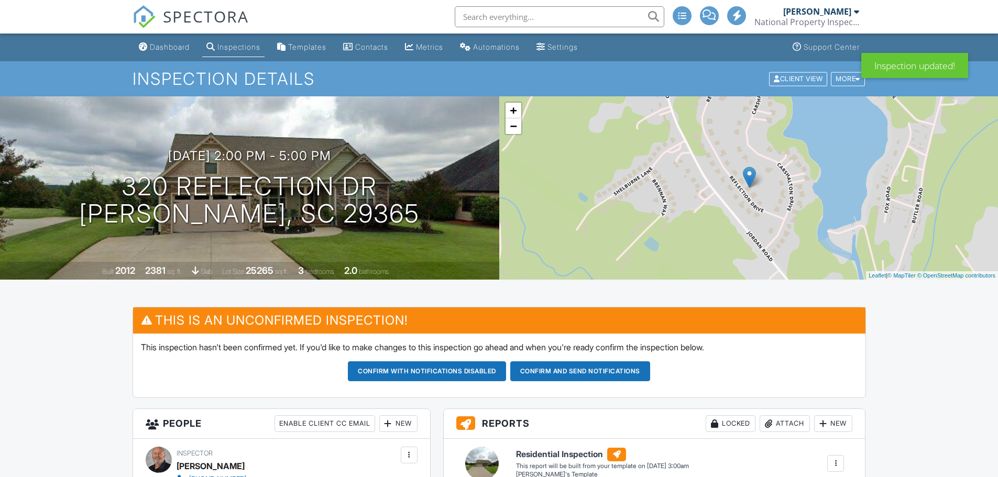
click at [506, 372] on button "Confirm and send notifications" at bounding box center [427, 372] width 158 height 20
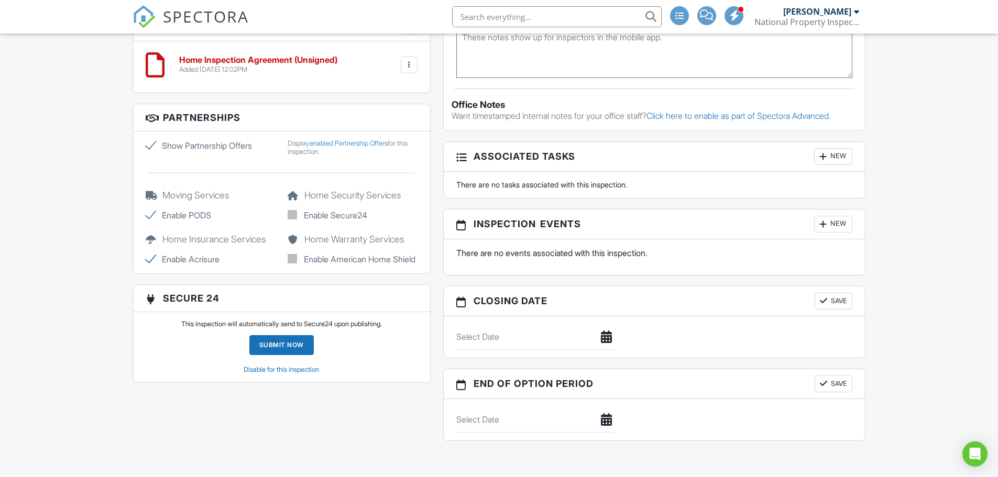
scroll to position [787, 0]
click at [149, 140] on label "Show Partnership Offers" at bounding box center [211, 146] width 130 height 13
checkbox input "false"
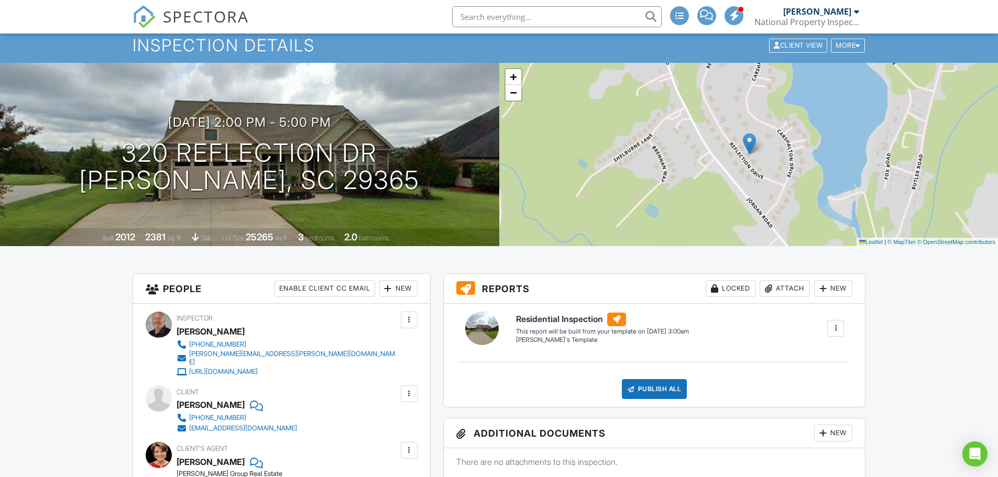
scroll to position [0, 0]
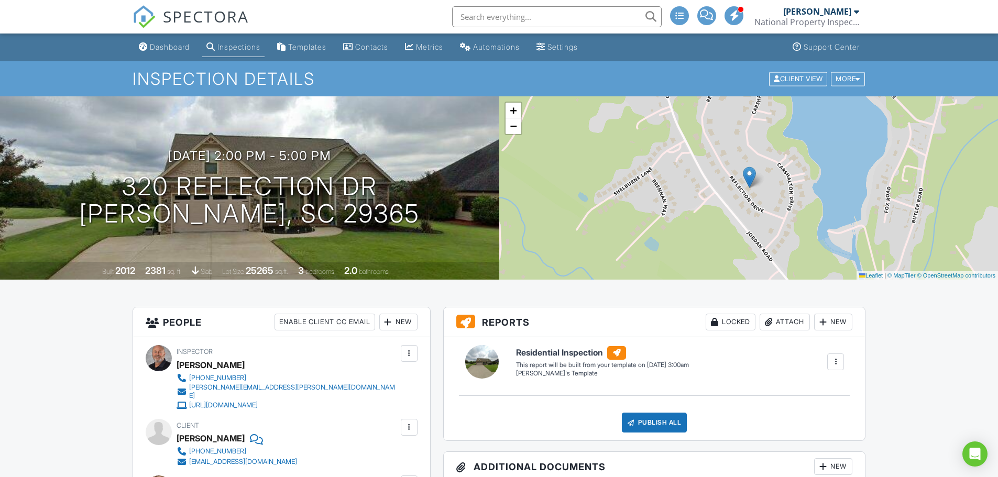
click at [201, 18] on span "SPECTORA" at bounding box center [206, 16] width 86 height 22
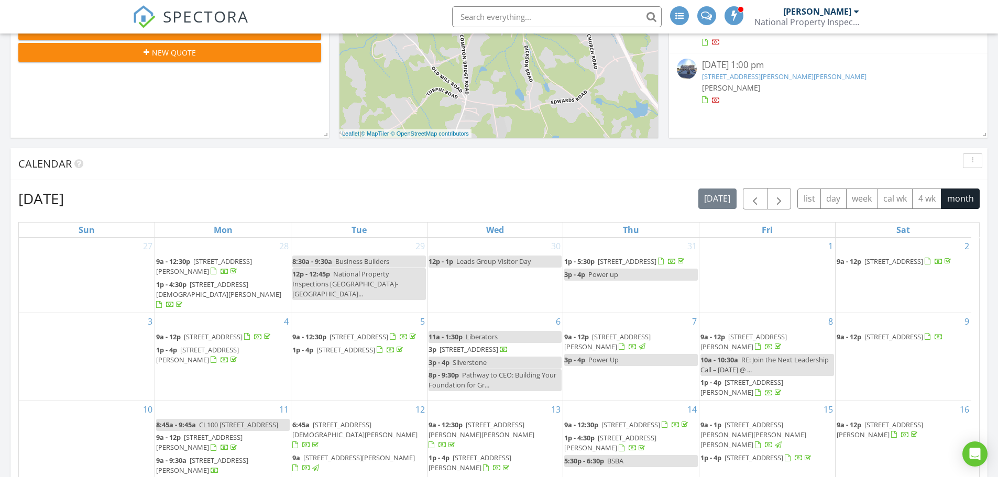
scroll to position [314, 0]
